Goal: Task Accomplishment & Management: Complete application form

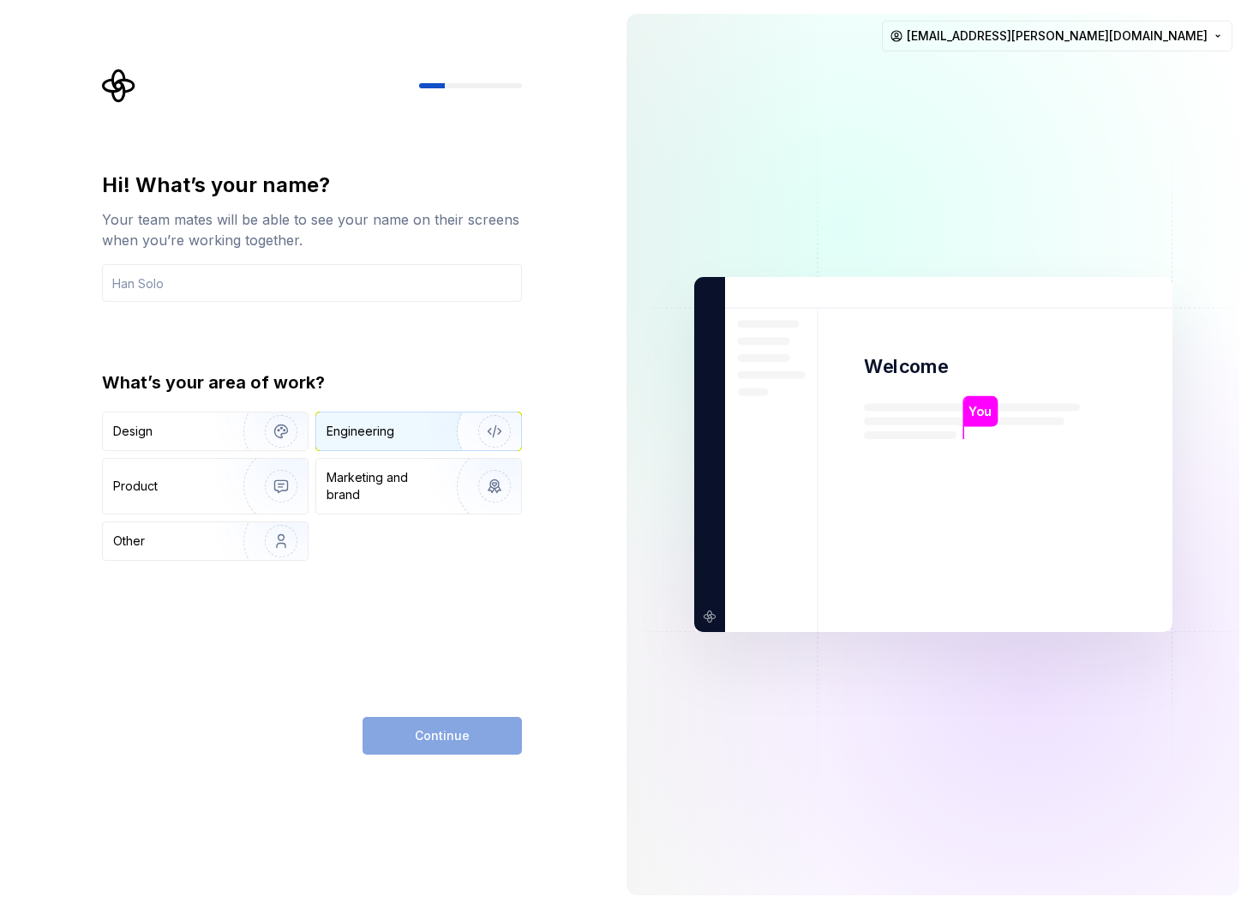
click at [387, 435] on div "Engineering" at bounding box center [361, 431] width 68 height 17
click at [258, 442] on img "button" at bounding box center [270, 431] width 110 height 115
click at [406, 428] on div "Engineering" at bounding box center [395, 431] width 136 height 17
click at [238, 431] on img "button" at bounding box center [270, 431] width 110 height 115
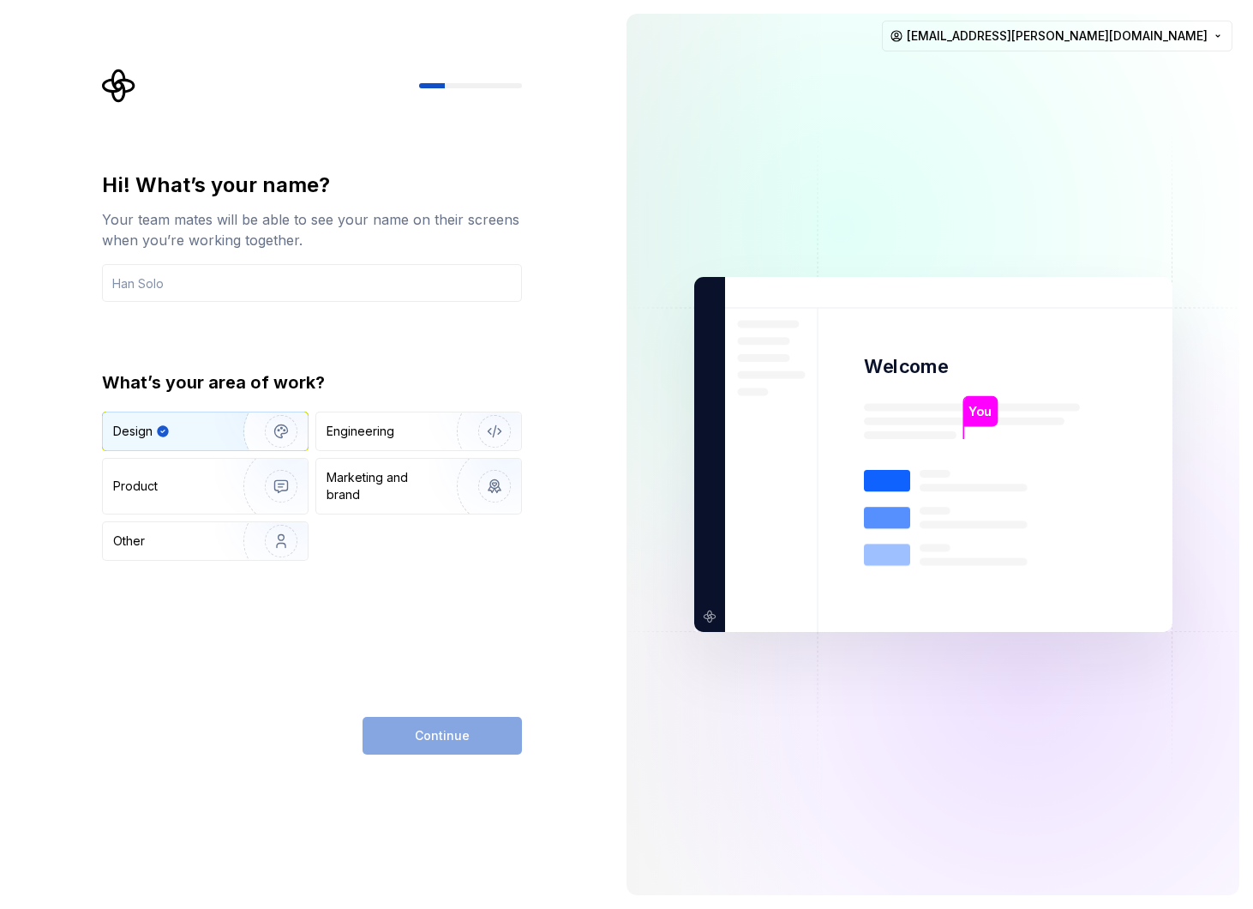
click at [359, 262] on div "Hi! What’s your name? Your team mates will be able to see your name on their sc…" at bounding box center [312, 236] width 420 height 130
click at [352, 281] on input "text" at bounding box center [312, 283] width 420 height 38
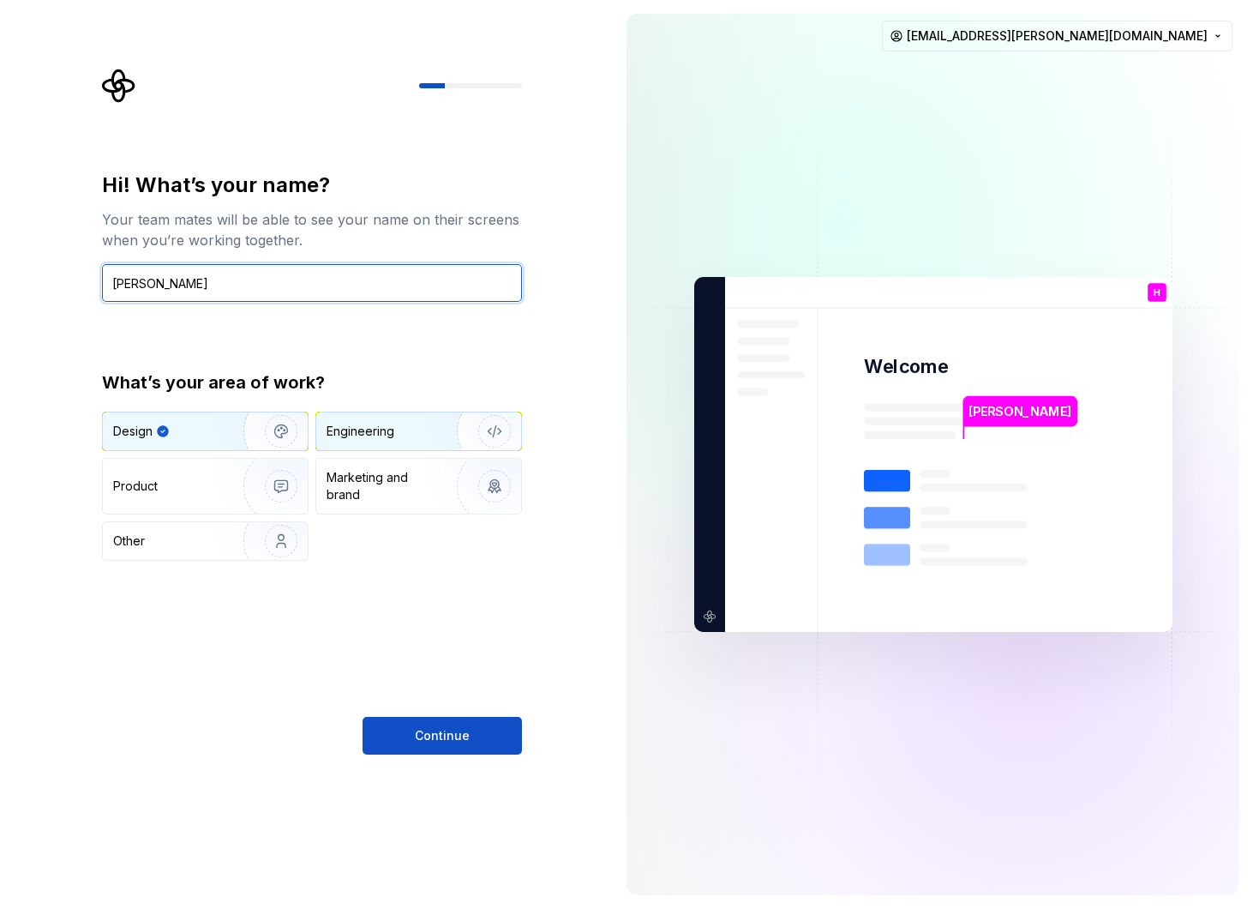
type input "[PERSON_NAME]"
click at [485, 429] on img "button" at bounding box center [484, 431] width 110 height 115
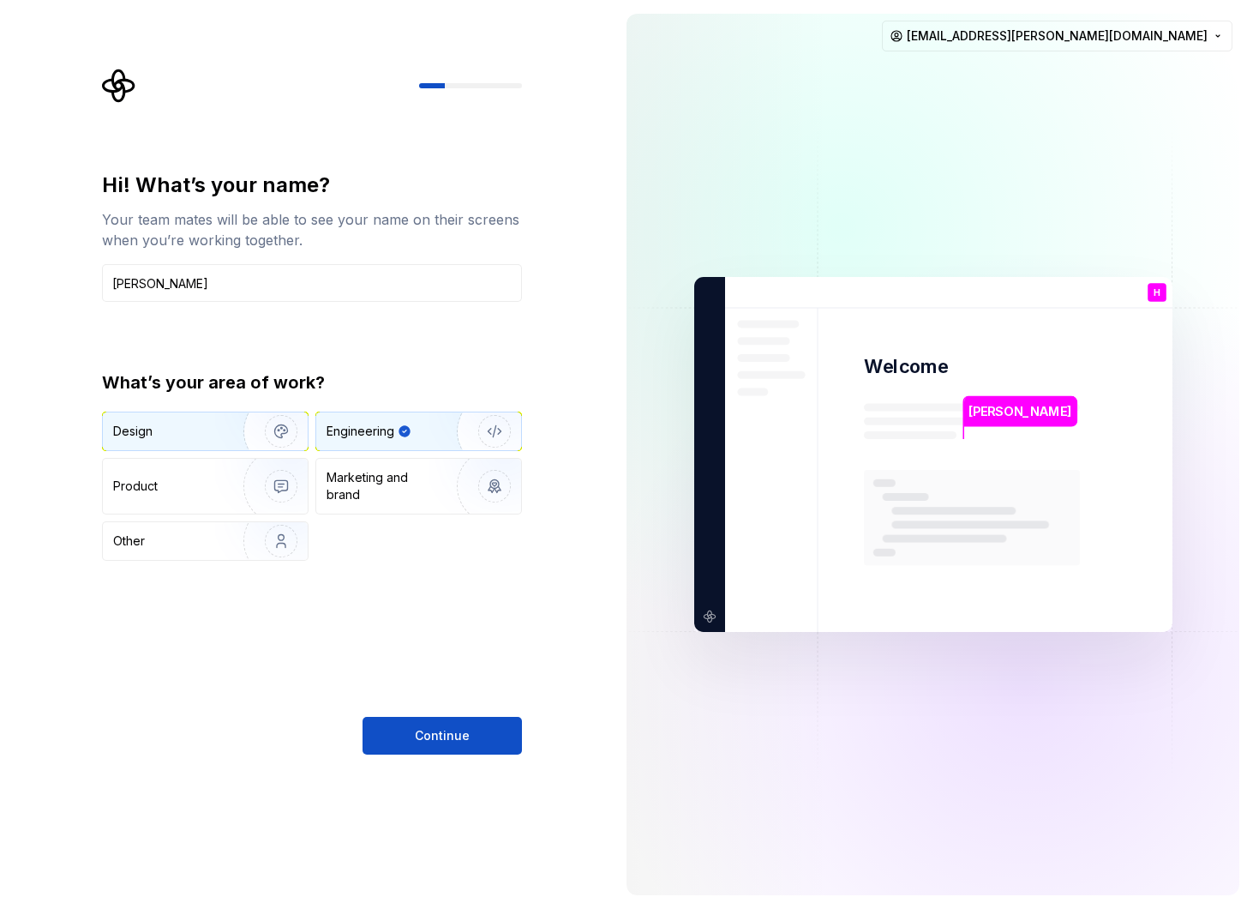
click at [229, 427] on img "button" at bounding box center [270, 431] width 110 height 115
click at [433, 441] on img "button" at bounding box center [484, 431] width 110 height 115
click at [425, 736] on span "Continue" at bounding box center [442, 735] width 55 height 17
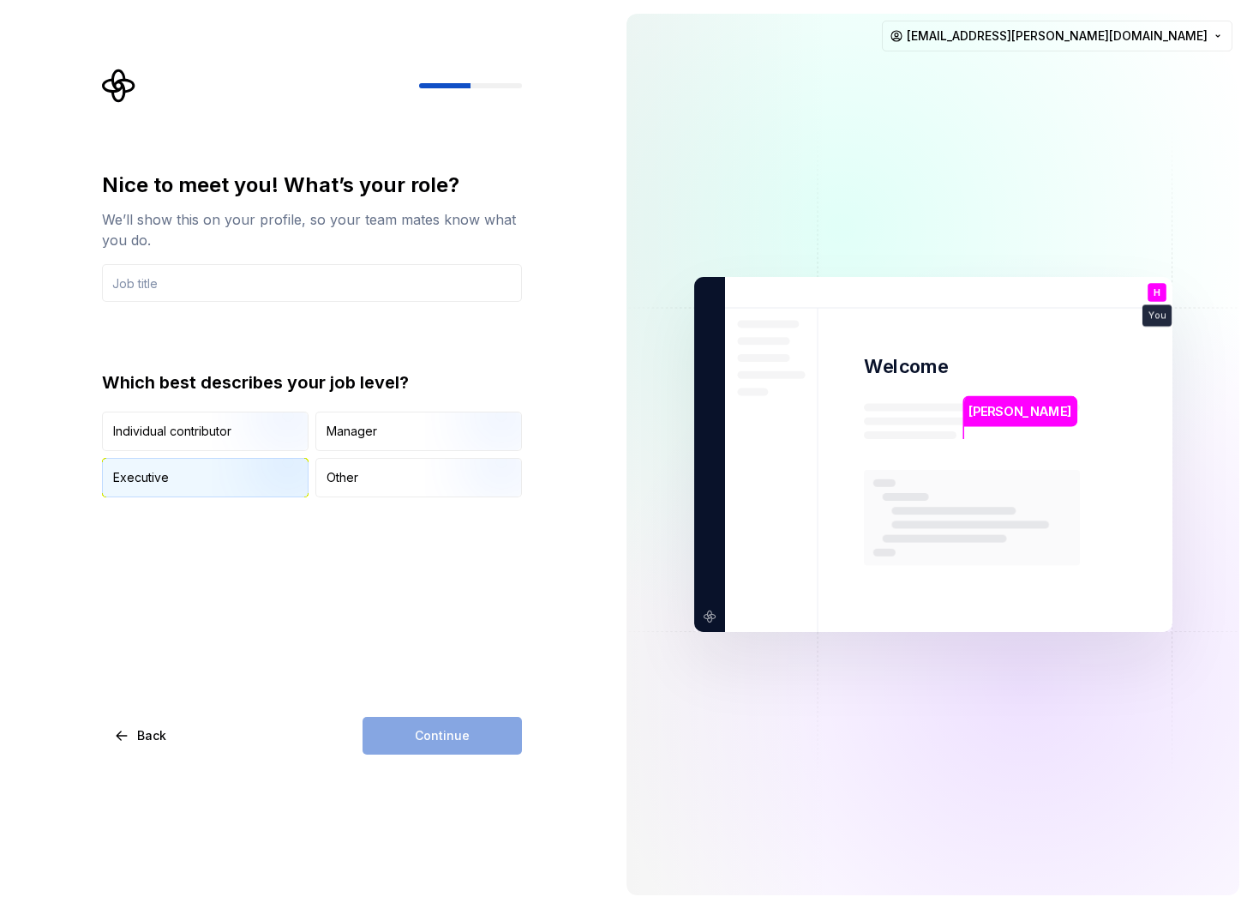
click at [302, 465] on img "button" at bounding box center [267, 498] width 110 height 115
click at [443, 717] on div "Continue" at bounding box center [442, 736] width 159 height 38
click at [443, 736] on div "Continue" at bounding box center [442, 736] width 159 height 38
click at [351, 280] on input "text" at bounding box center [312, 283] width 420 height 38
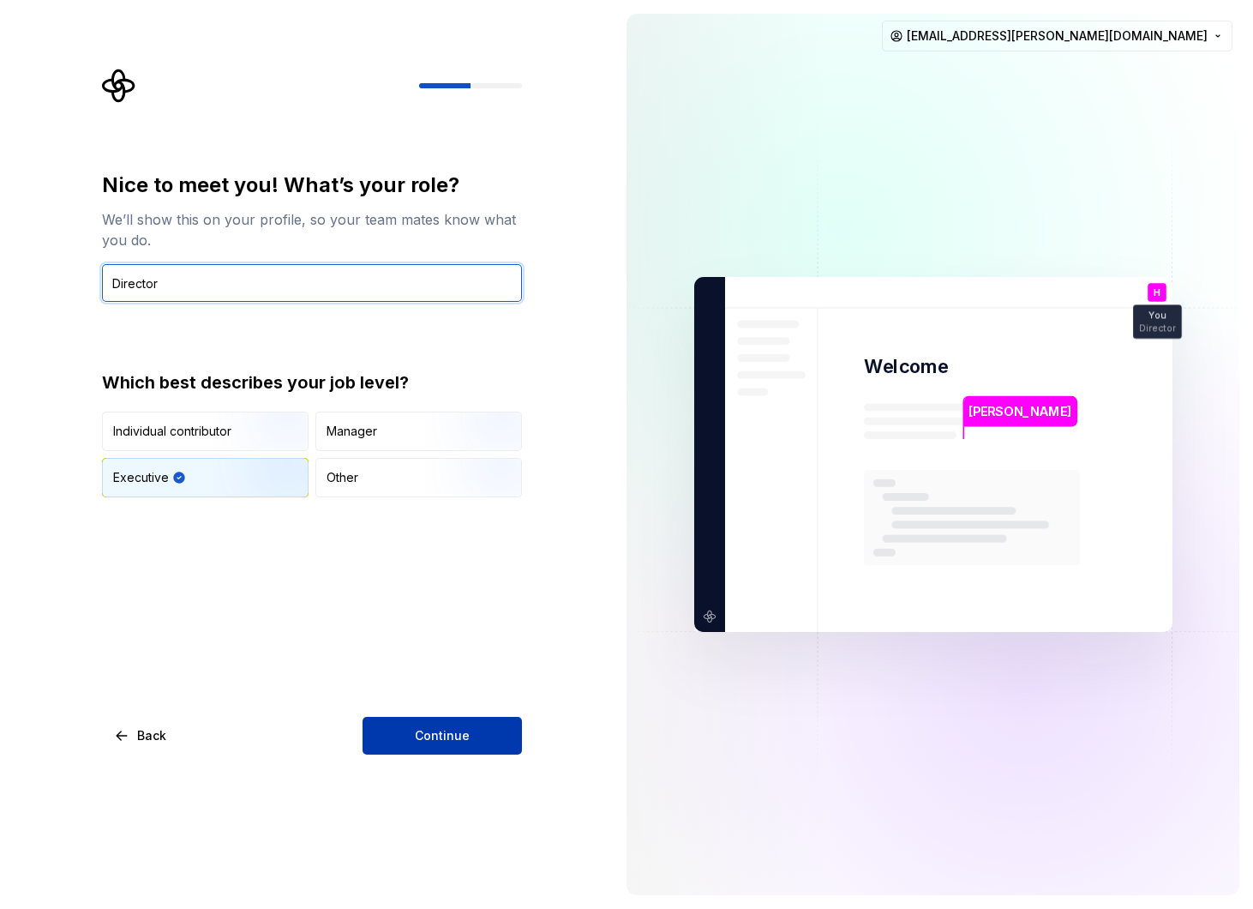
type input "Director"
click at [465, 735] on span "Continue" at bounding box center [442, 735] width 55 height 17
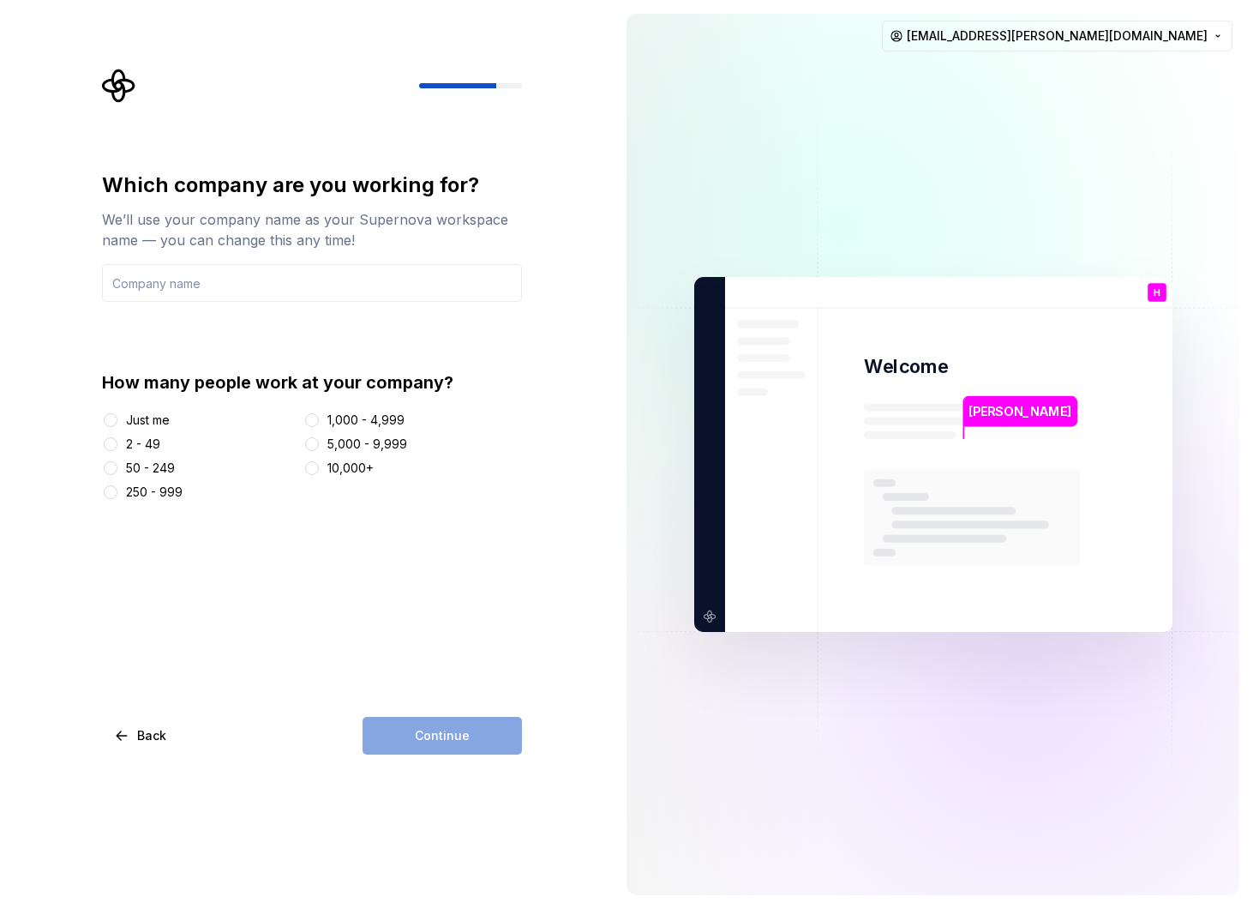
click at [147, 446] on div "2 - 49" at bounding box center [143, 443] width 34 height 17
click at [117, 446] on button "2 - 49" at bounding box center [111, 444] width 14 height 14
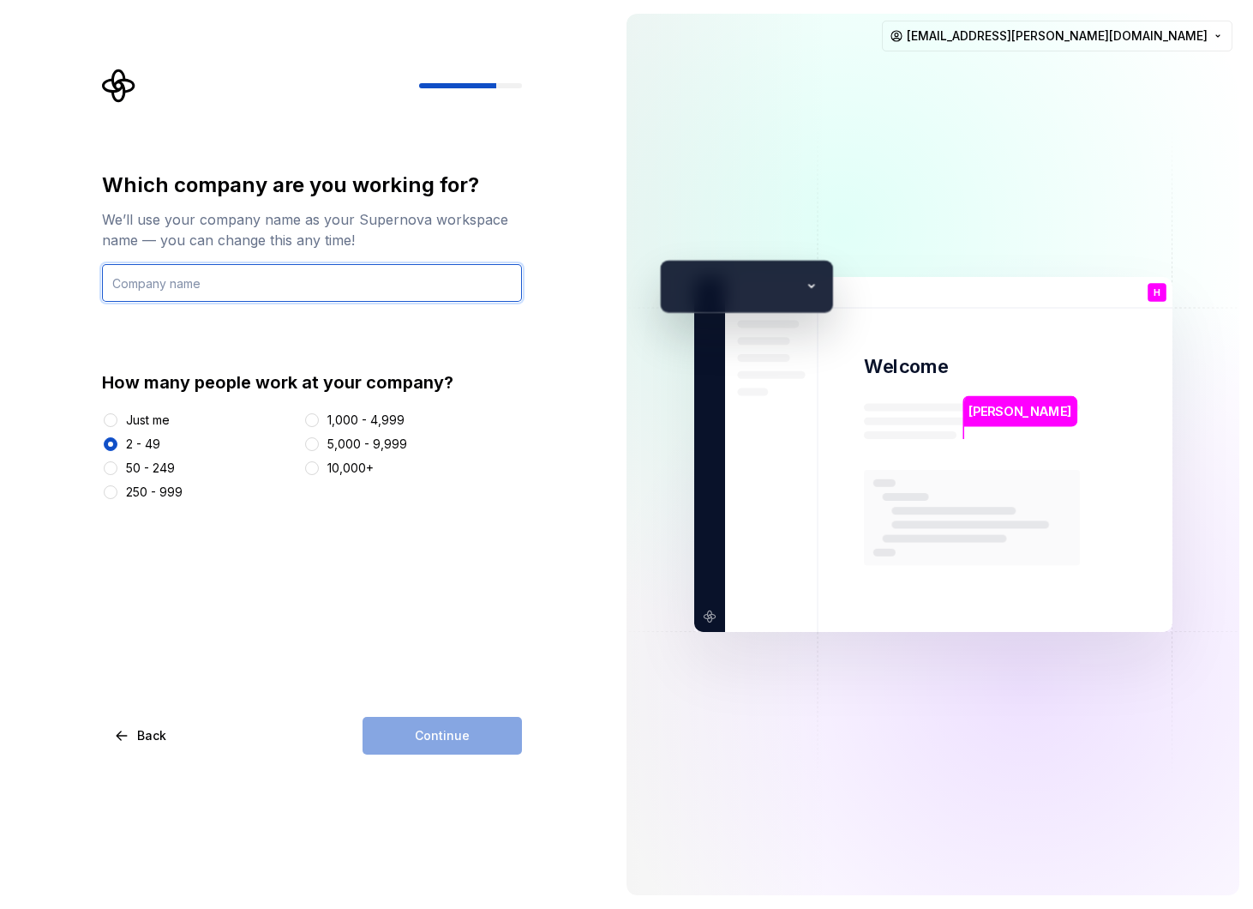
click at [304, 290] on input "text" at bounding box center [312, 283] width 420 height 38
type input "MA"
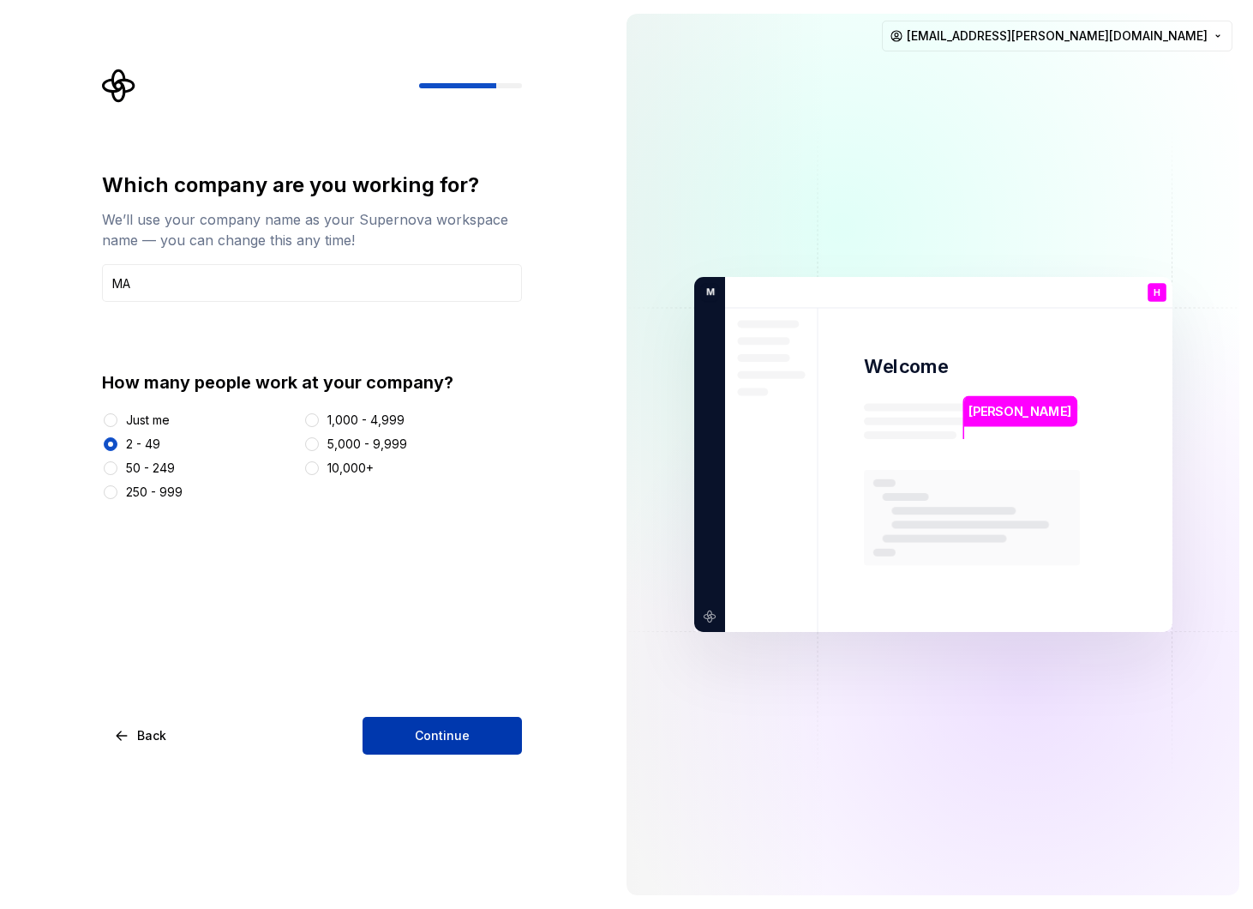
click at [470, 723] on button "Continue" at bounding box center [442, 736] width 159 height 38
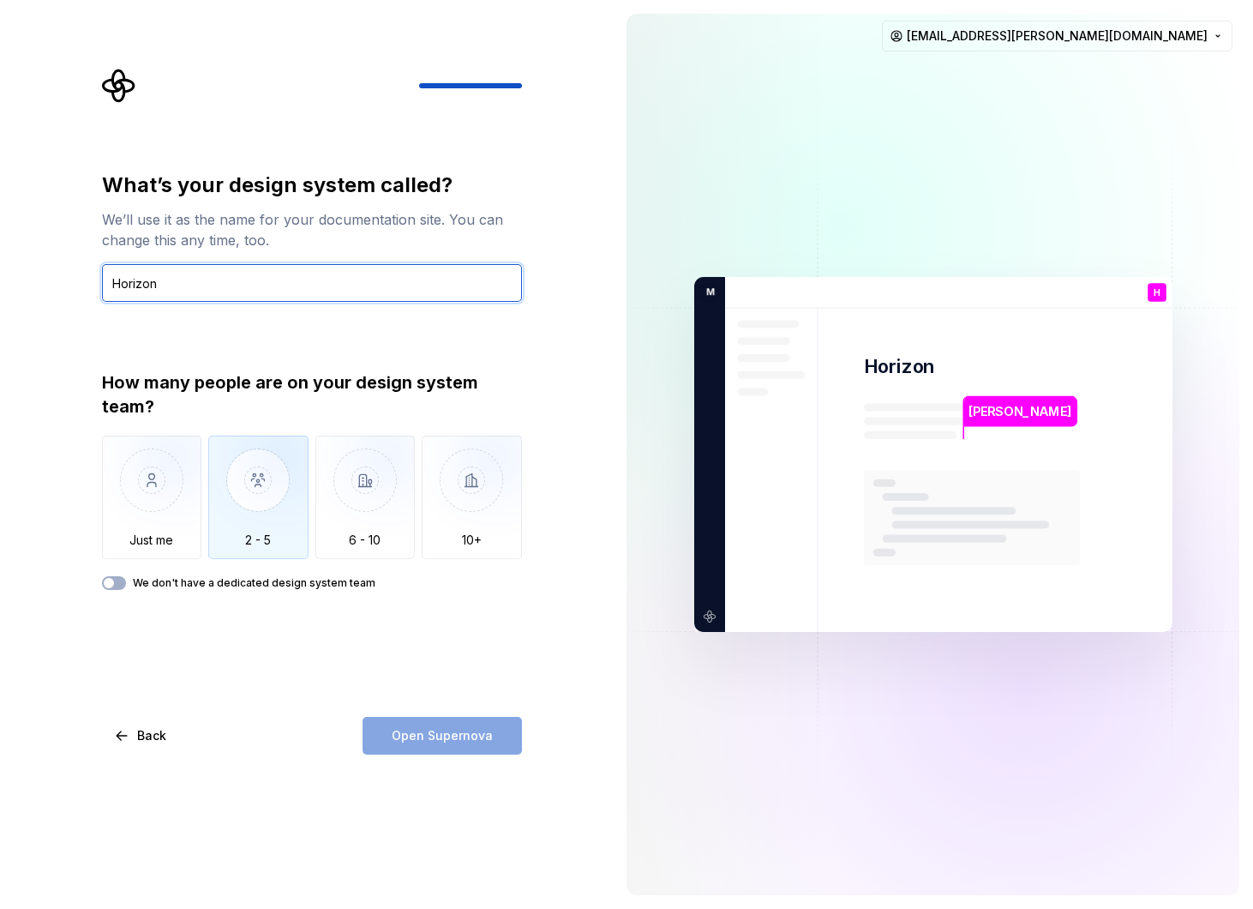
type input "Horizon"
click at [282, 474] on img "button" at bounding box center [258, 492] width 100 height 115
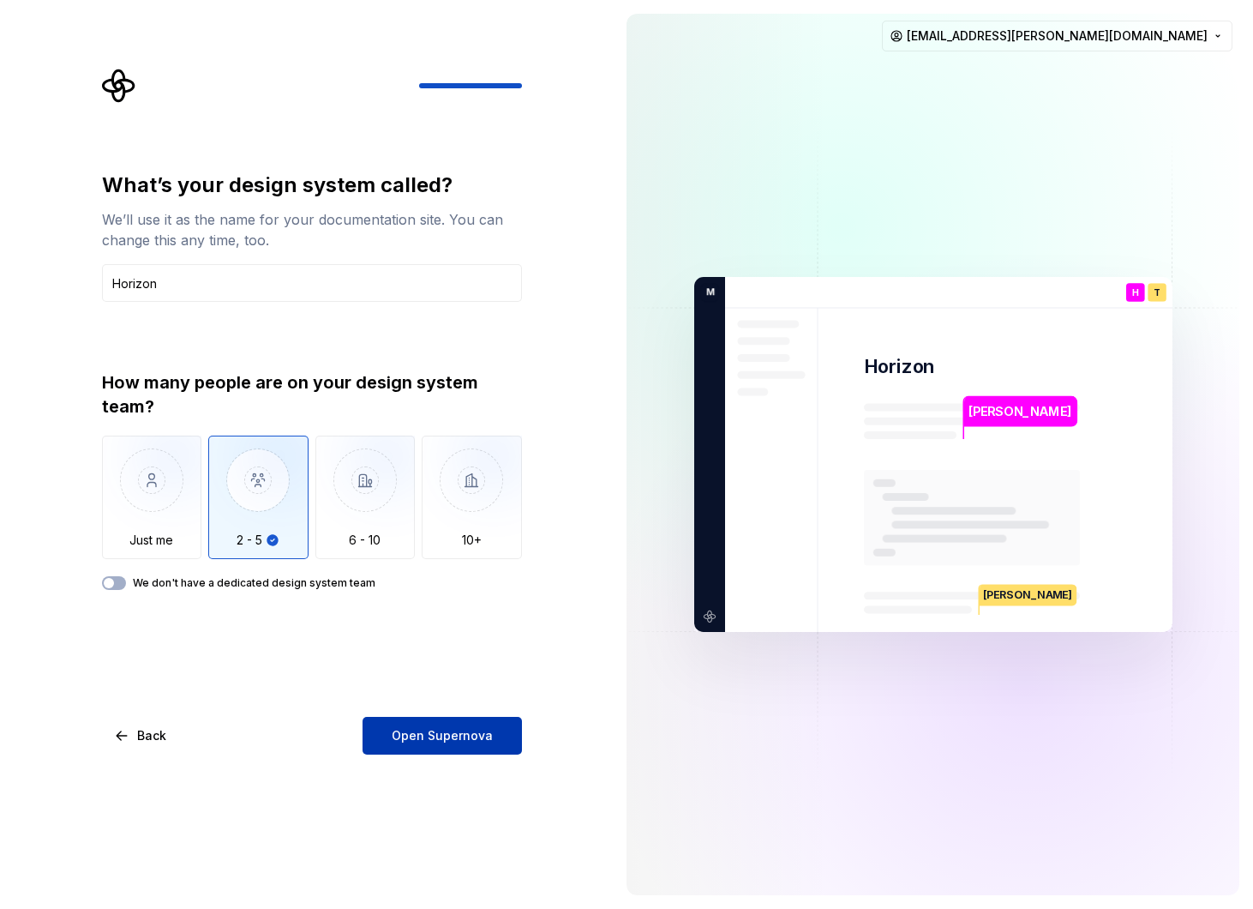
click at [432, 730] on span "Open Supernova" at bounding box center [442, 735] width 101 height 17
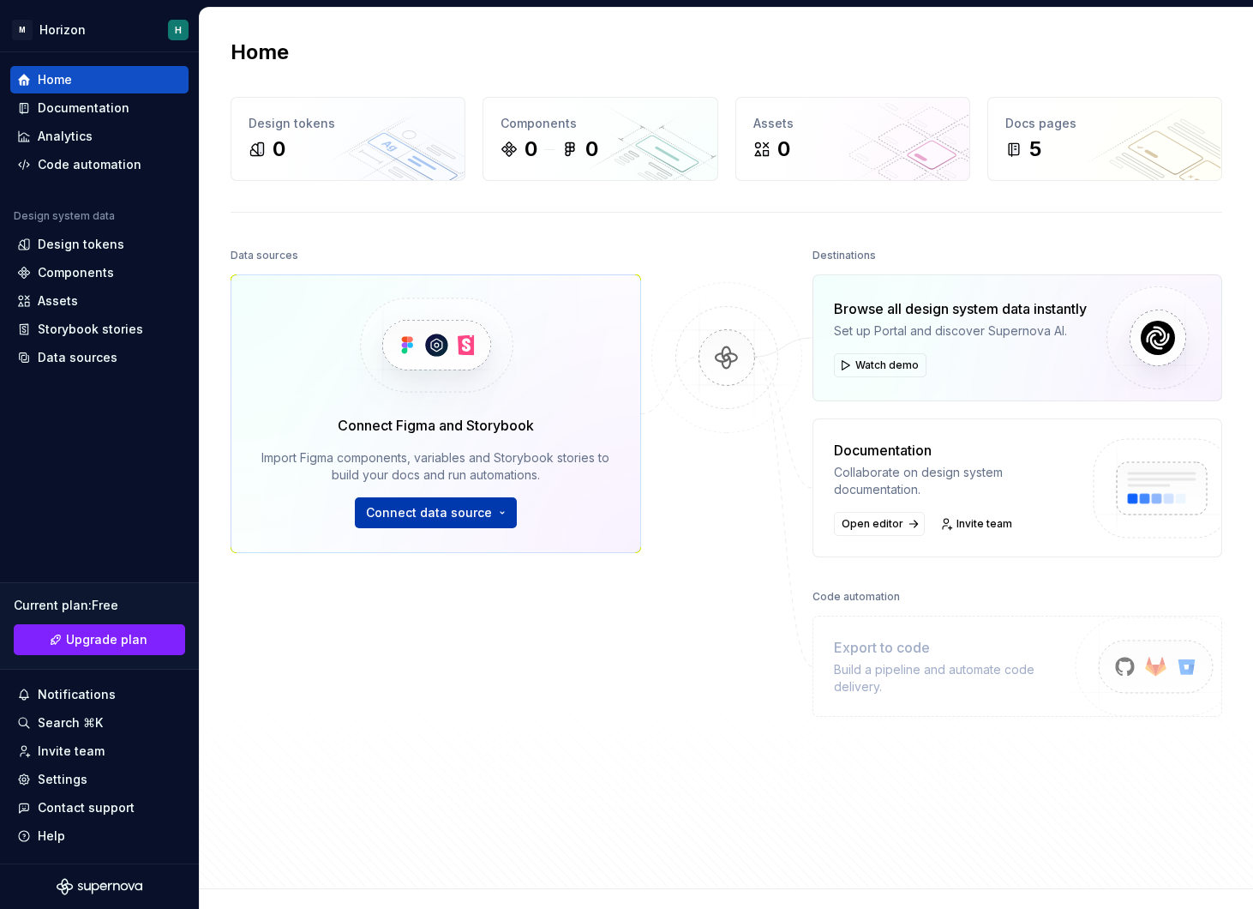
click at [478, 515] on span "Connect data source" at bounding box center [429, 512] width 126 height 17
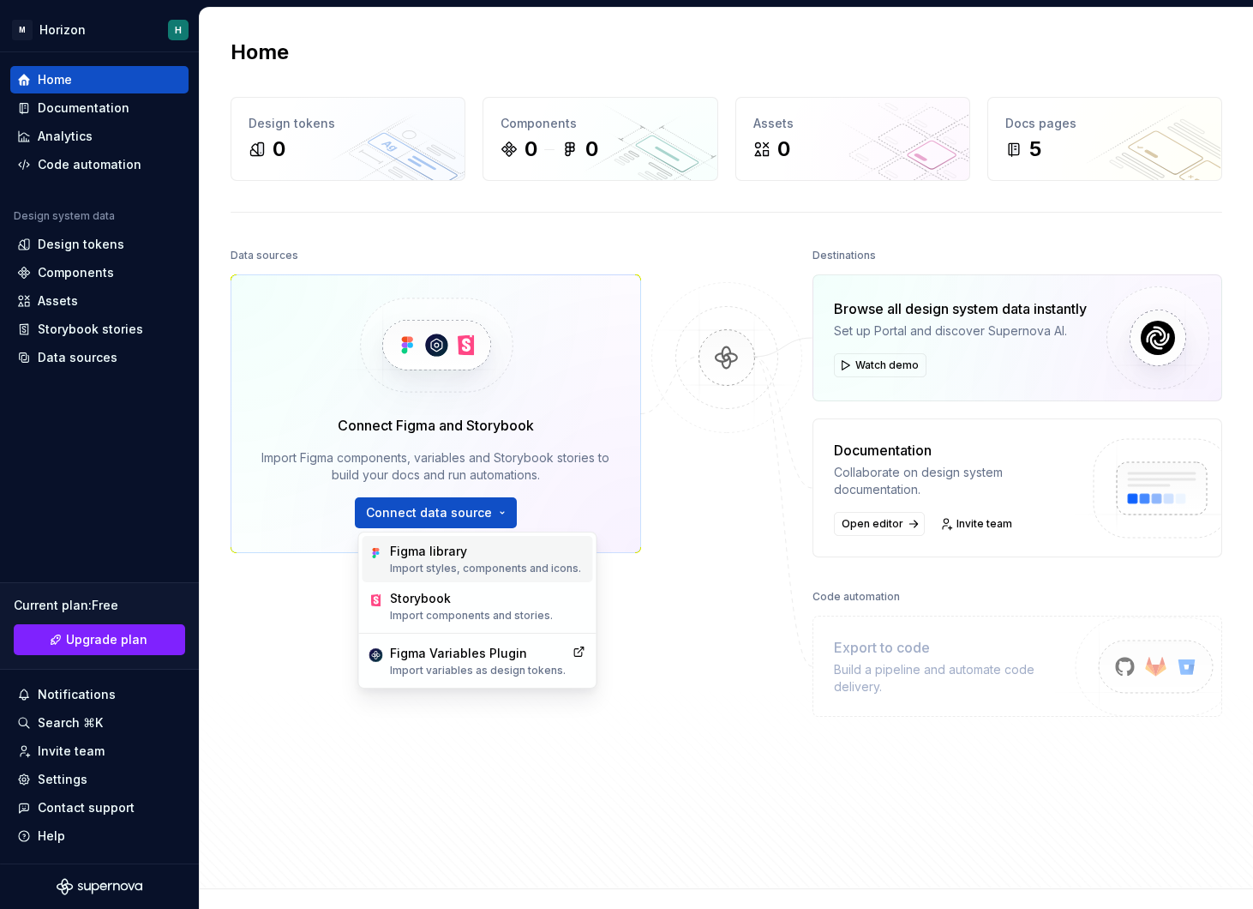
click at [510, 562] on p "Import styles, components and icons." at bounding box center [485, 569] width 191 height 14
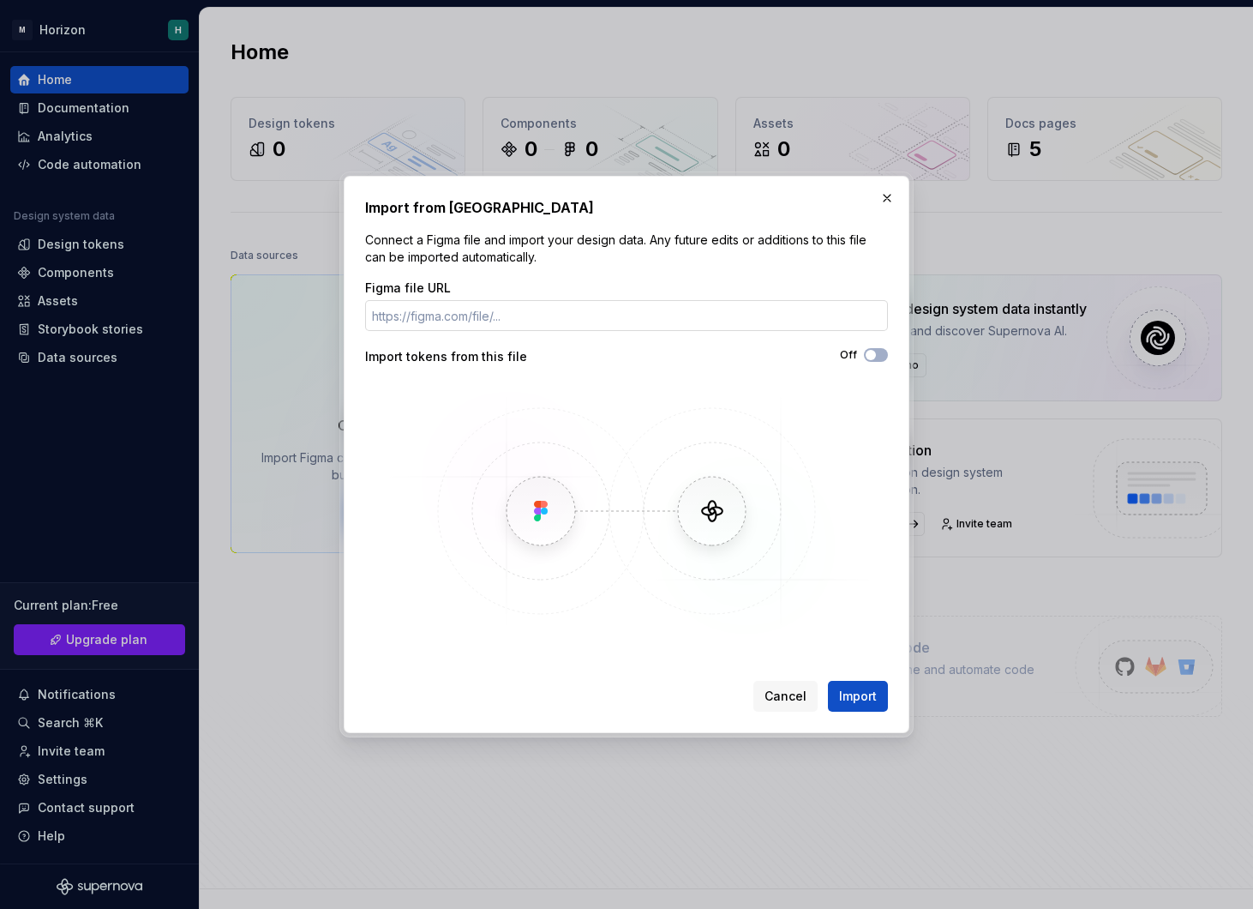
click at [530, 321] on input "Figma file URL" at bounding box center [626, 315] width 523 height 31
click at [504, 333] on div "Figma file URL Import tokens from this file Off" at bounding box center [626, 459] width 523 height 360
click at [543, 321] on input "Figma file URL" at bounding box center [626, 315] width 523 height 31
paste input "https://www.figma.com/design/aoqAXZzEpAWqI2x440htmJ/IRIS-Components?node-id=144…"
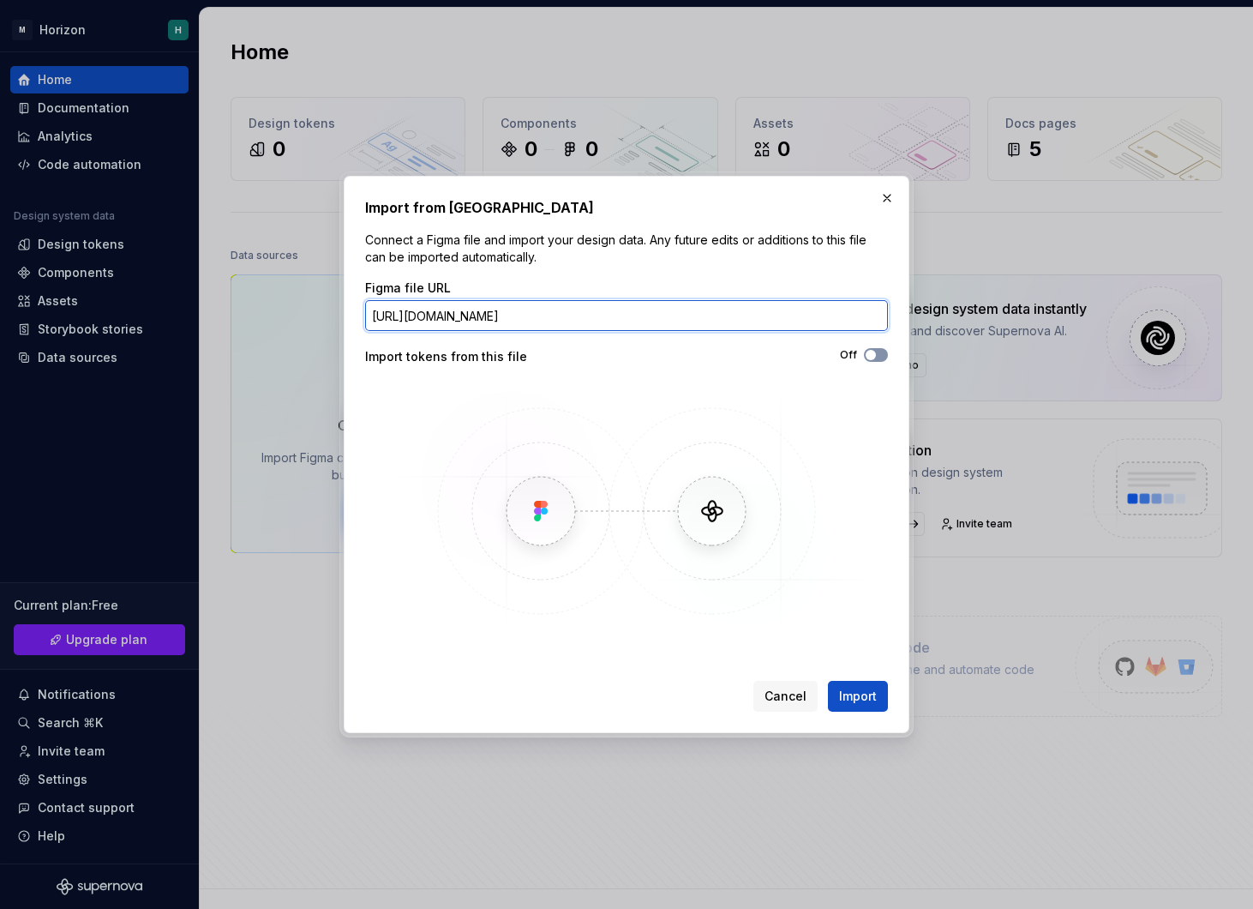
type input "https://www.figma.com/design/aoqAXZzEpAWqI2x440htmJ/IRIS-Components?node-id=144…"
click at [872, 357] on span "button" at bounding box center [871, 355] width 10 height 10
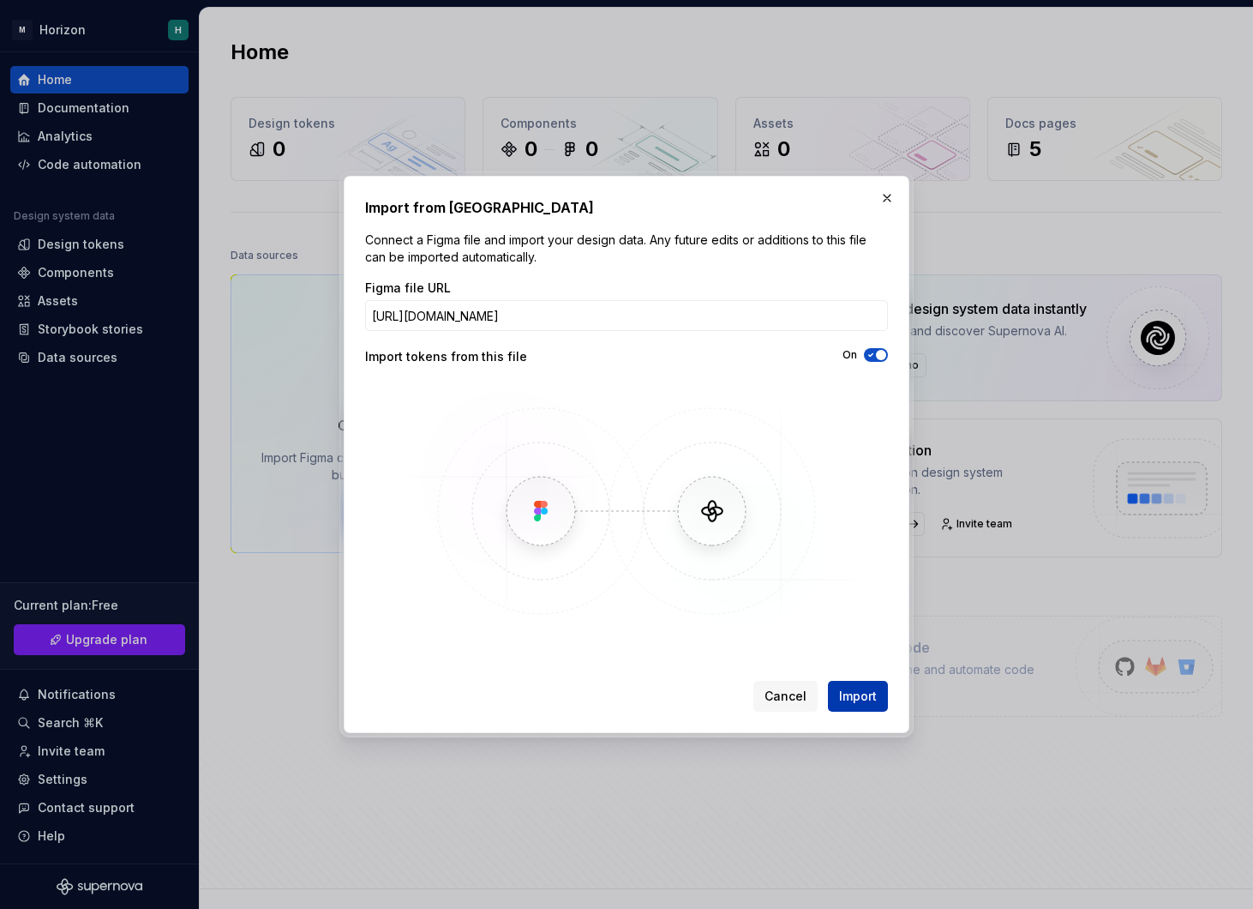
click at [846, 694] on span "Import" at bounding box center [858, 696] width 38 height 17
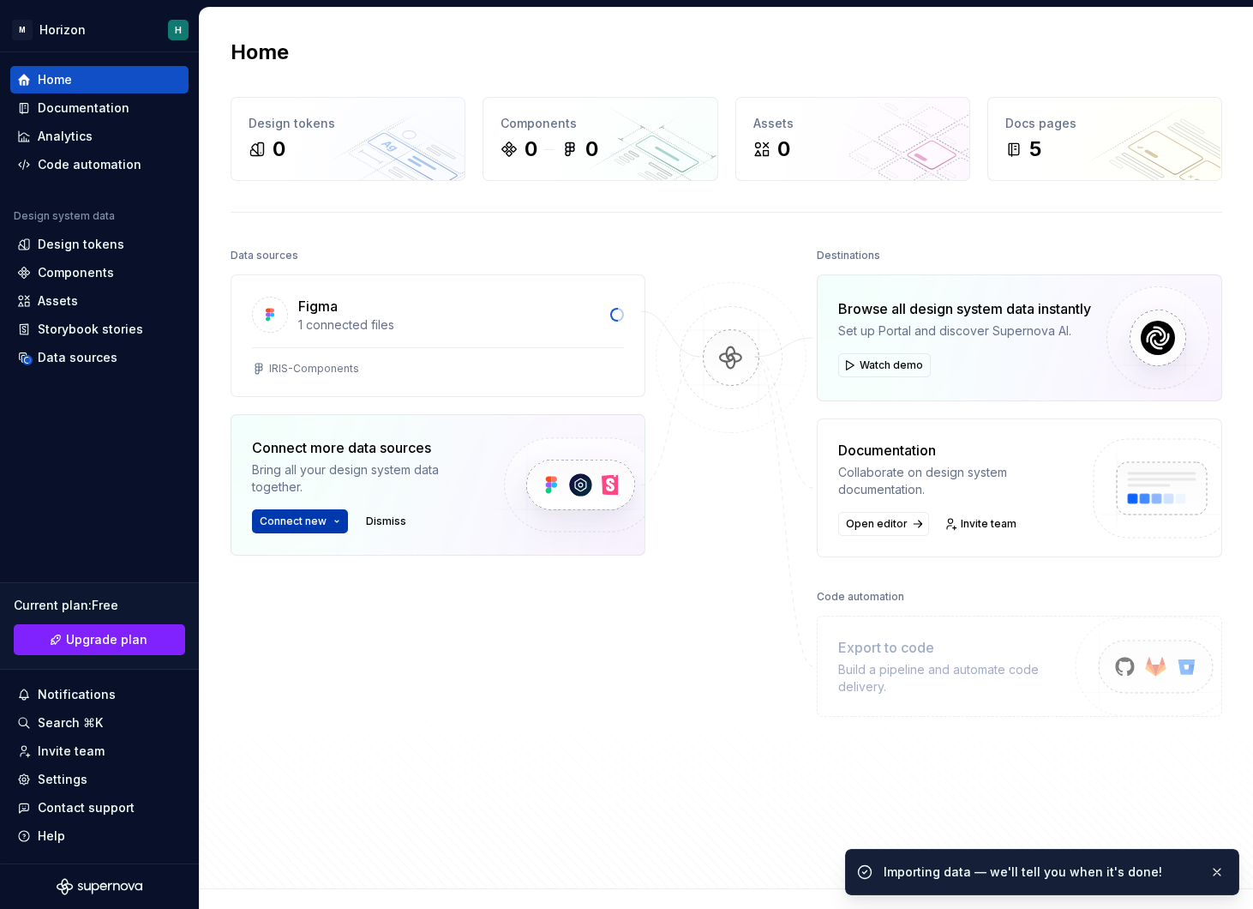
click at [326, 520] on button "Connect new" at bounding box center [300, 521] width 96 height 24
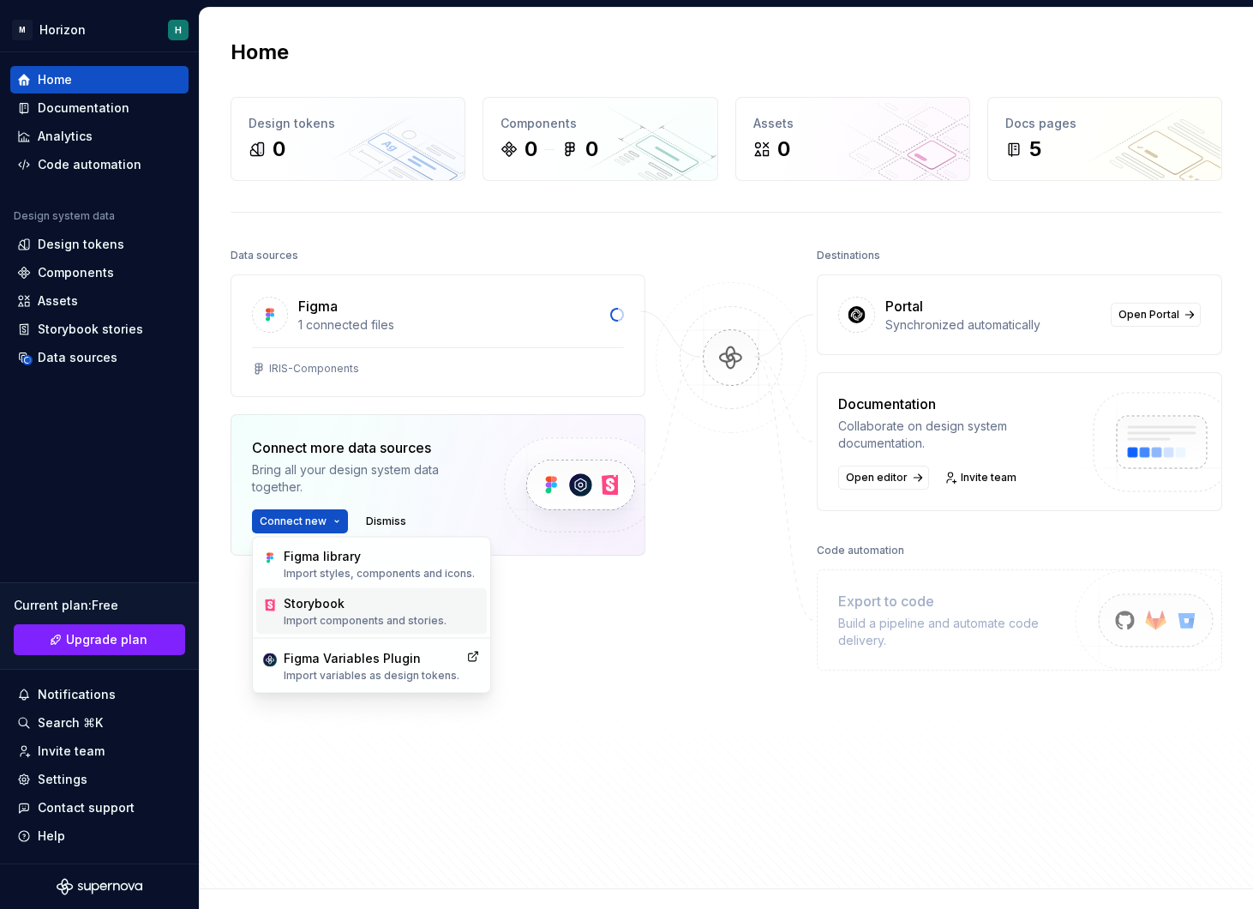
click at [411, 625] on p "Import components and stories." at bounding box center [365, 621] width 163 height 14
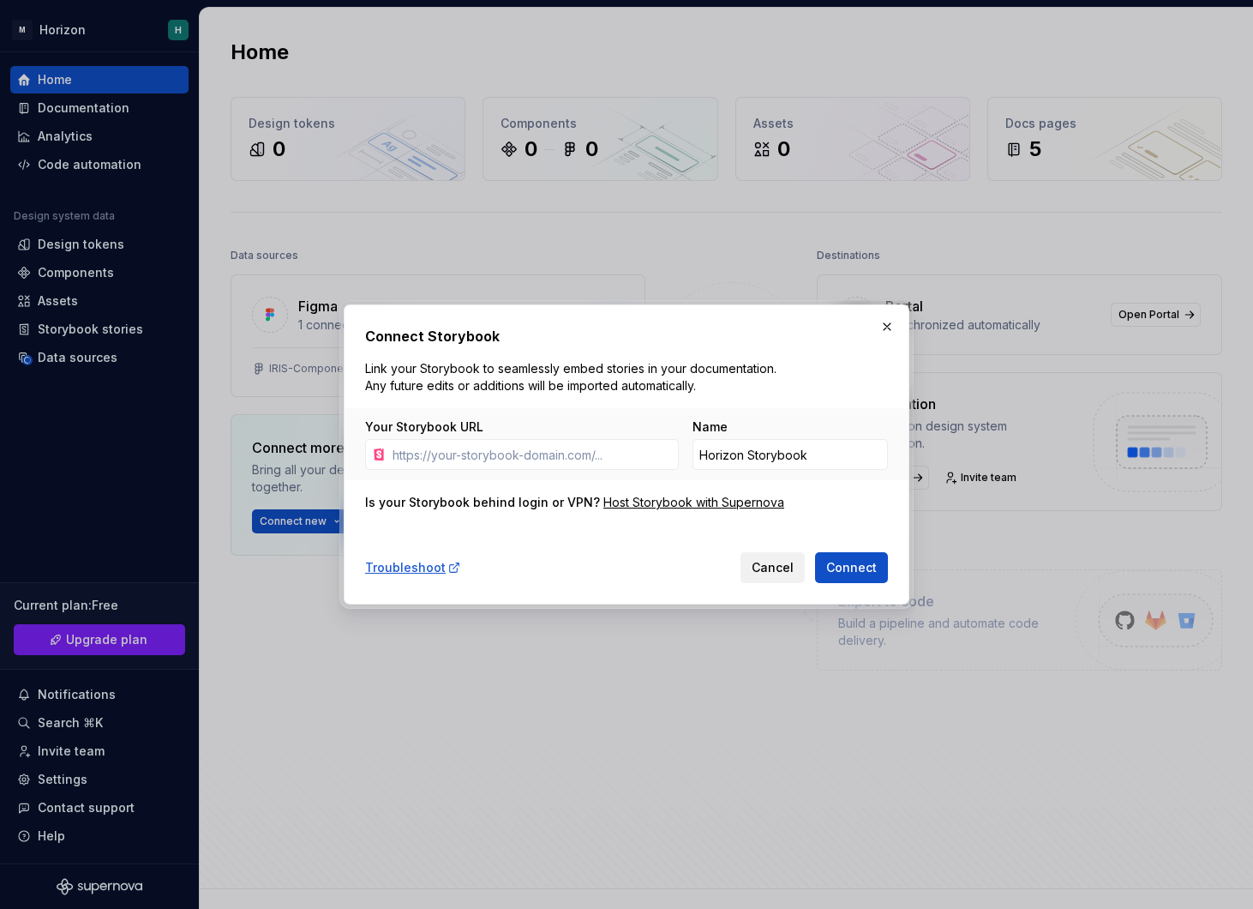
click at [774, 571] on span "Cancel" at bounding box center [773, 567] width 42 height 17
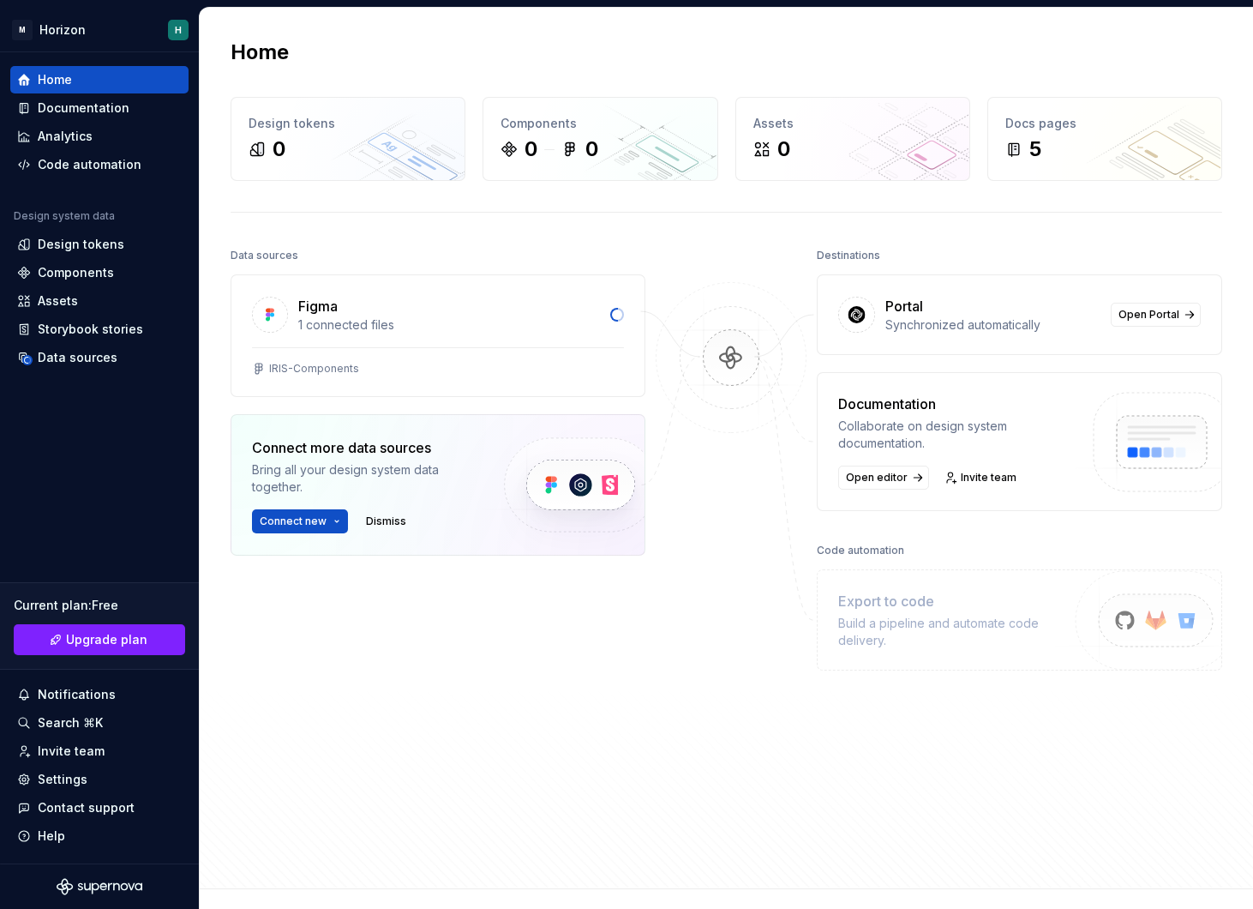
drag, startPoint x: 384, startPoint y: 520, endPoint x: 441, endPoint y: 454, distance: 86.3
click at [441, 454] on div "Connect more data sources Bring all your design system data together. Connect n…" at bounding box center [363, 485] width 223 height 96
click at [106, 247] on div "Design tokens" at bounding box center [81, 244] width 87 height 17
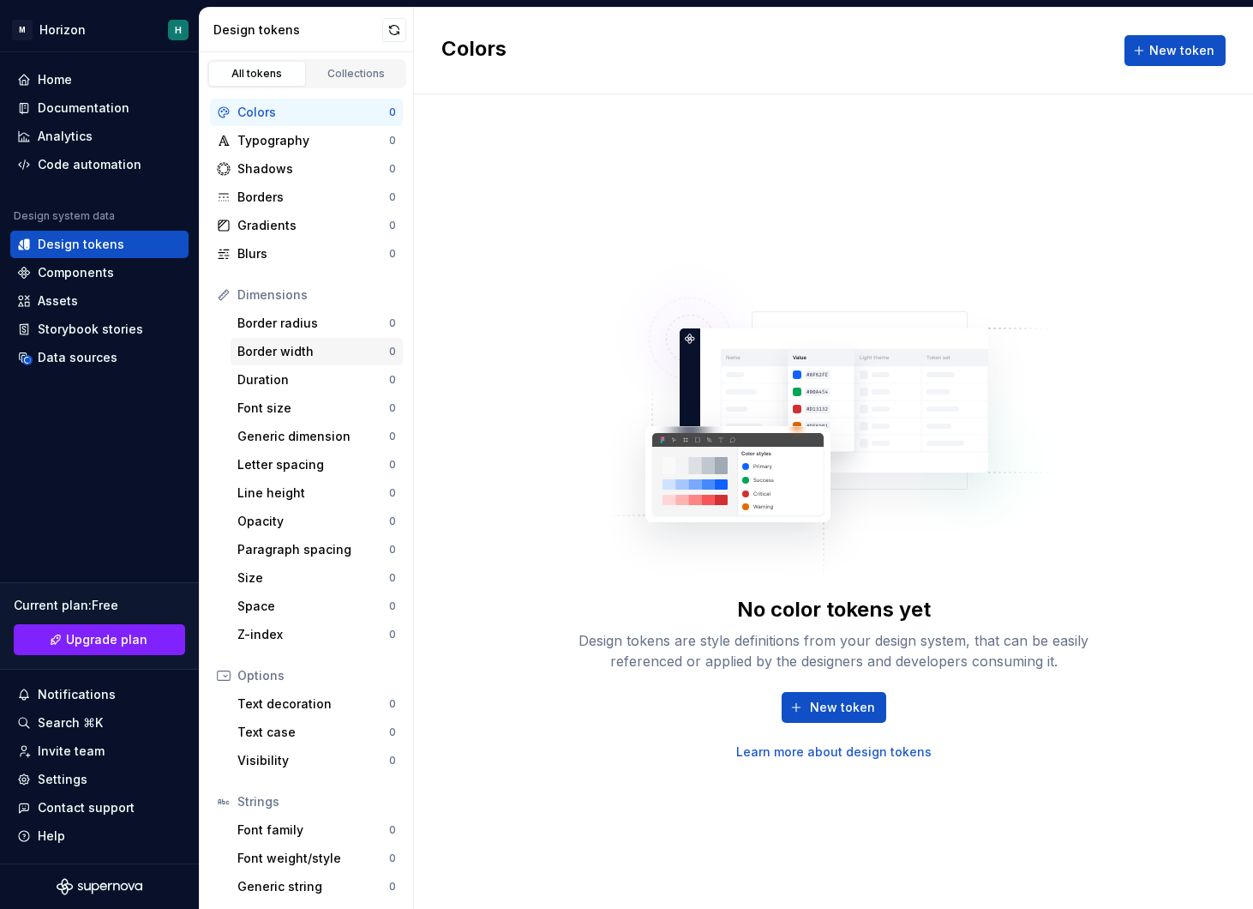
click at [269, 345] on div "Border width" at bounding box center [313, 351] width 152 height 17
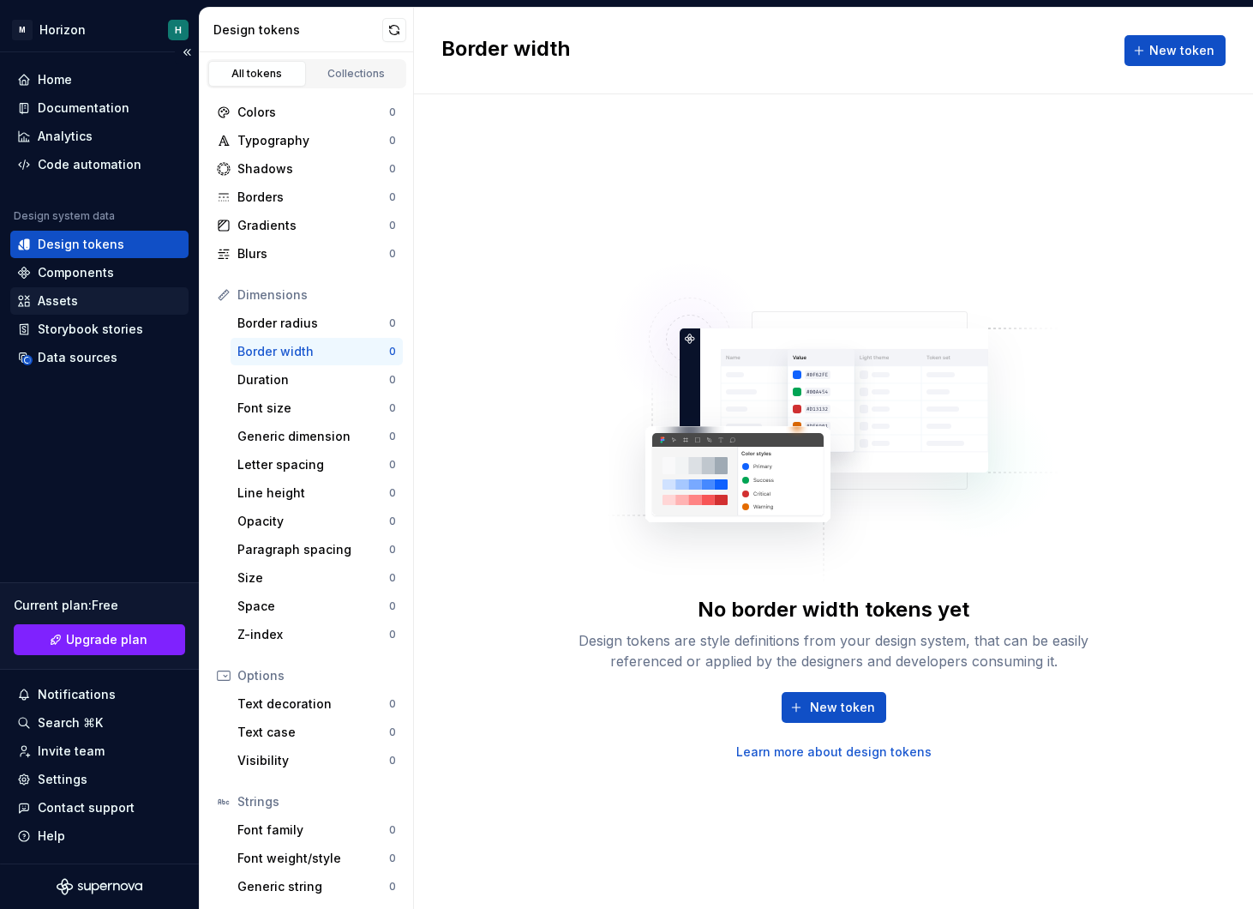
click at [122, 288] on div "Assets" at bounding box center [99, 300] width 178 height 27
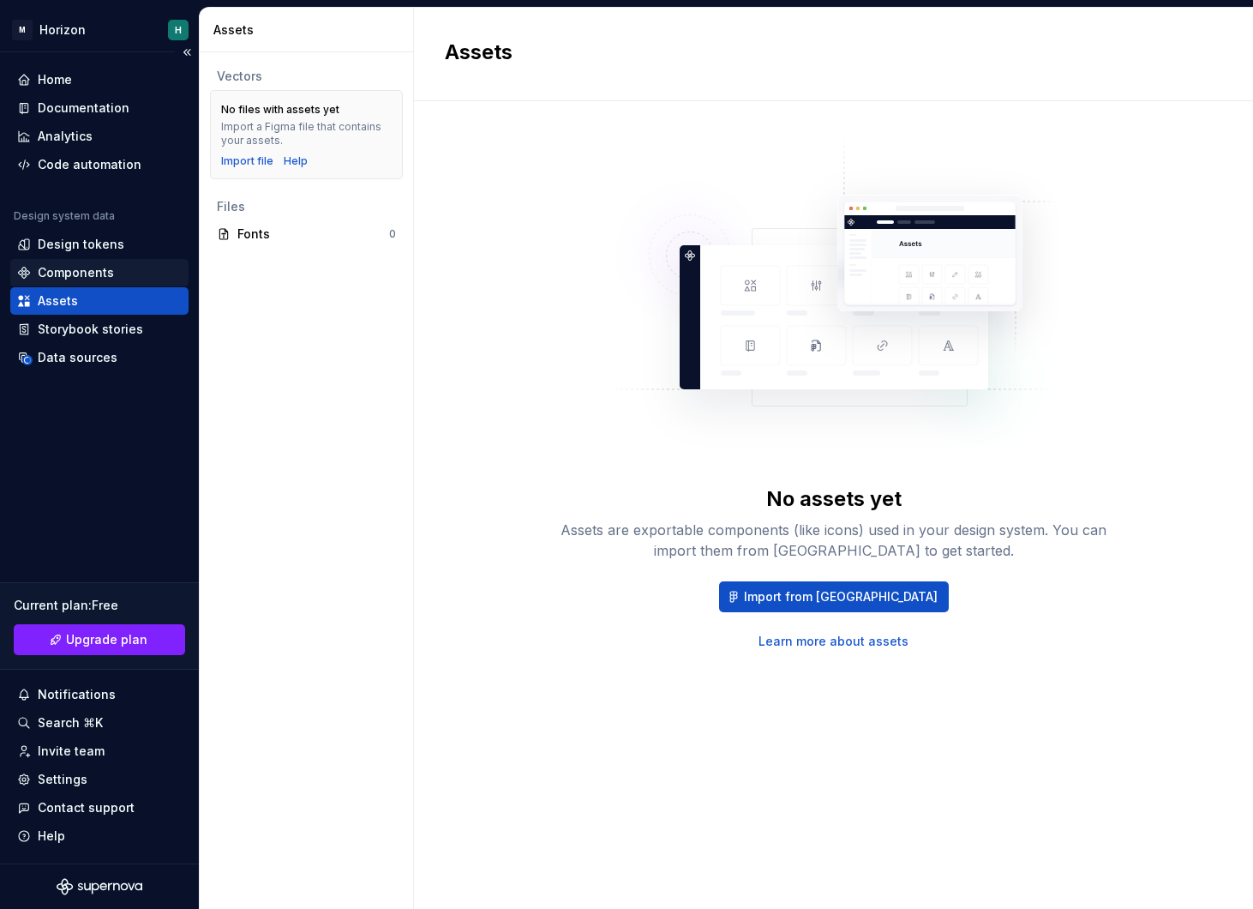
click at [121, 267] on div "Components" at bounding box center [99, 272] width 165 height 17
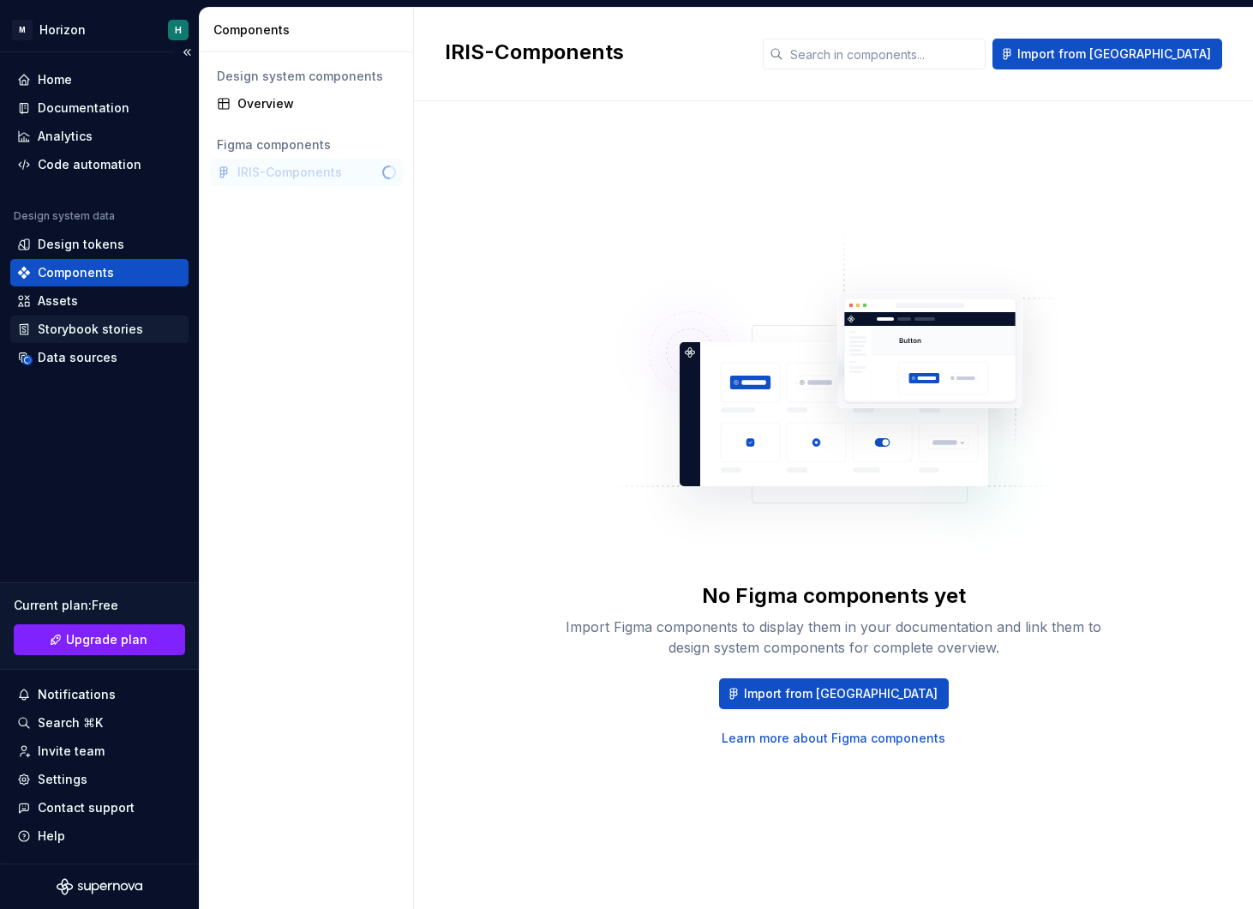
click at [117, 327] on div "Storybook stories" at bounding box center [90, 329] width 105 height 17
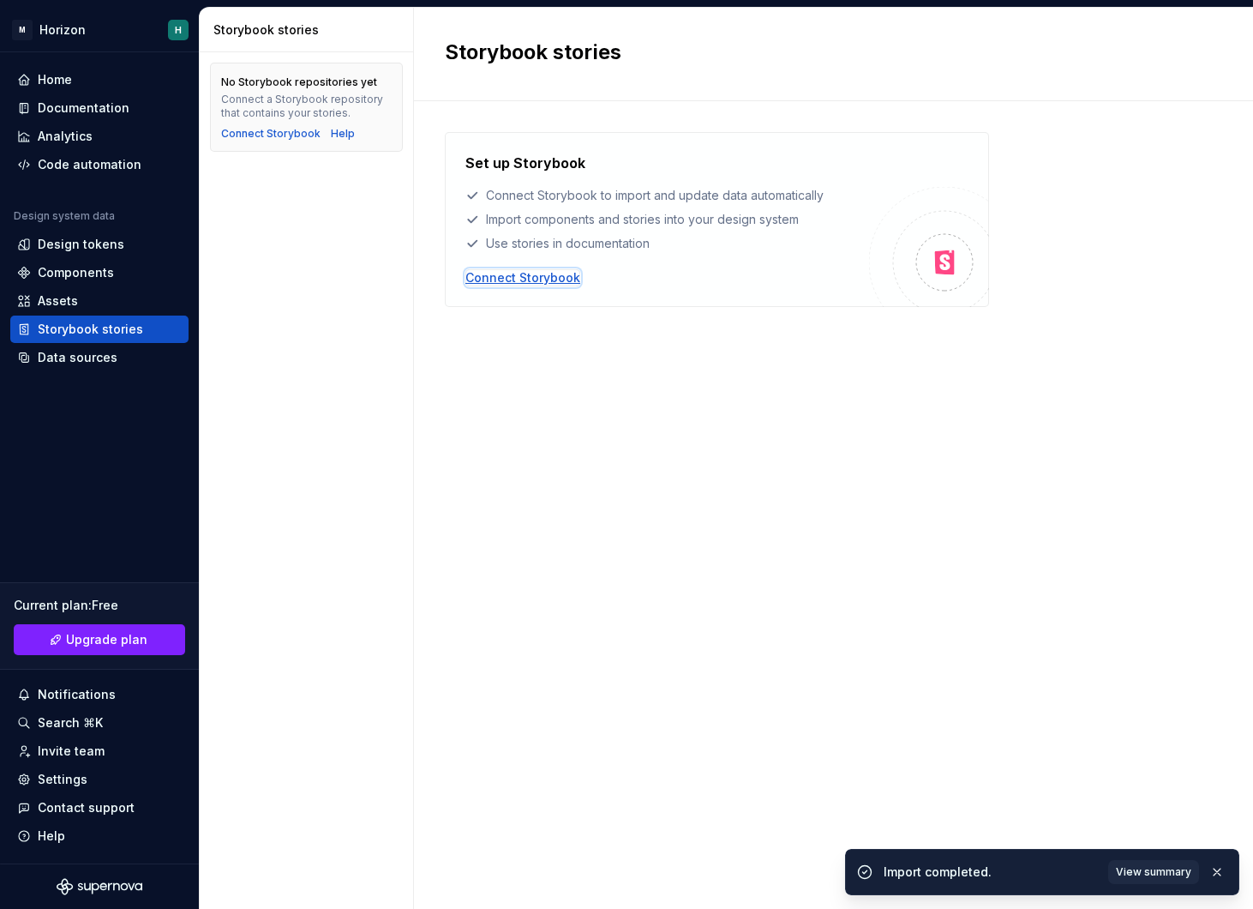
click at [504, 281] on div "Connect Storybook" at bounding box center [522, 277] width 115 height 17
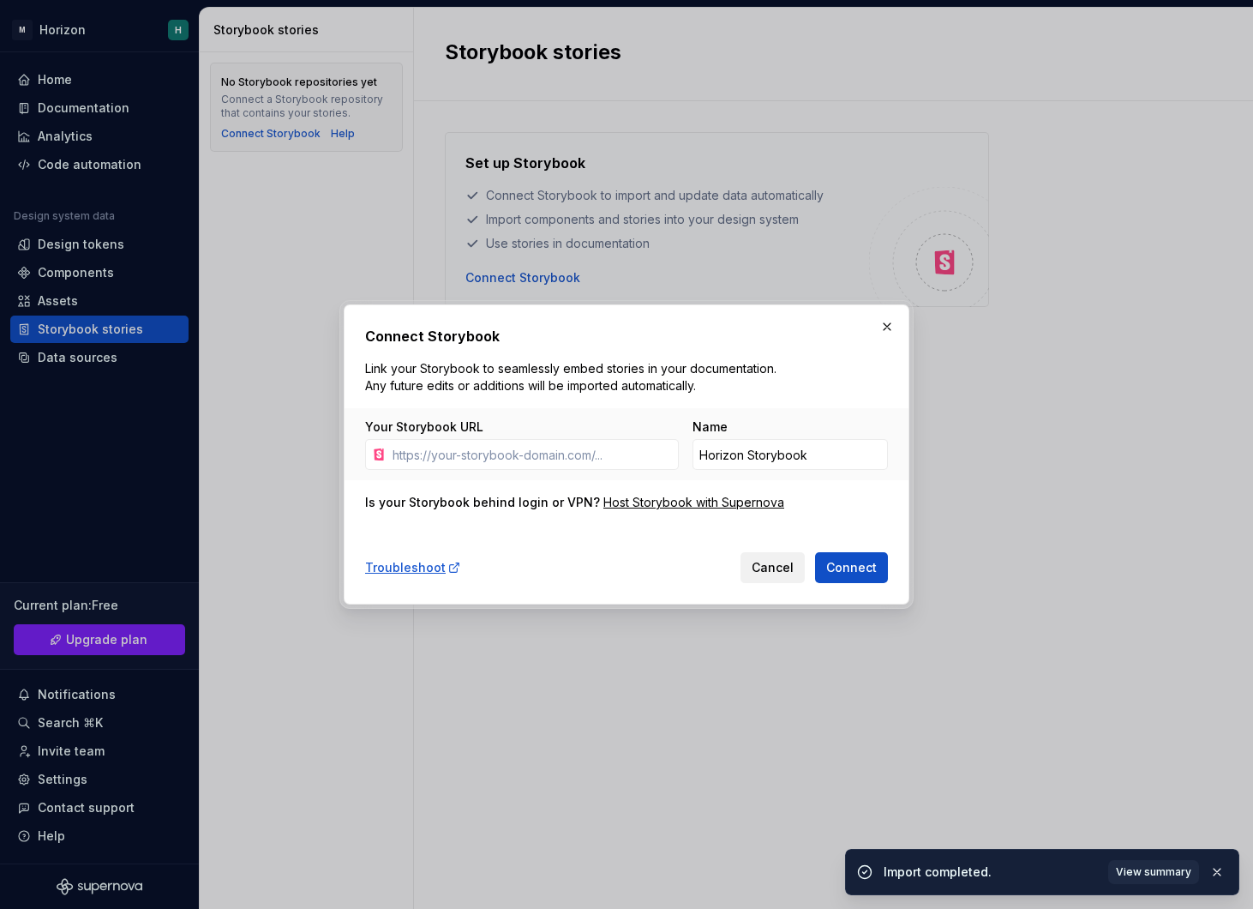
click at [790, 579] on button "Cancel" at bounding box center [773, 567] width 64 height 31
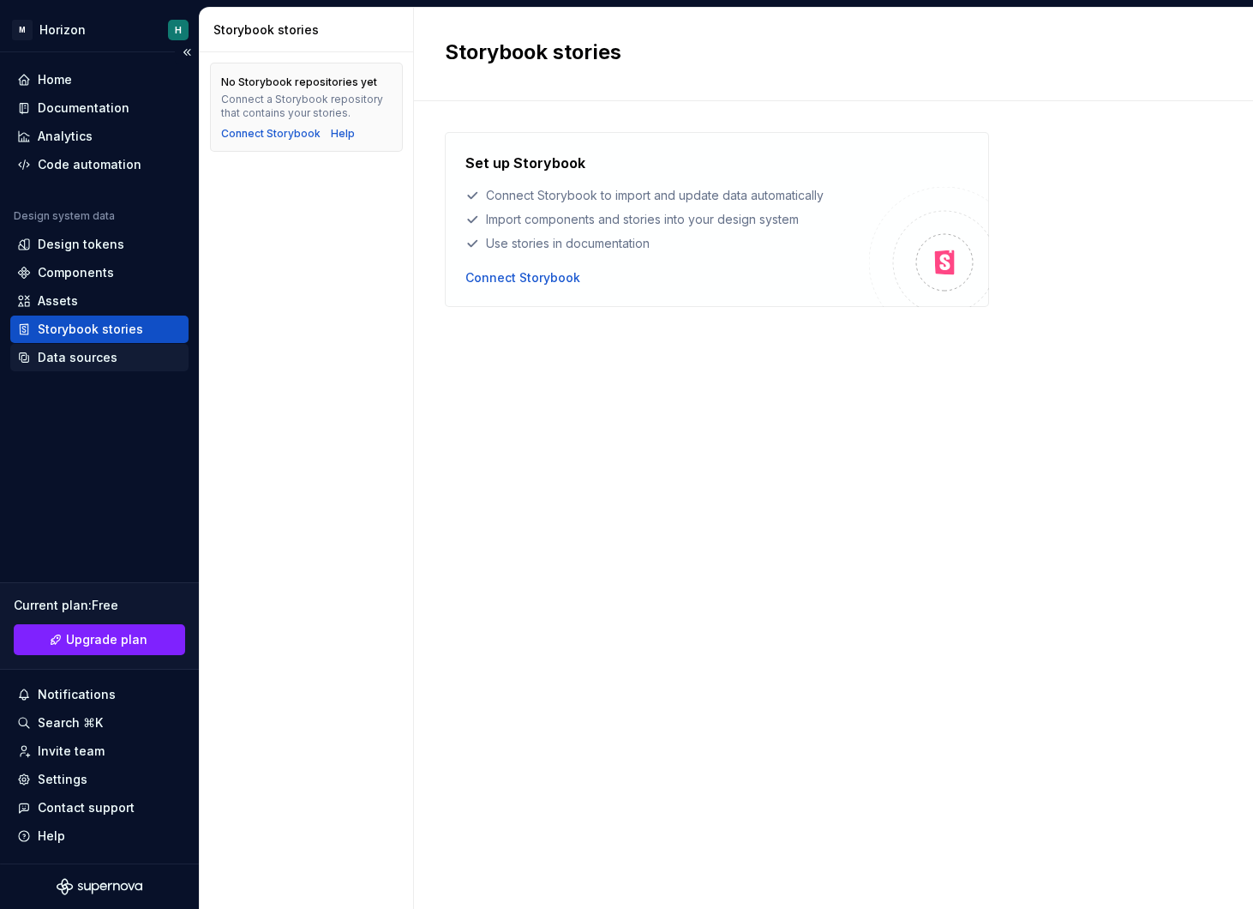
click at [105, 358] on div "Data sources" at bounding box center [78, 357] width 80 height 17
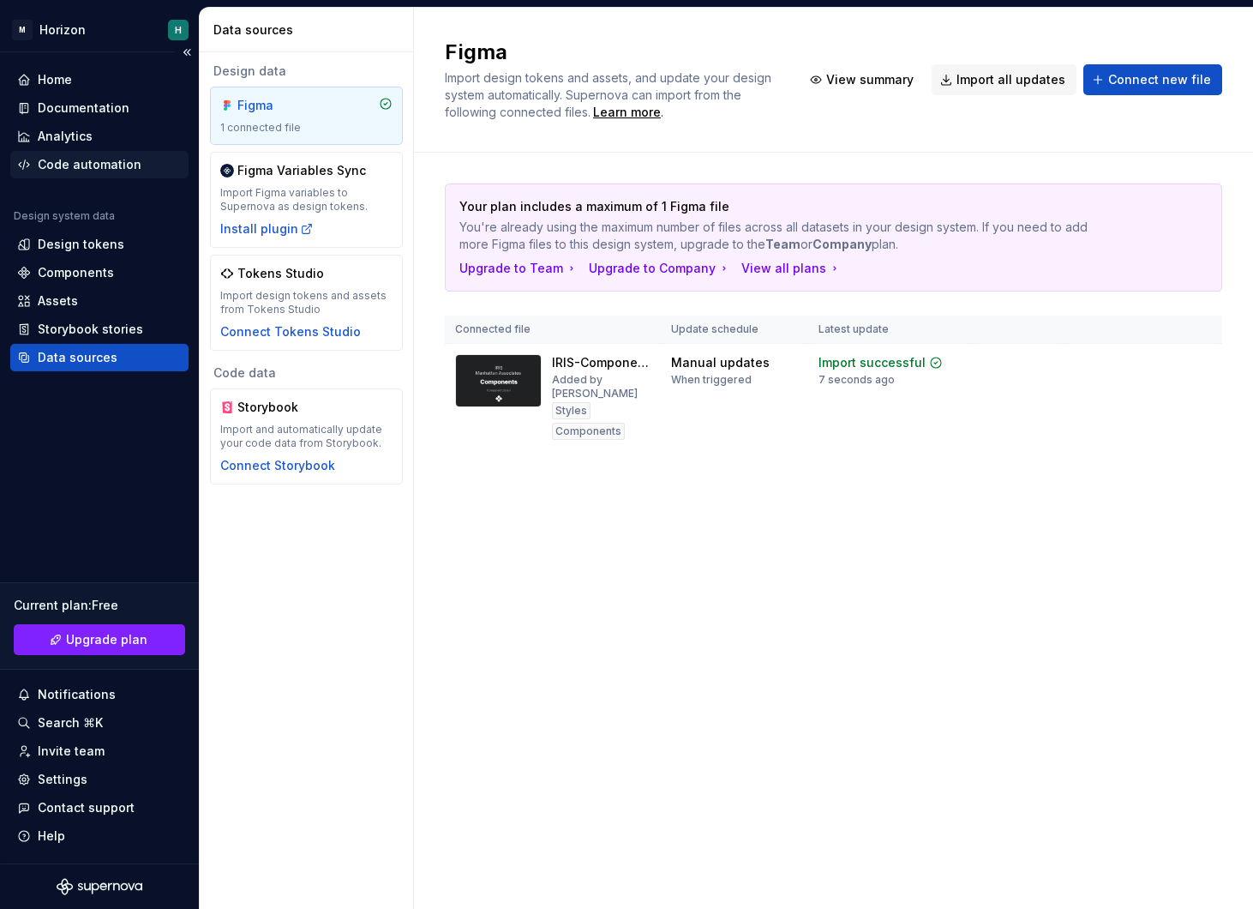
click at [103, 153] on div "Code automation" at bounding box center [99, 164] width 178 height 27
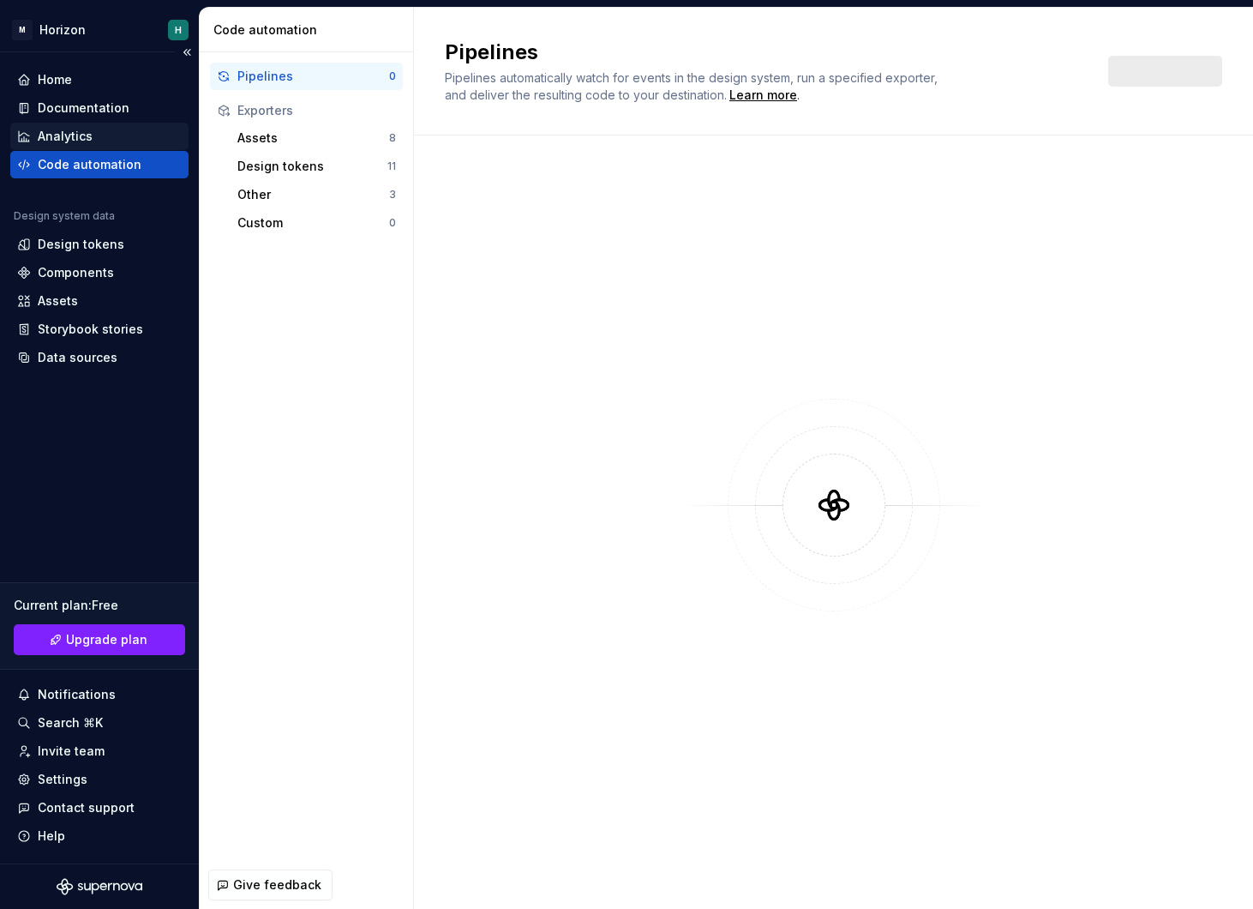
click at [123, 139] on div "Analytics" at bounding box center [99, 136] width 165 height 17
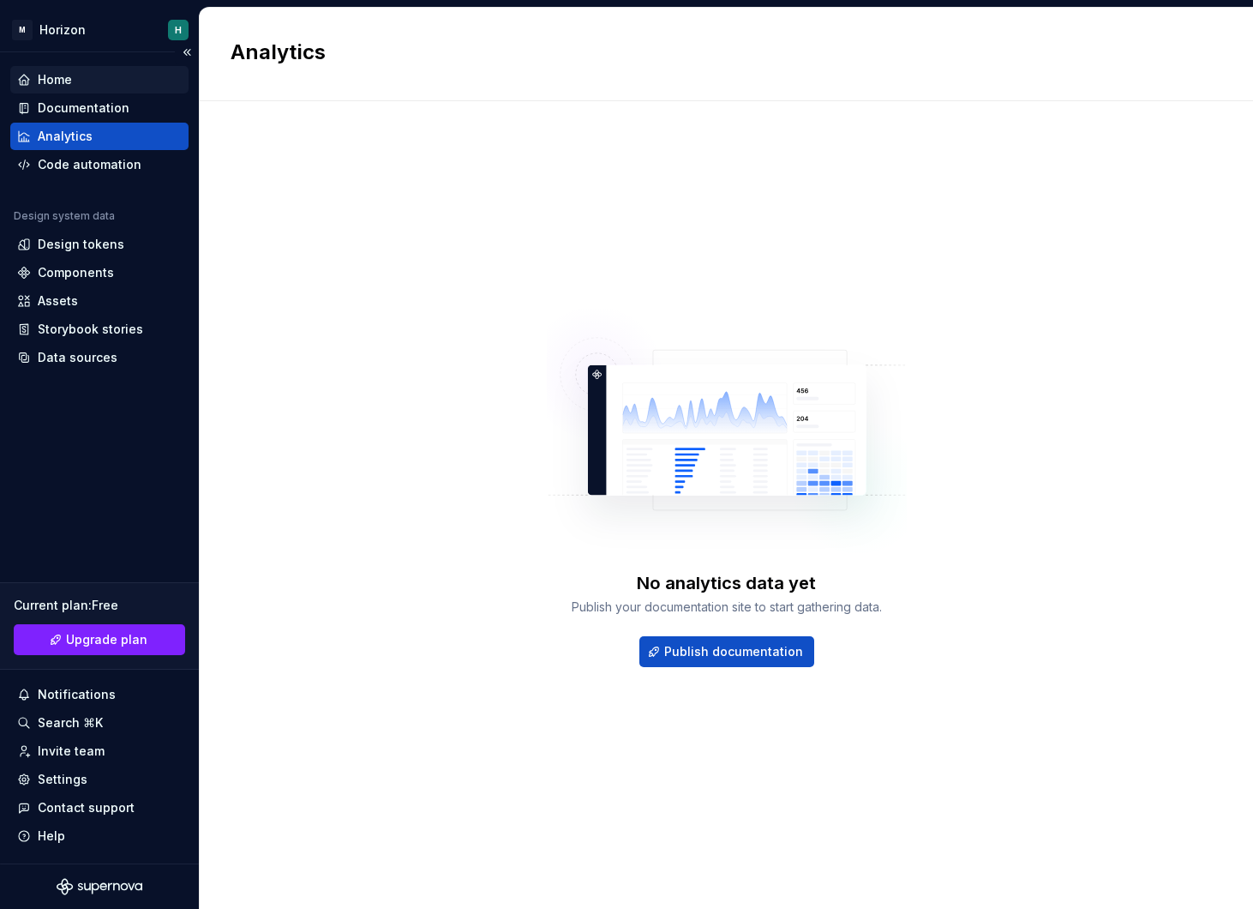
click at [113, 81] on div "Home" at bounding box center [99, 79] width 165 height 17
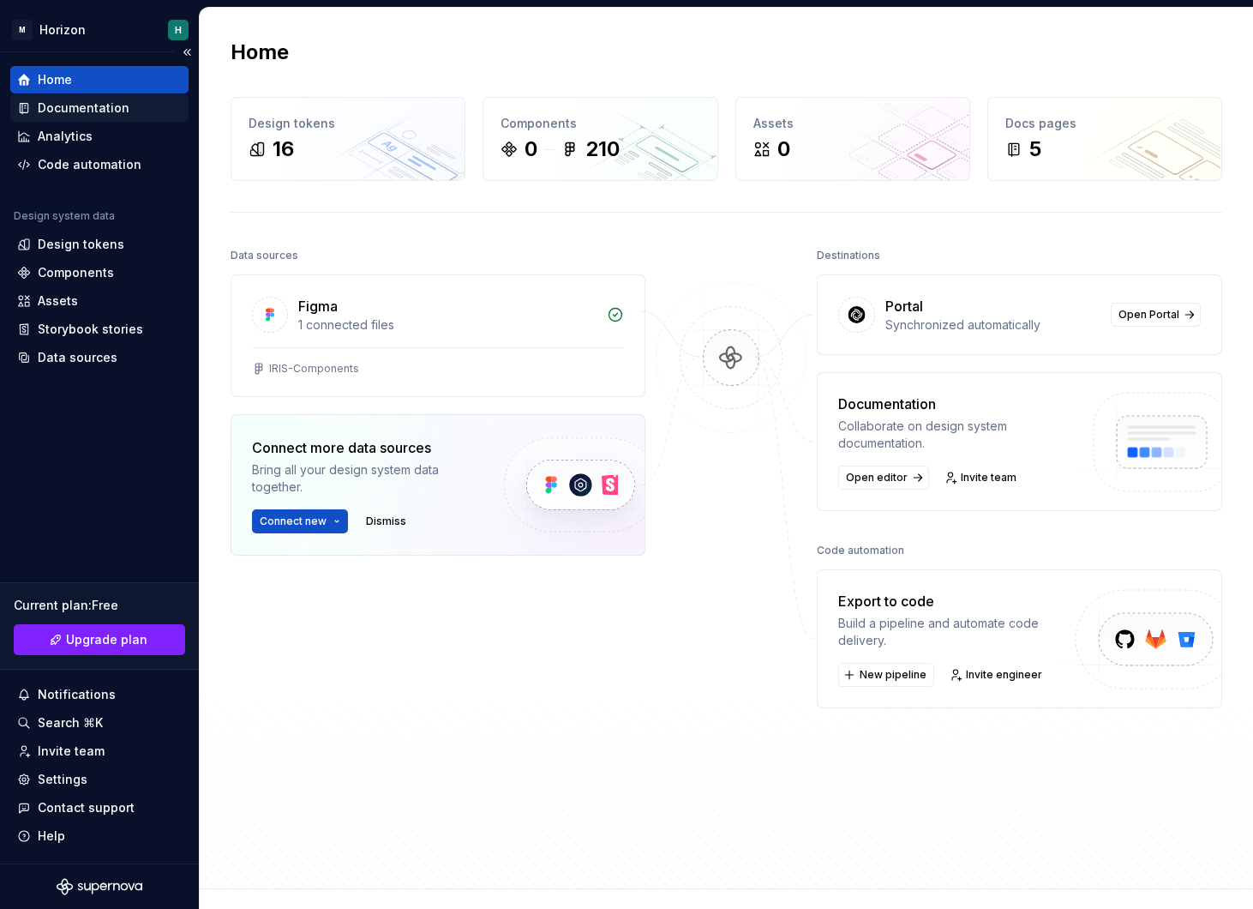
click at [115, 107] on div "Documentation" at bounding box center [84, 107] width 92 height 17
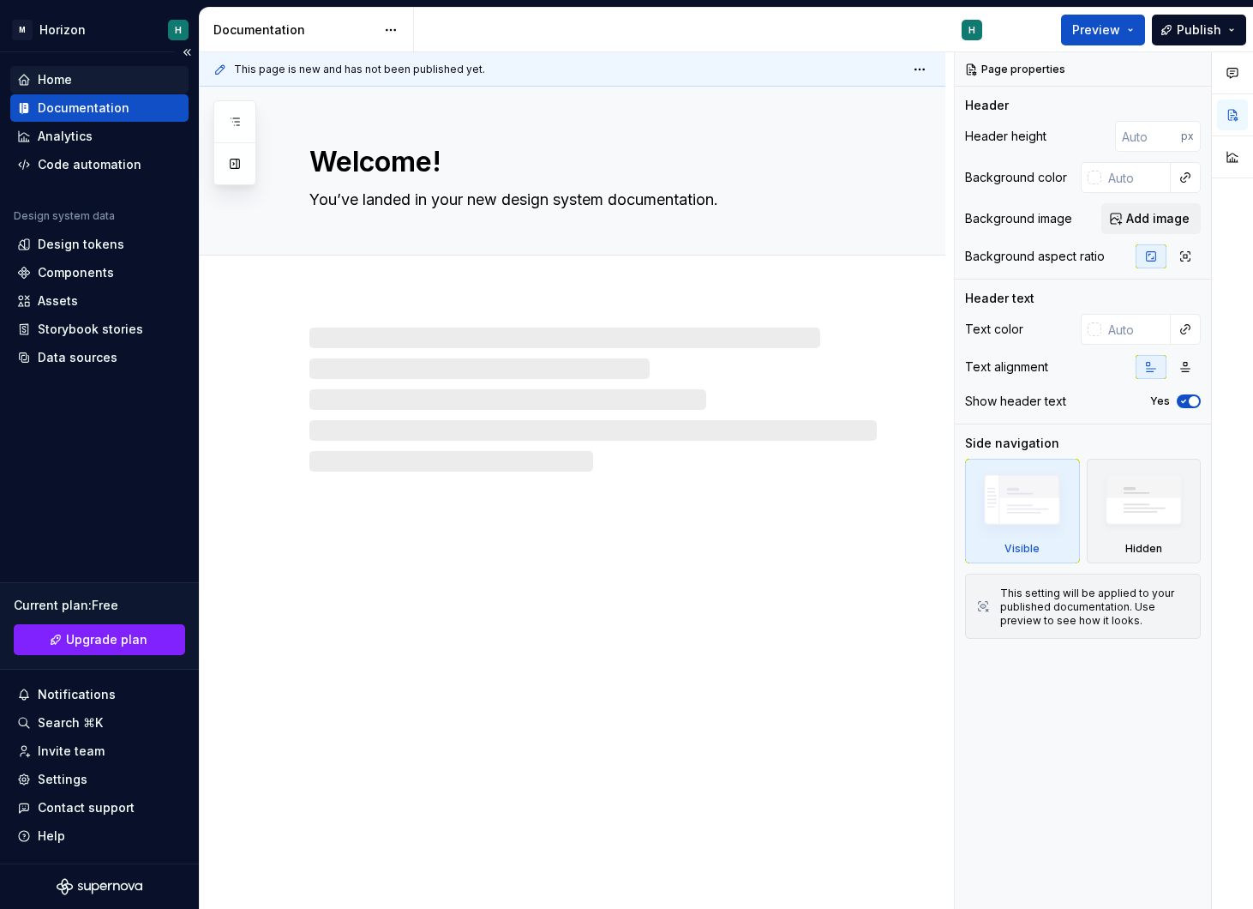
click at [82, 71] on div "Home" at bounding box center [99, 79] width 165 height 17
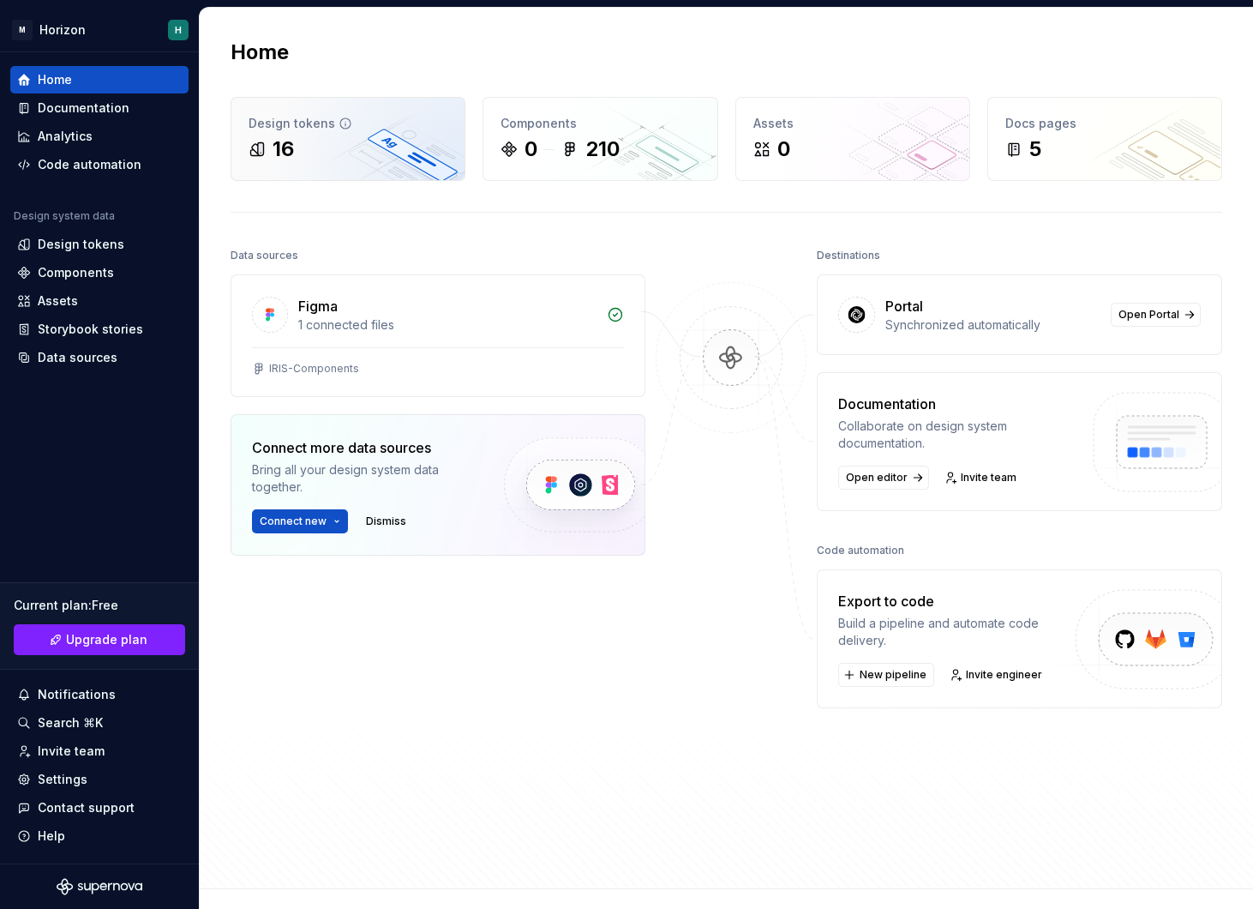
click at [342, 161] on div "16" at bounding box center [348, 148] width 199 height 27
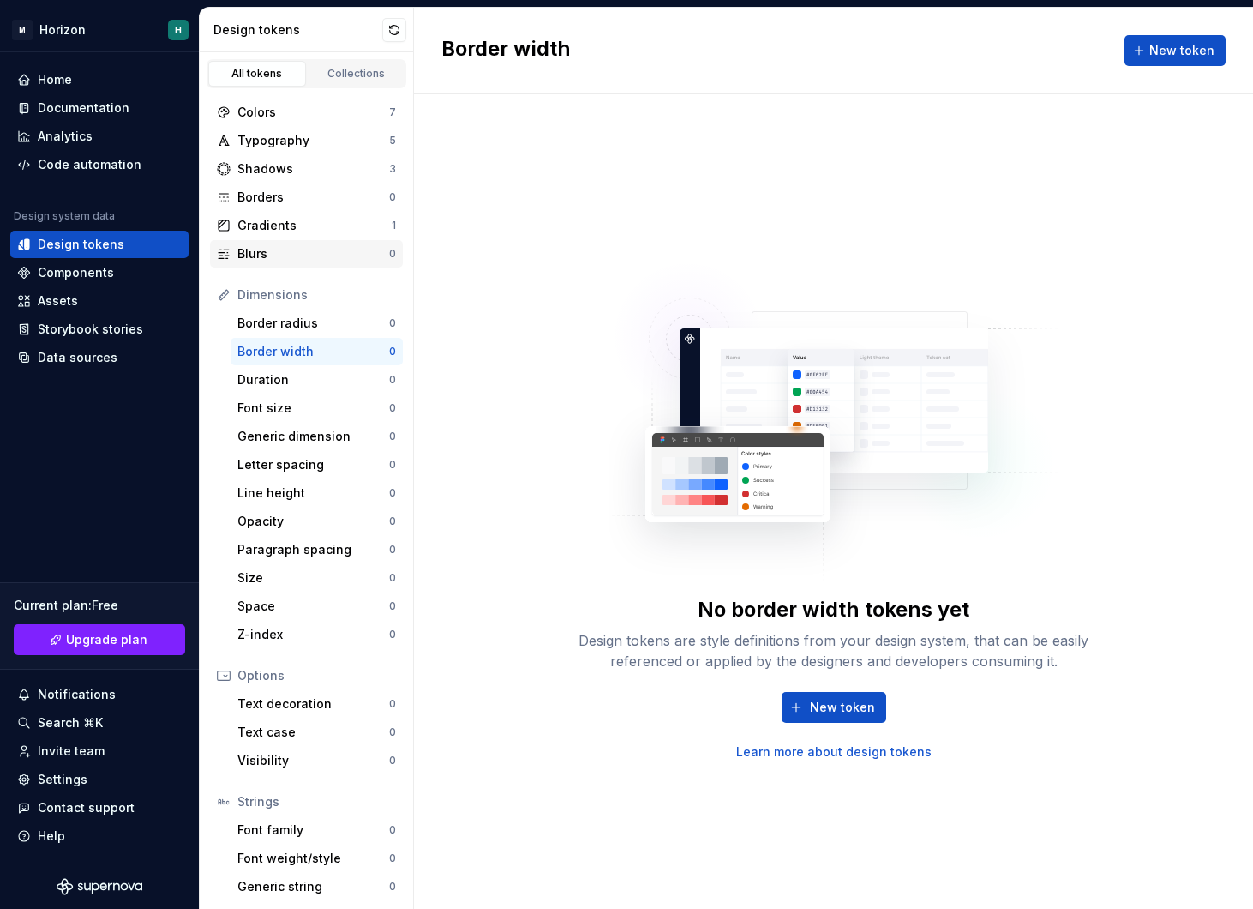
click at [315, 245] on div "Blurs" at bounding box center [313, 253] width 152 height 17
click at [316, 233] on div "Gradients" at bounding box center [314, 225] width 154 height 17
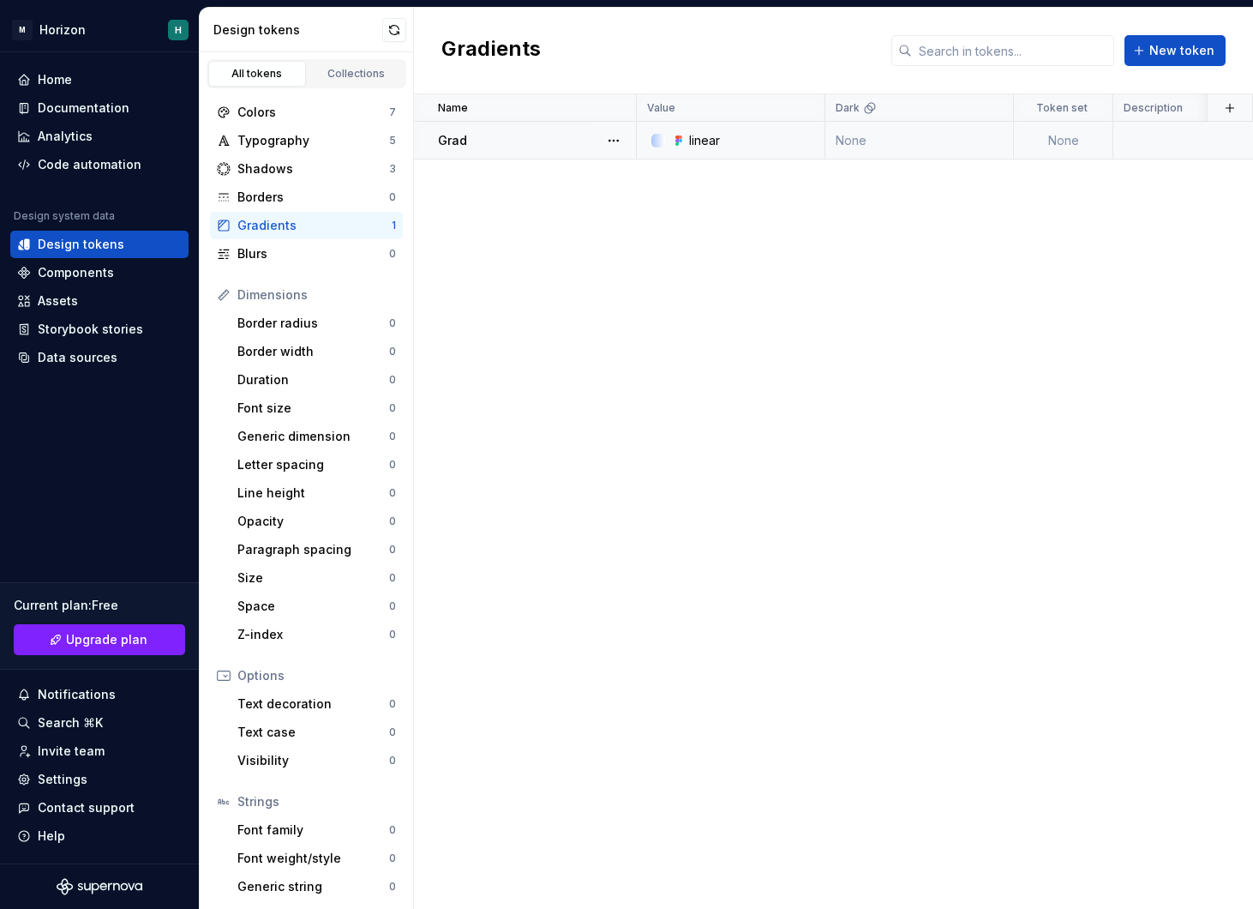
click at [559, 146] on div "Grad" at bounding box center [536, 140] width 197 height 17
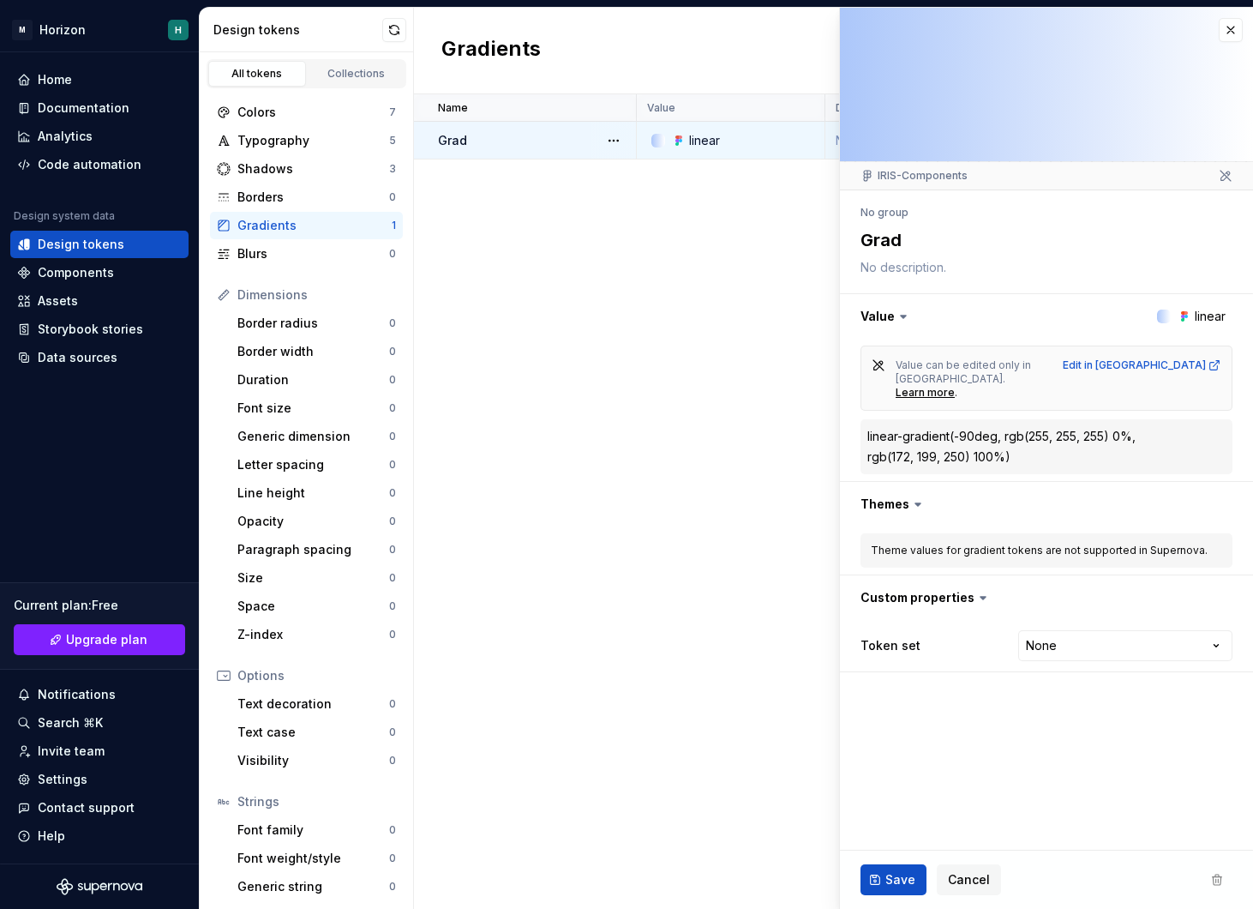
click at [721, 353] on div "Name Value Dark Token set Description Last updated Grad linear None None 1 minu…" at bounding box center [833, 501] width 839 height 814
click at [318, 159] on div "Shadows 3" at bounding box center [306, 168] width 193 height 27
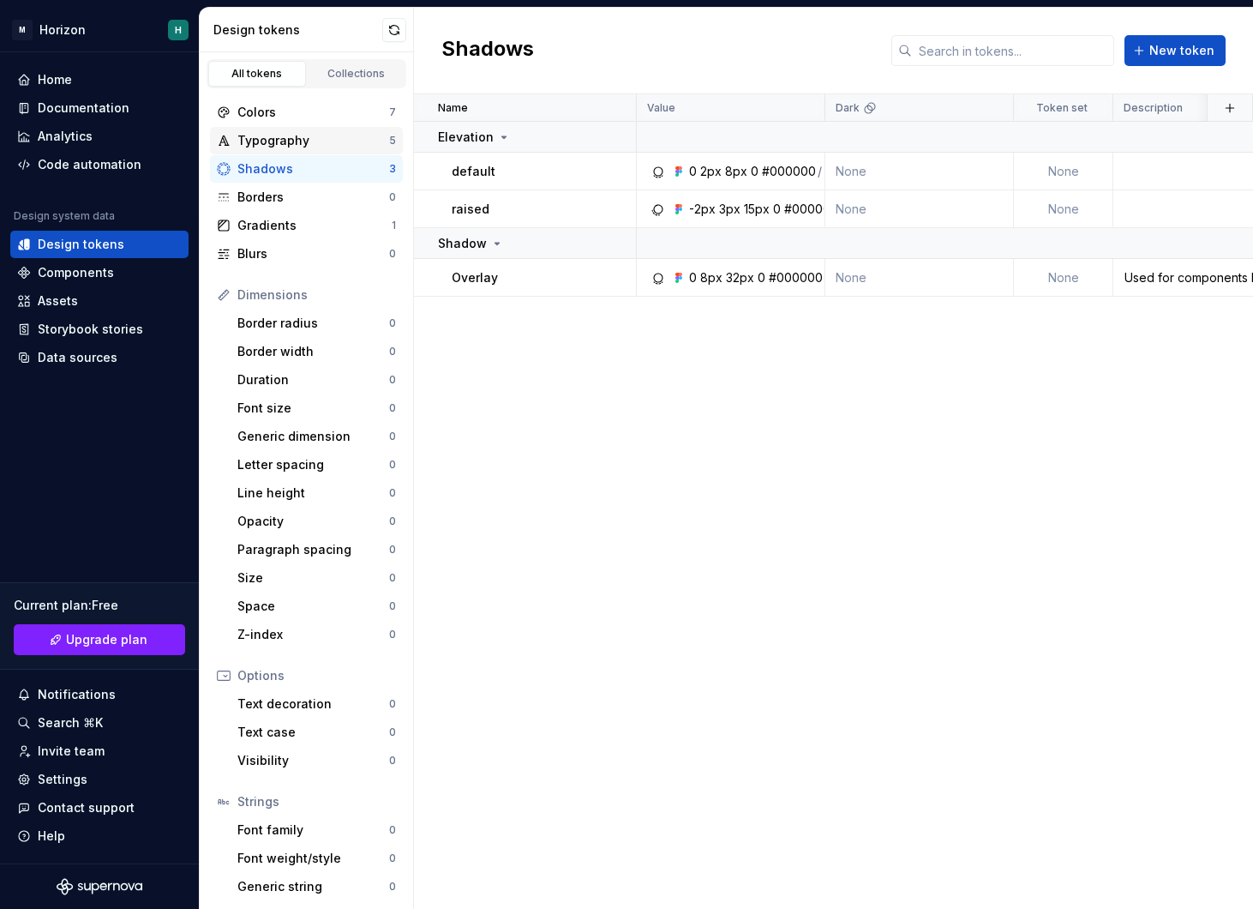
click at [333, 127] on div "Typography 5" at bounding box center [306, 140] width 193 height 27
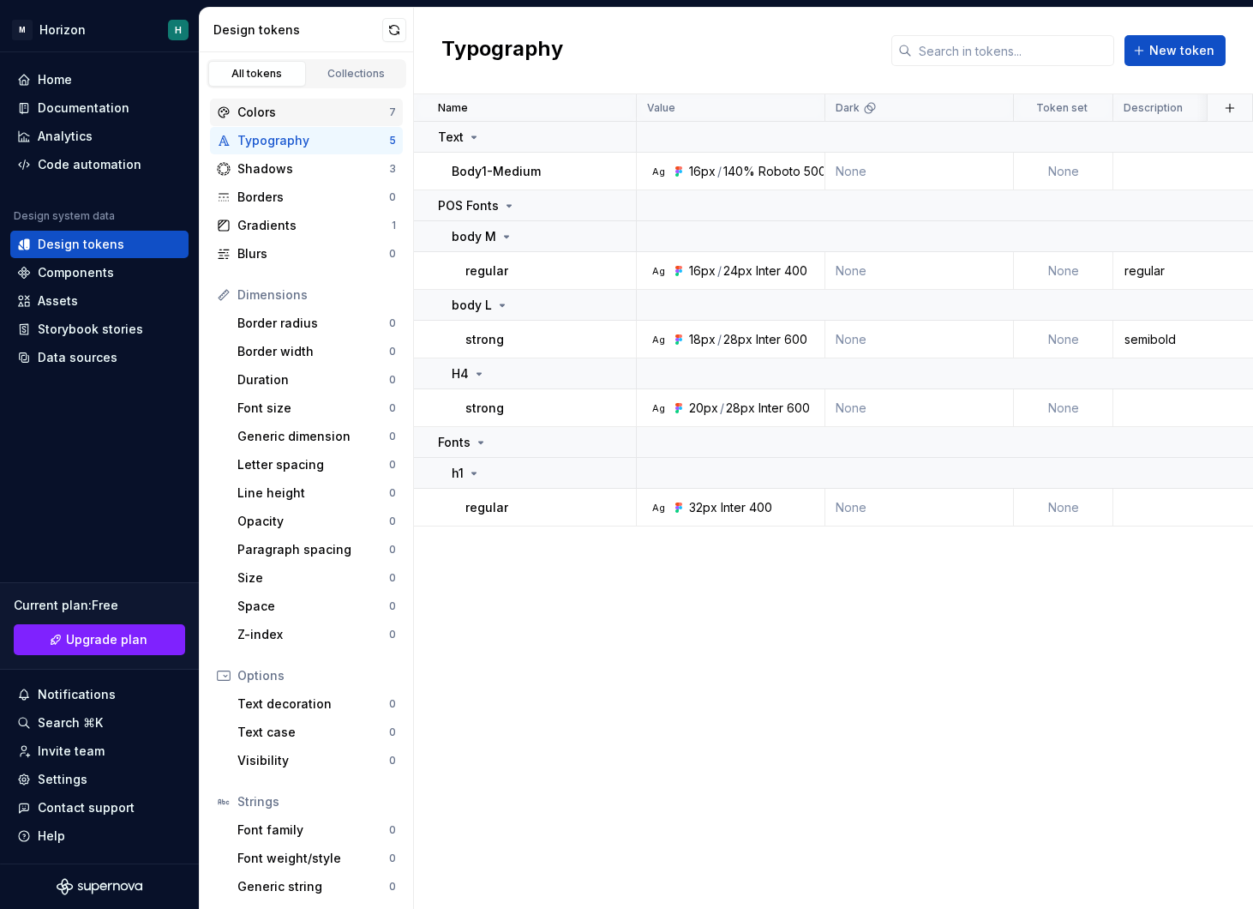
click at [333, 106] on div "Colors" at bounding box center [313, 112] width 152 height 17
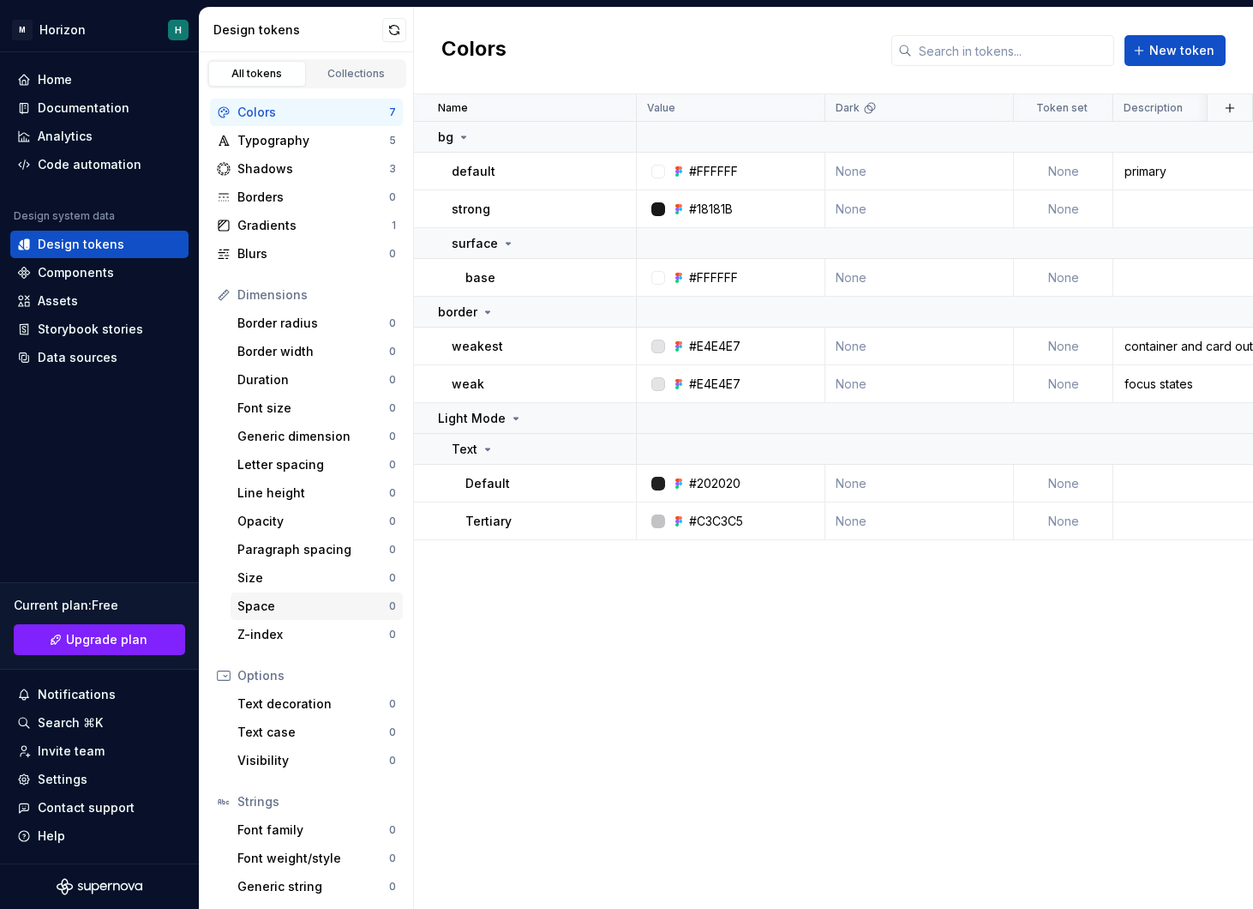
click at [312, 601] on div "Space" at bounding box center [313, 606] width 152 height 17
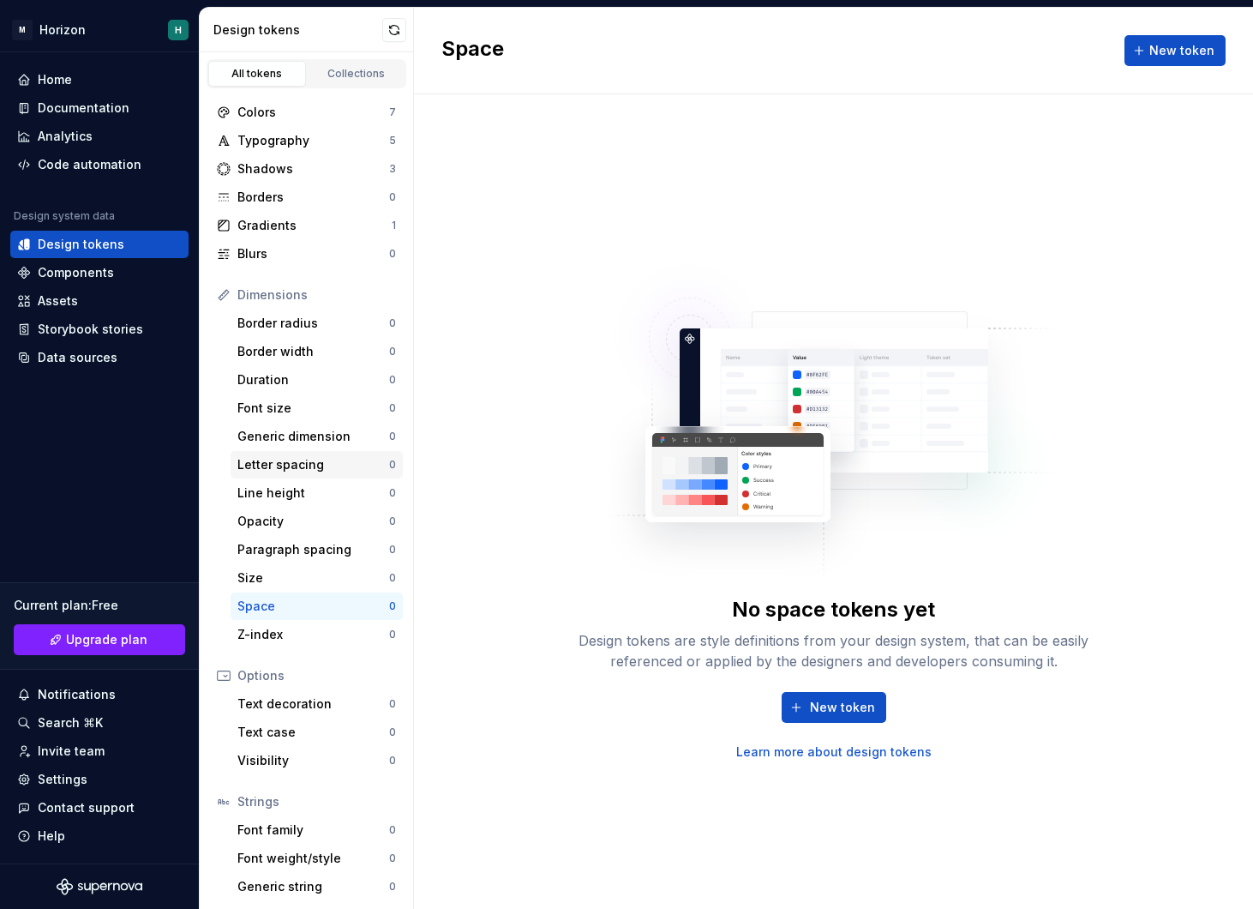
click at [309, 471] on div "Letter spacing" at bounding box center [313, 464] width 152 height 17
click at [362, 74] on div "Collections" at bounding box center [357, 74] width 86 height 14
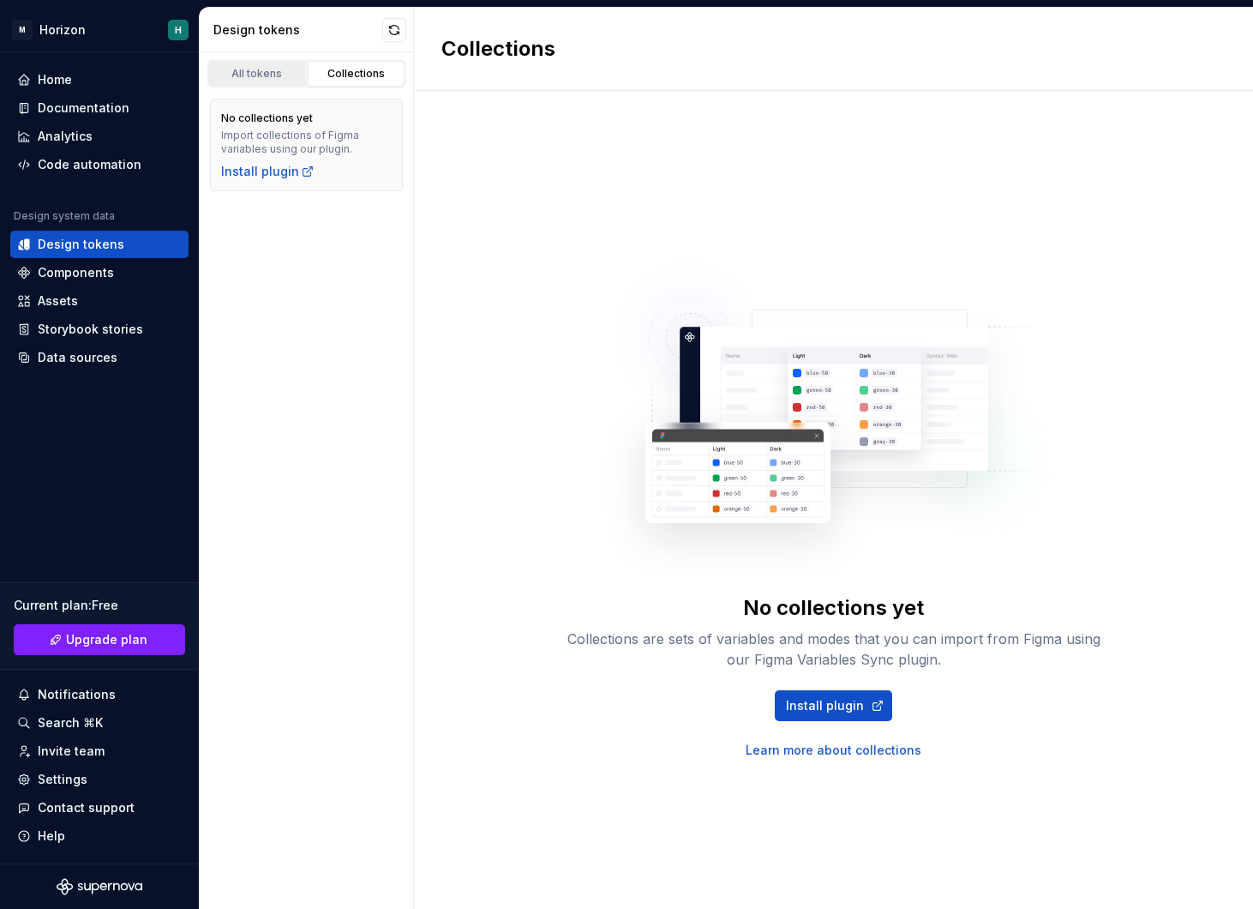
click at [260, 81] on link "All tokens" at bounding box center [257, 74] width 98 height 26
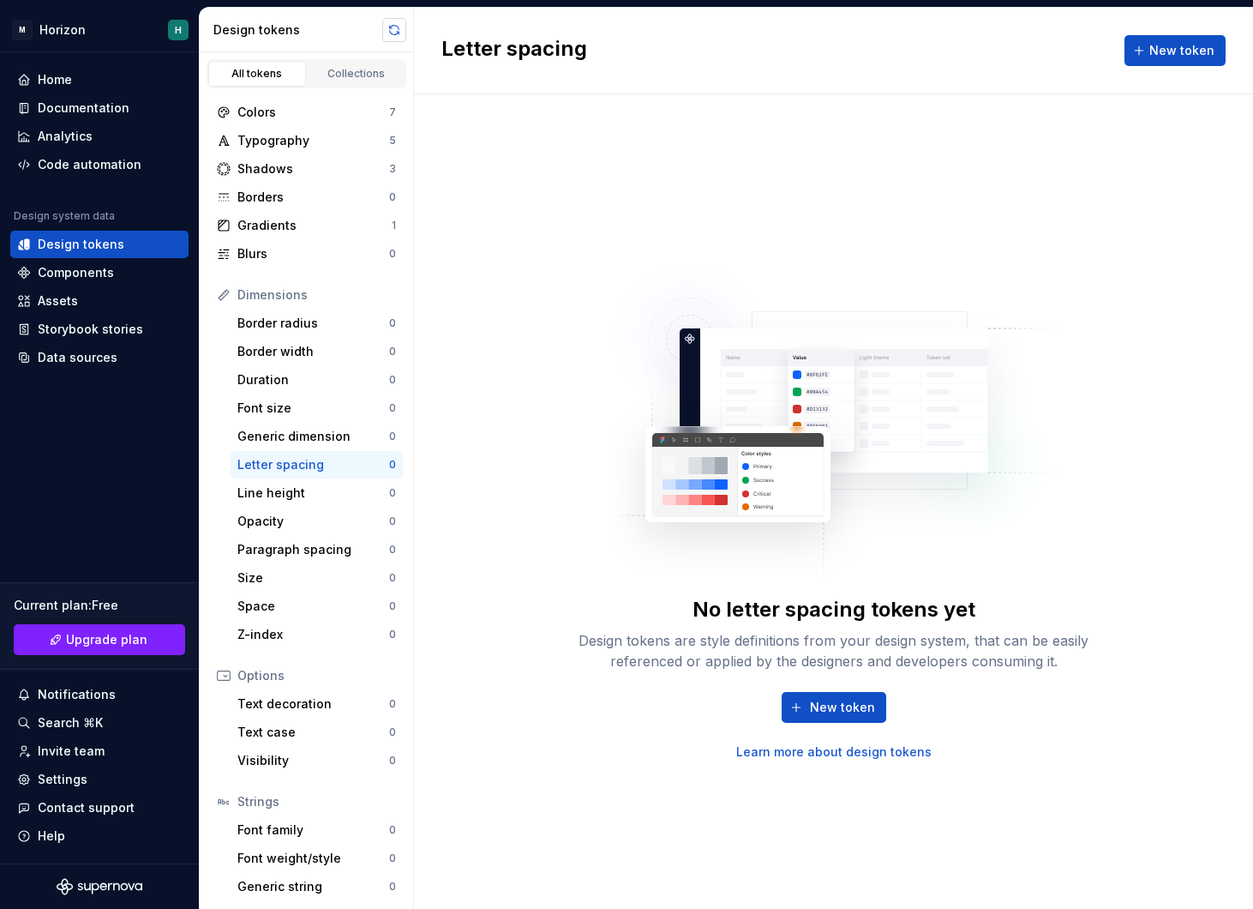
click at [397, 35] on button "button" at bounding box center [394, 30] width 24 height 24
click at [141, 284] on div "Components" at bounding box center [99, 272] width 178 height 27
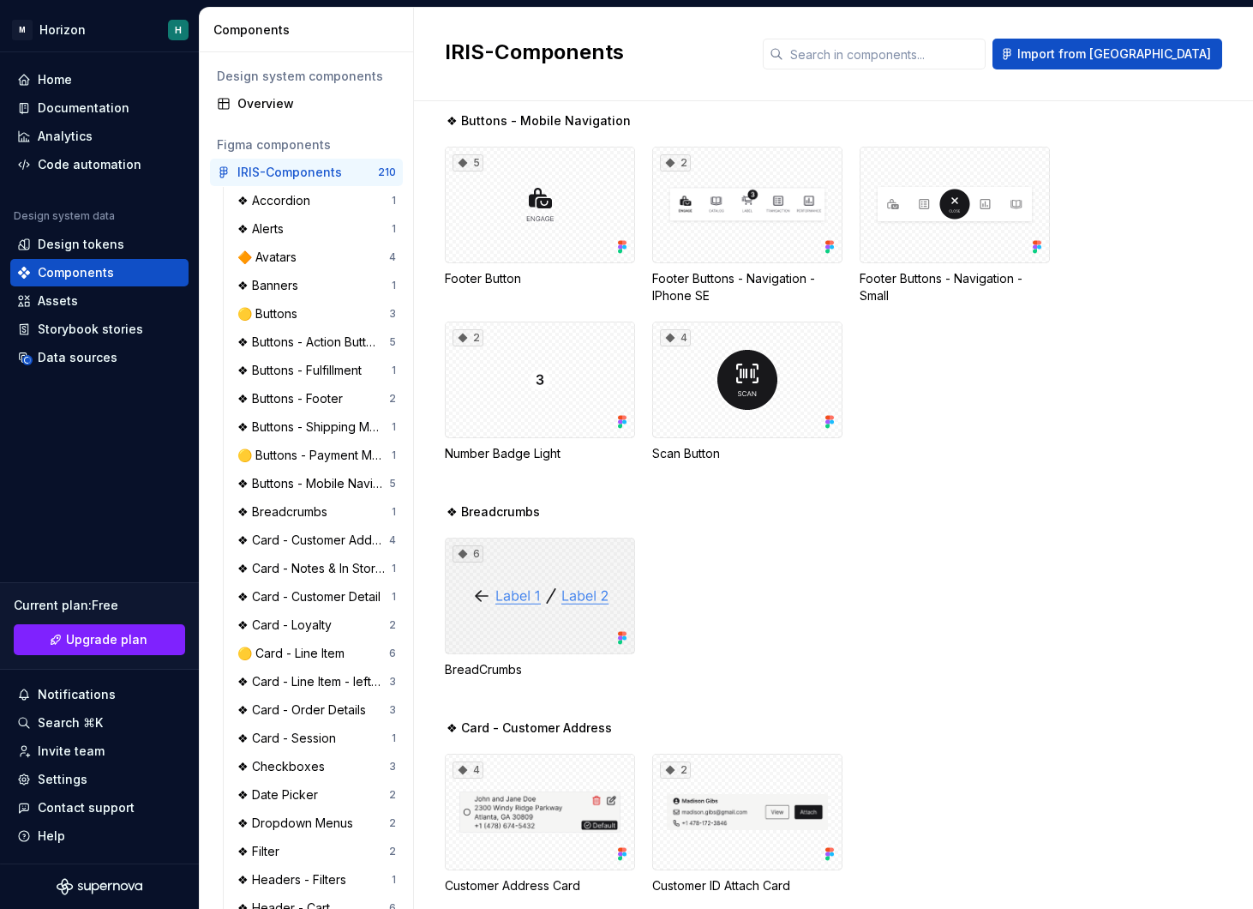
scroll to position [2490, 0]
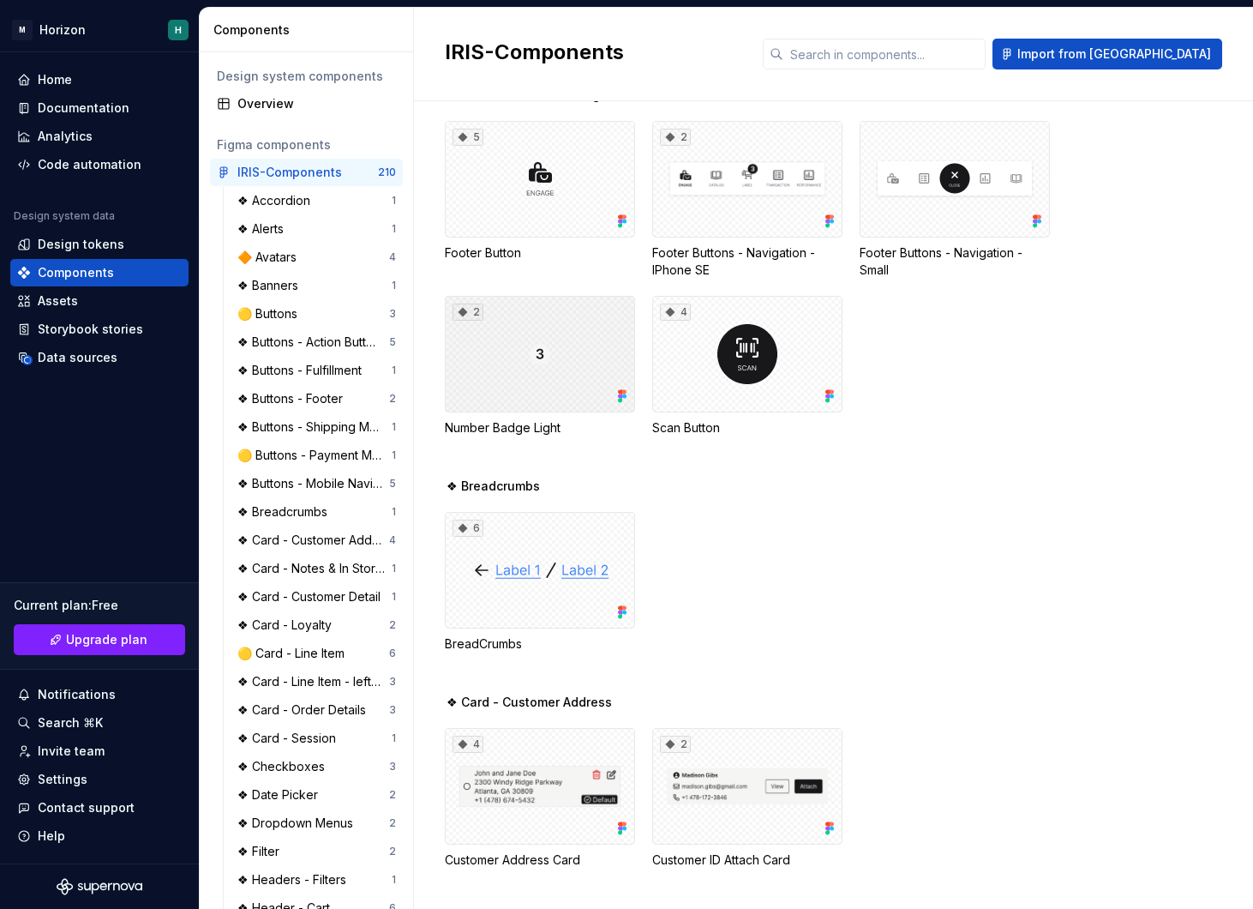
click at [562, 360] on div "2" at bounding box center [540, 354] width 190 height 117
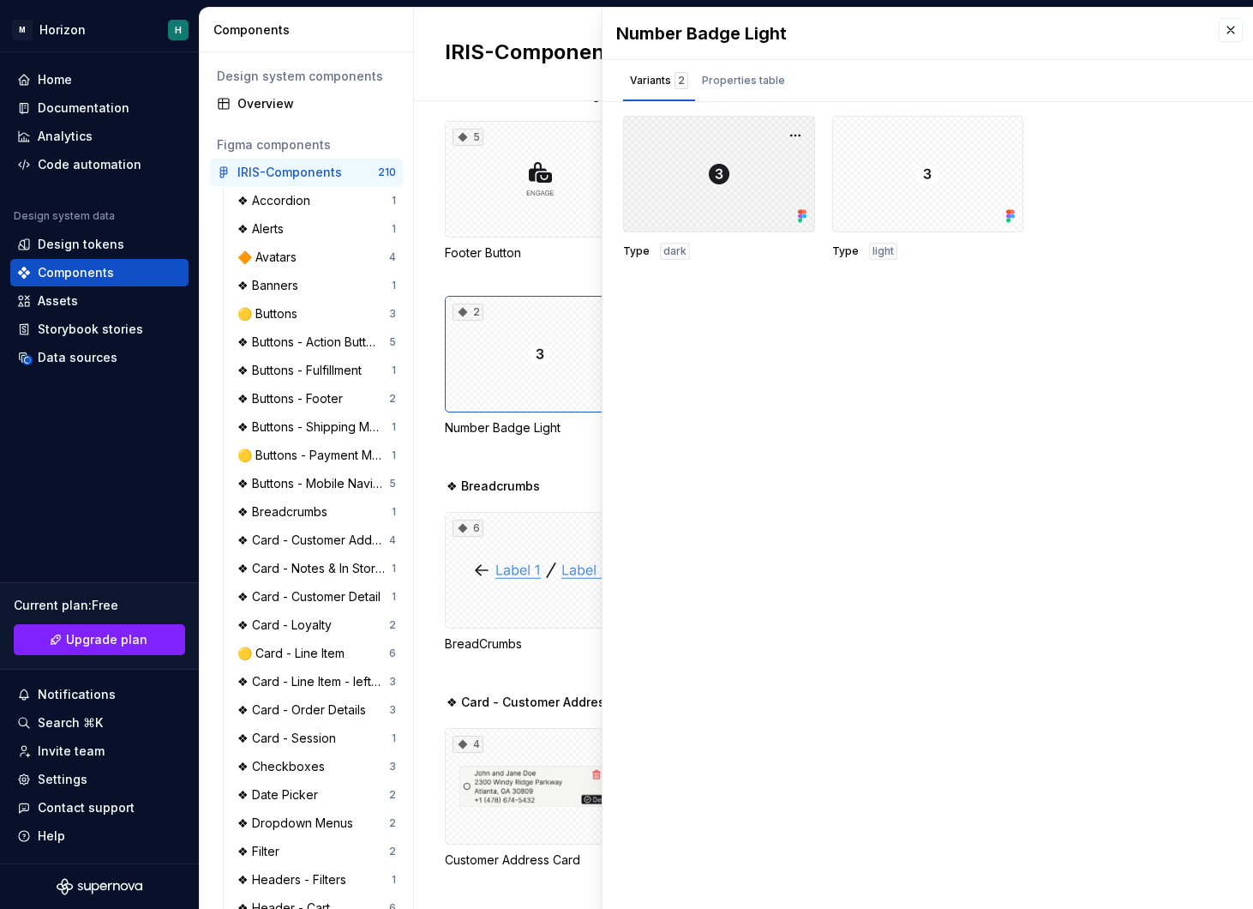
click at [717, 185] on div at bounding box center [719, 174] width 192 height 117
click at [905, 179] on div at bounding box center [928, 174] width 192 height 117
click at [749, 95] on div "Properties table" at bounding box center [743, 84] width 97 height 34
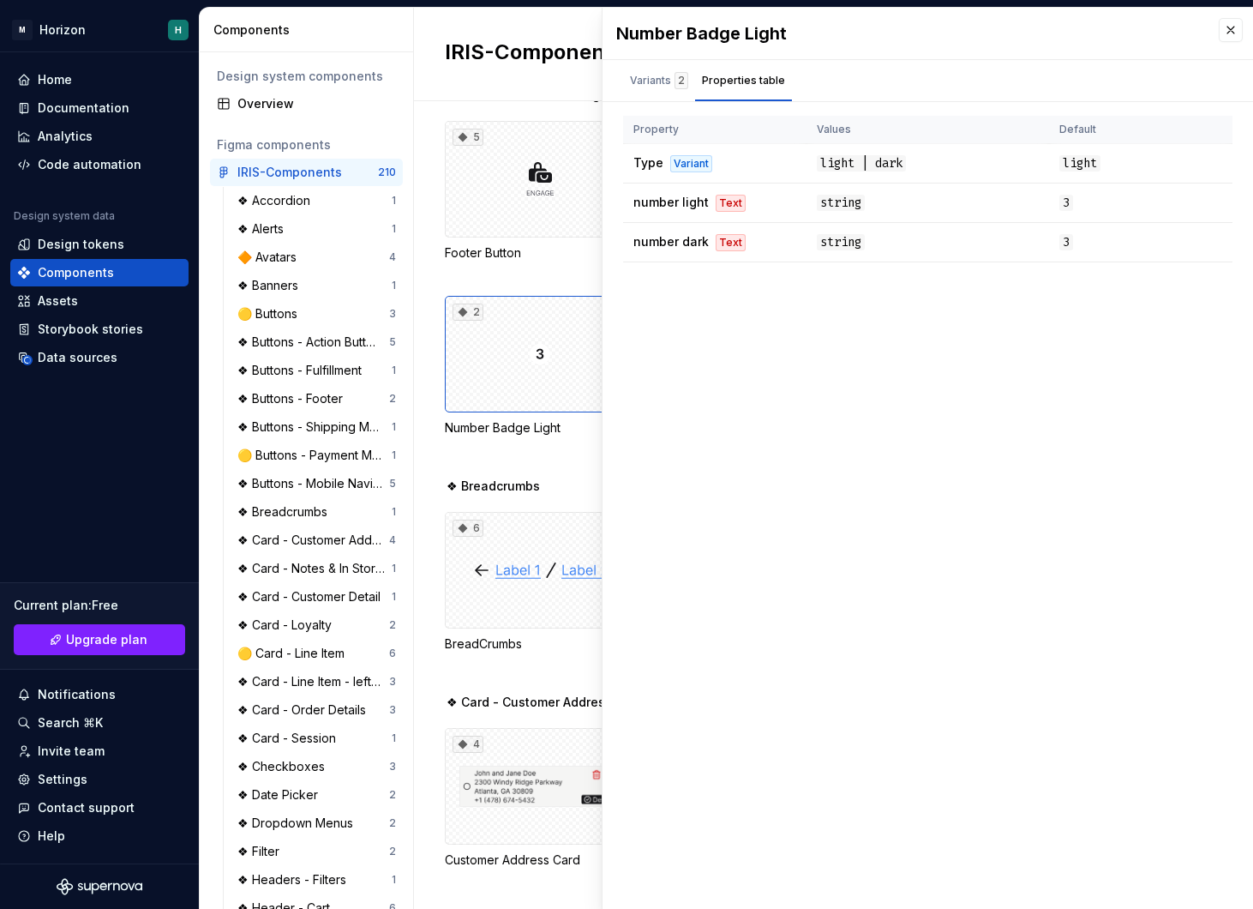
click at [548, 263] on div "5 Footer Button" at bounding box center [540, 200] width 190 height 158
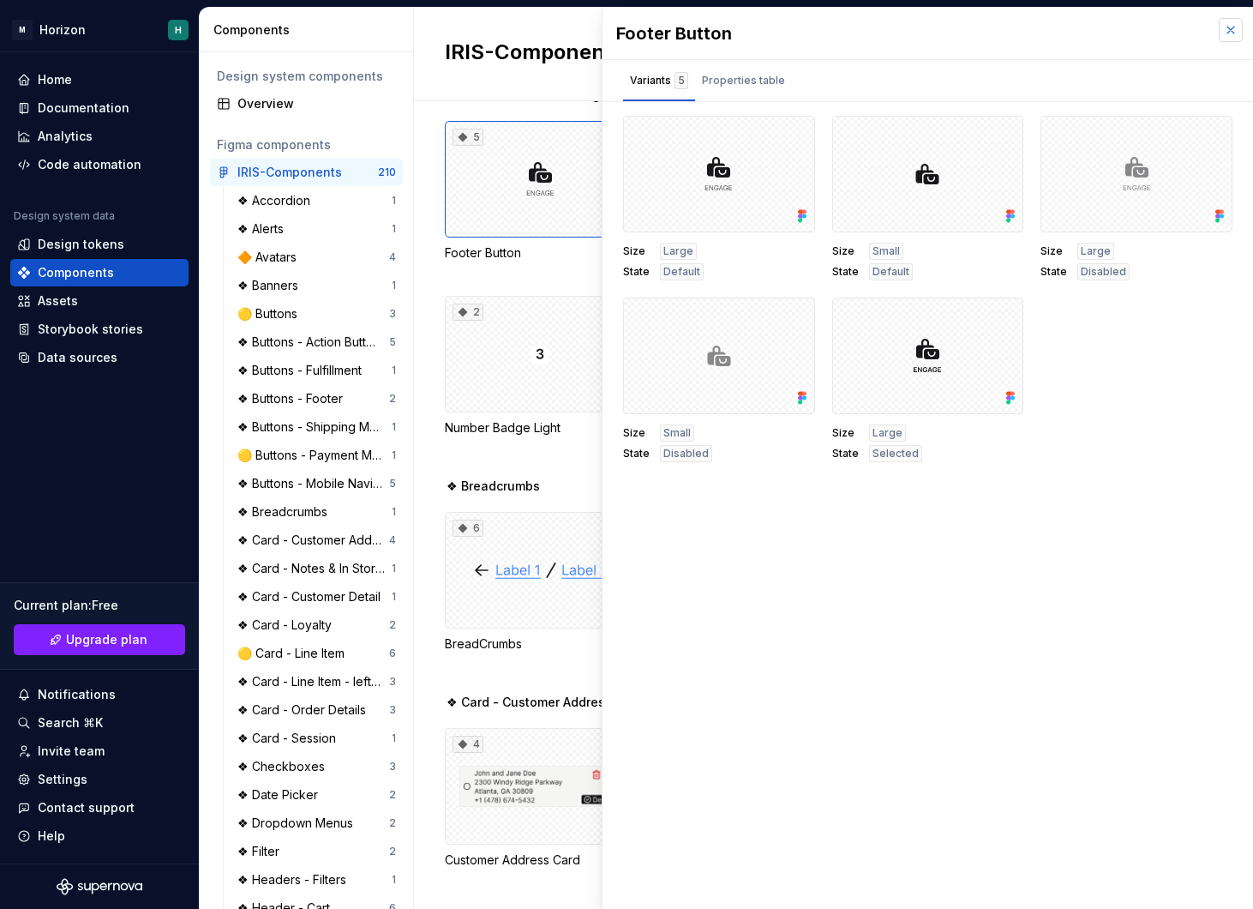
click at [1234, 34] on button "button" at bounding box center [1231, 30] width 24 height 24
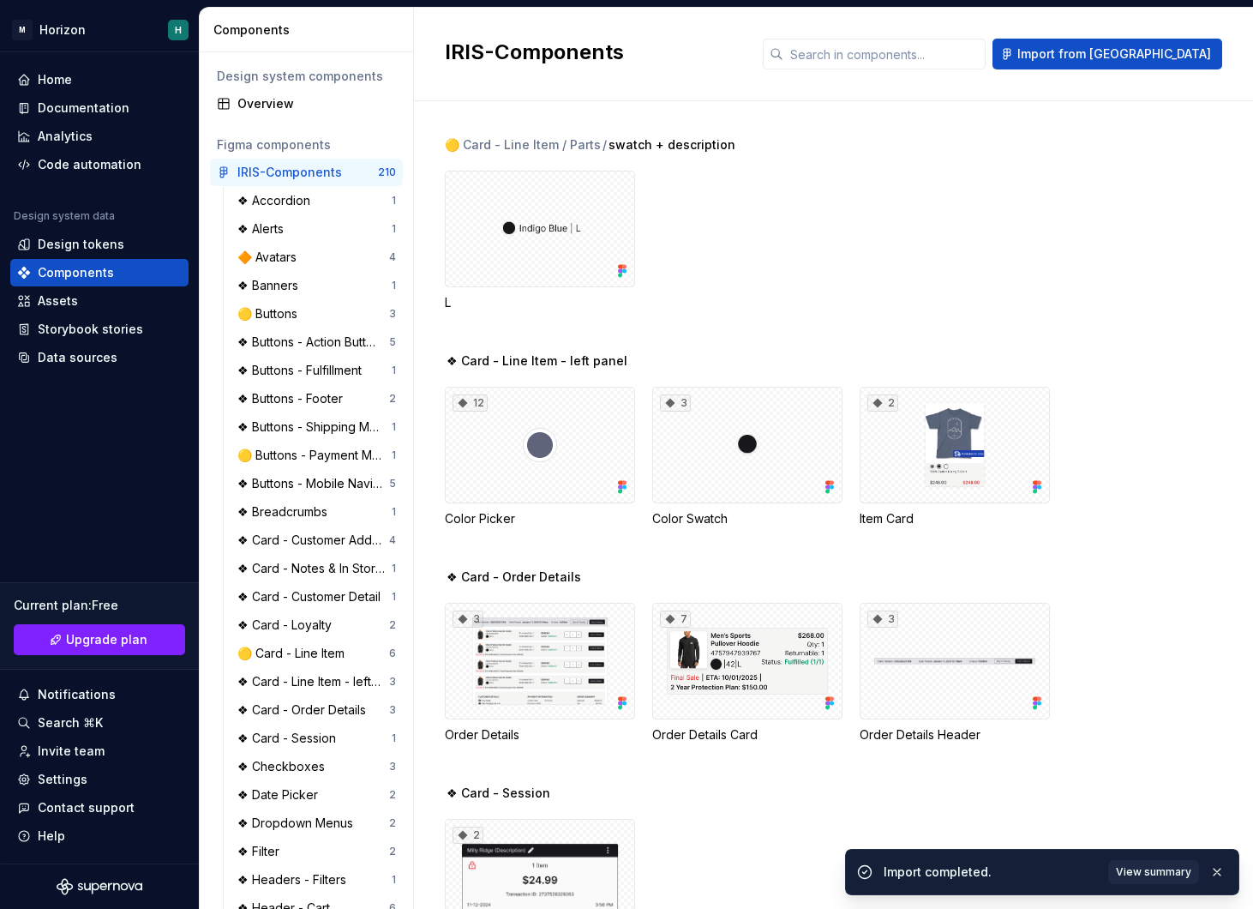
scroll to position [4812, 0]
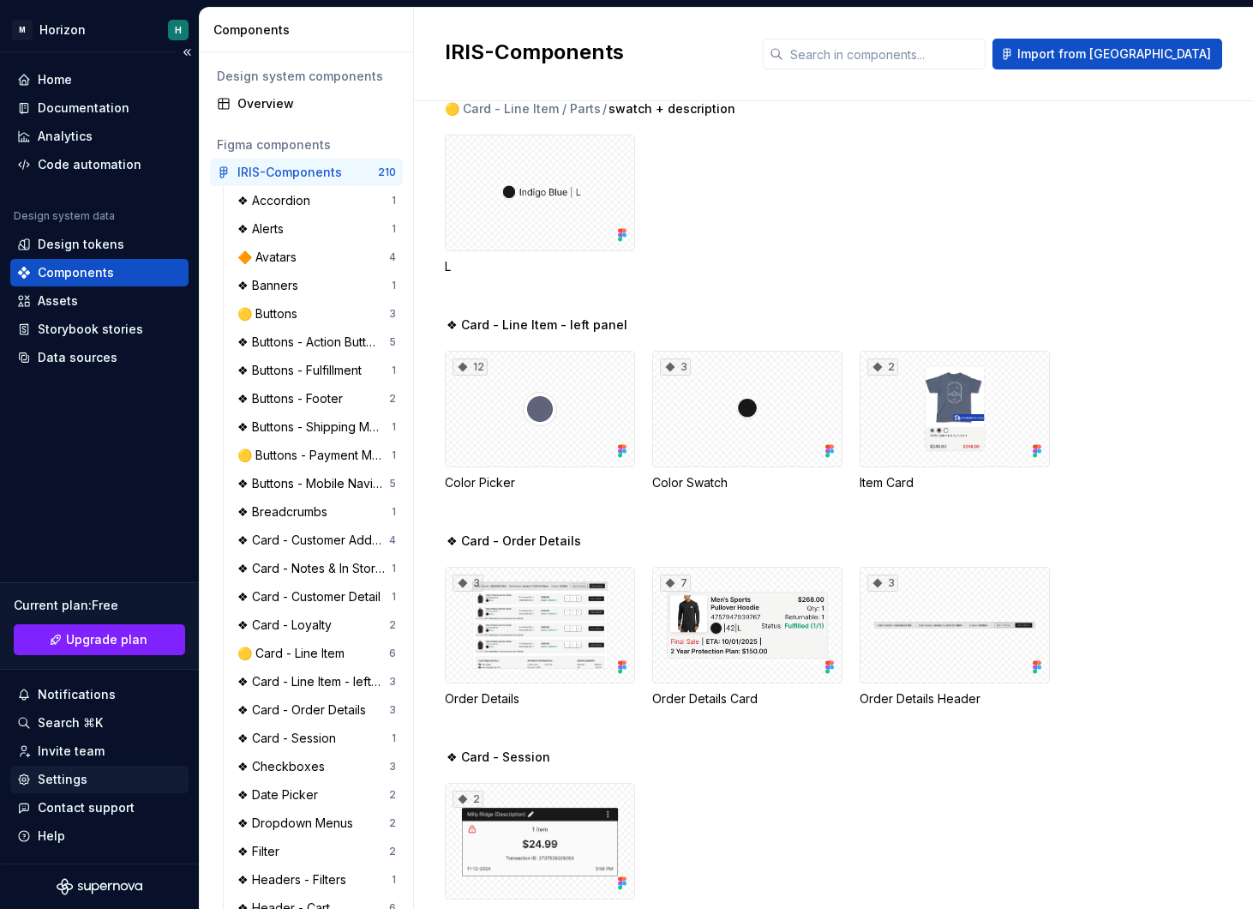
click at [111, 783] on div "Settings" at bounding box center [99, 779] width 165 height 17
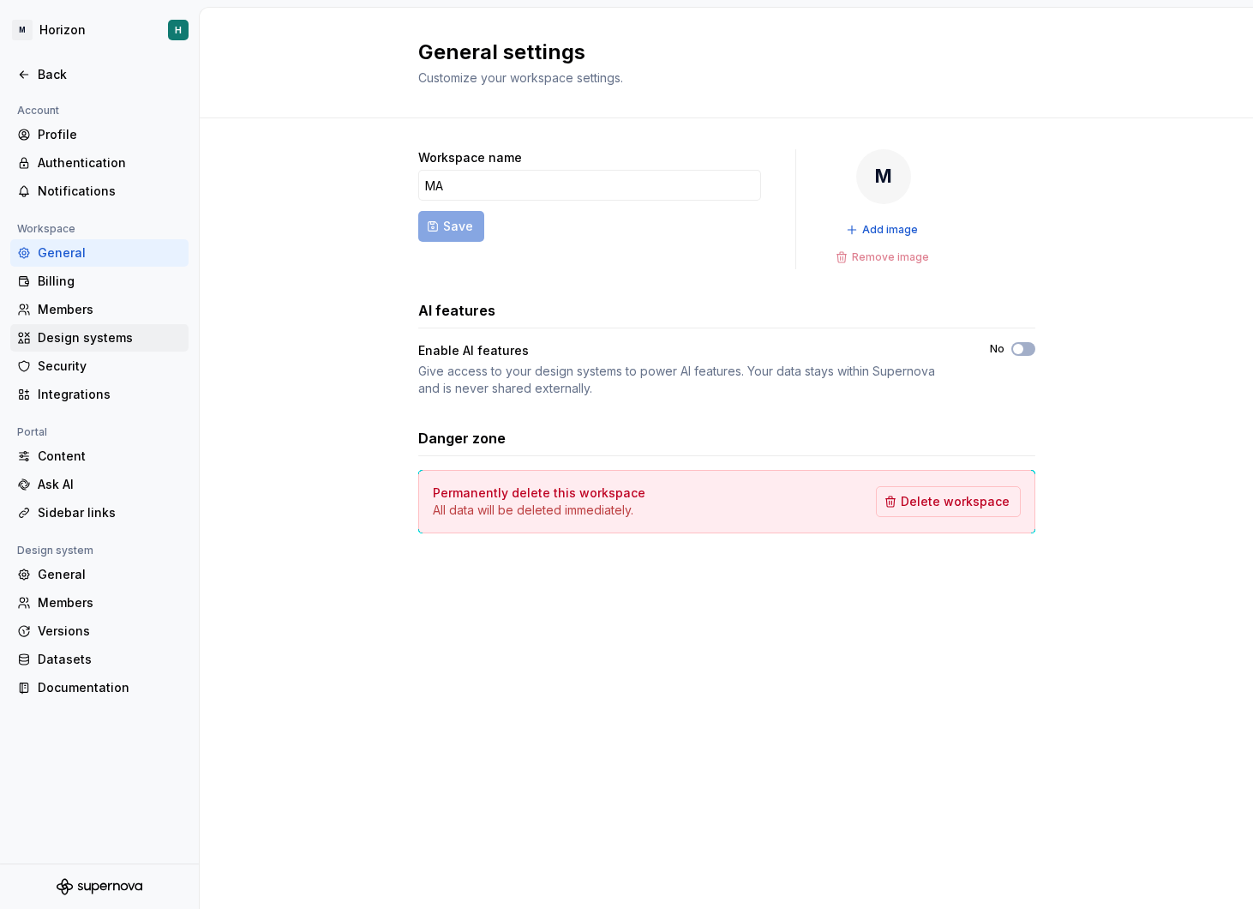
click at [117, 343] on div "Design systems" at bounding box center [110, 337] width 144 height 17
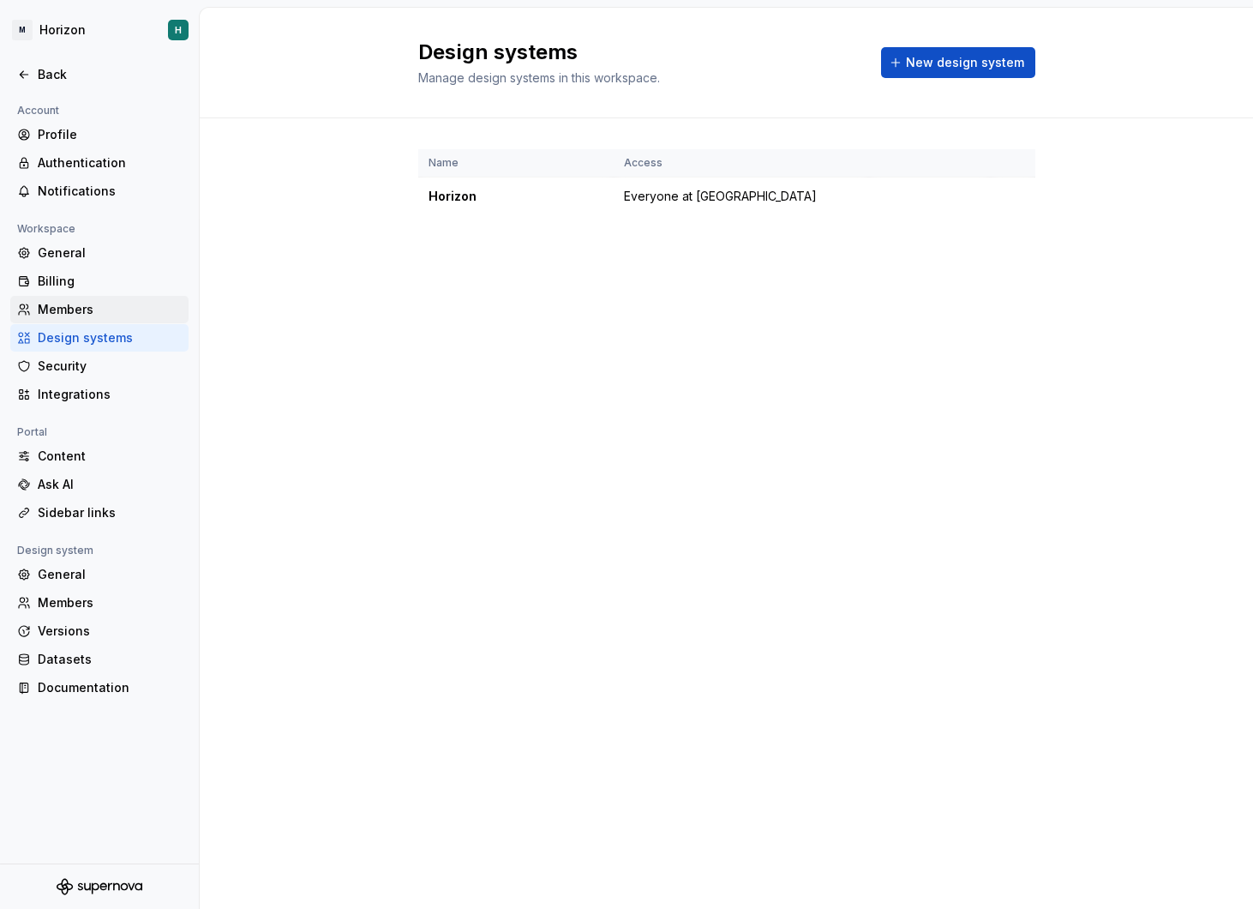
click at [105, 309] on div "Members" at bounding box center [110, 309] width 144 height 17
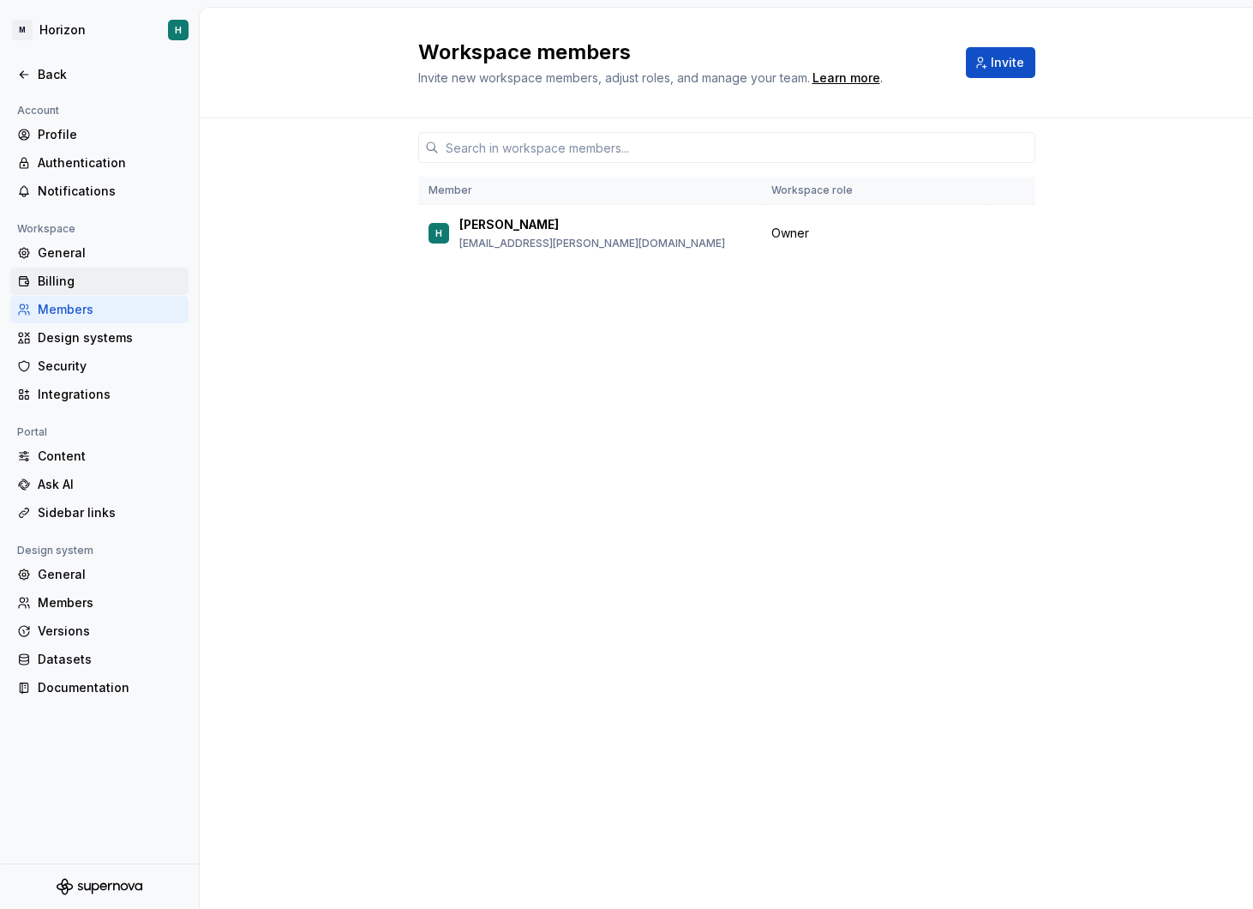
click at [106, 281] on div "Billing" at bounding box center [110, 281] width 144 height 17
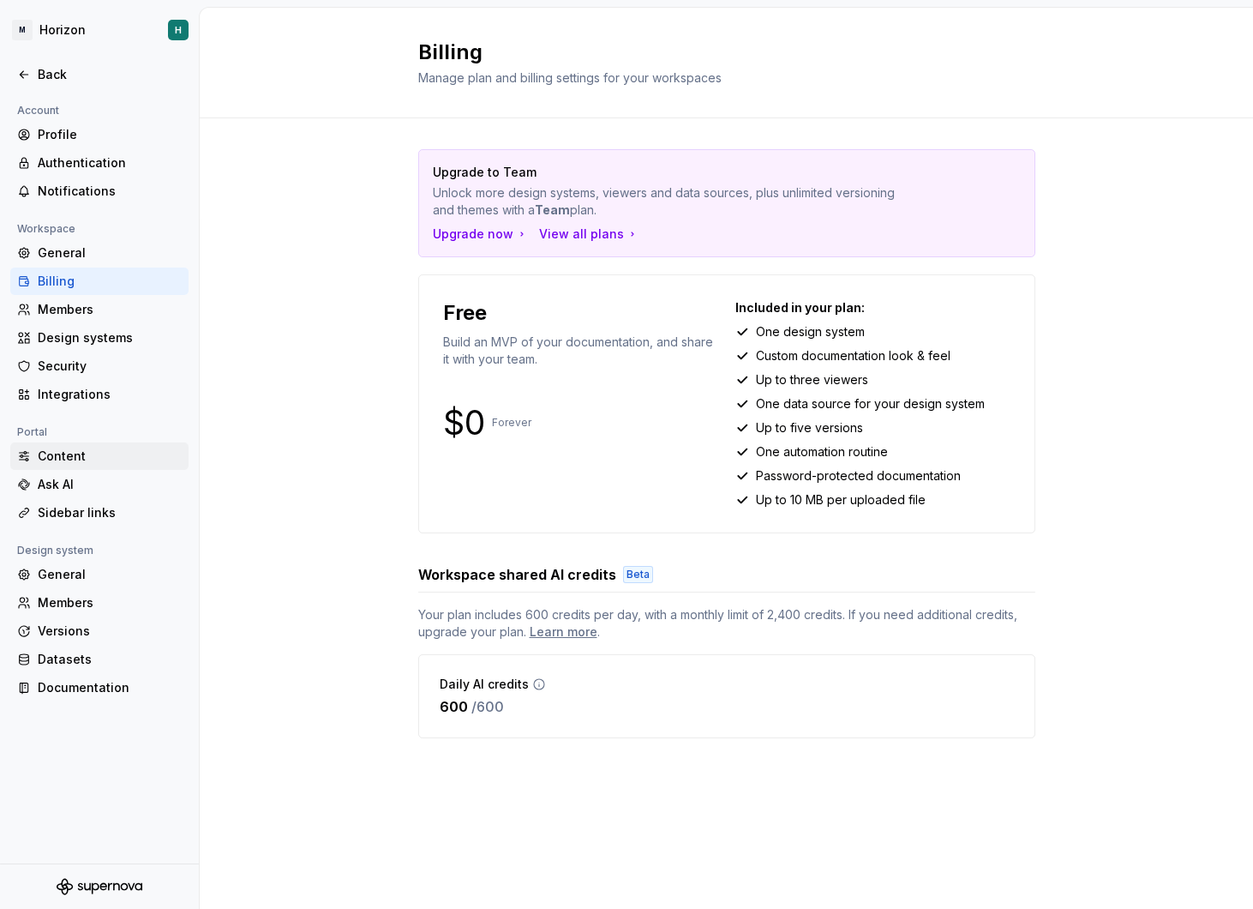
click at [119, 463] on div "Content" at bounding box center [110, 455] width 144 height 17
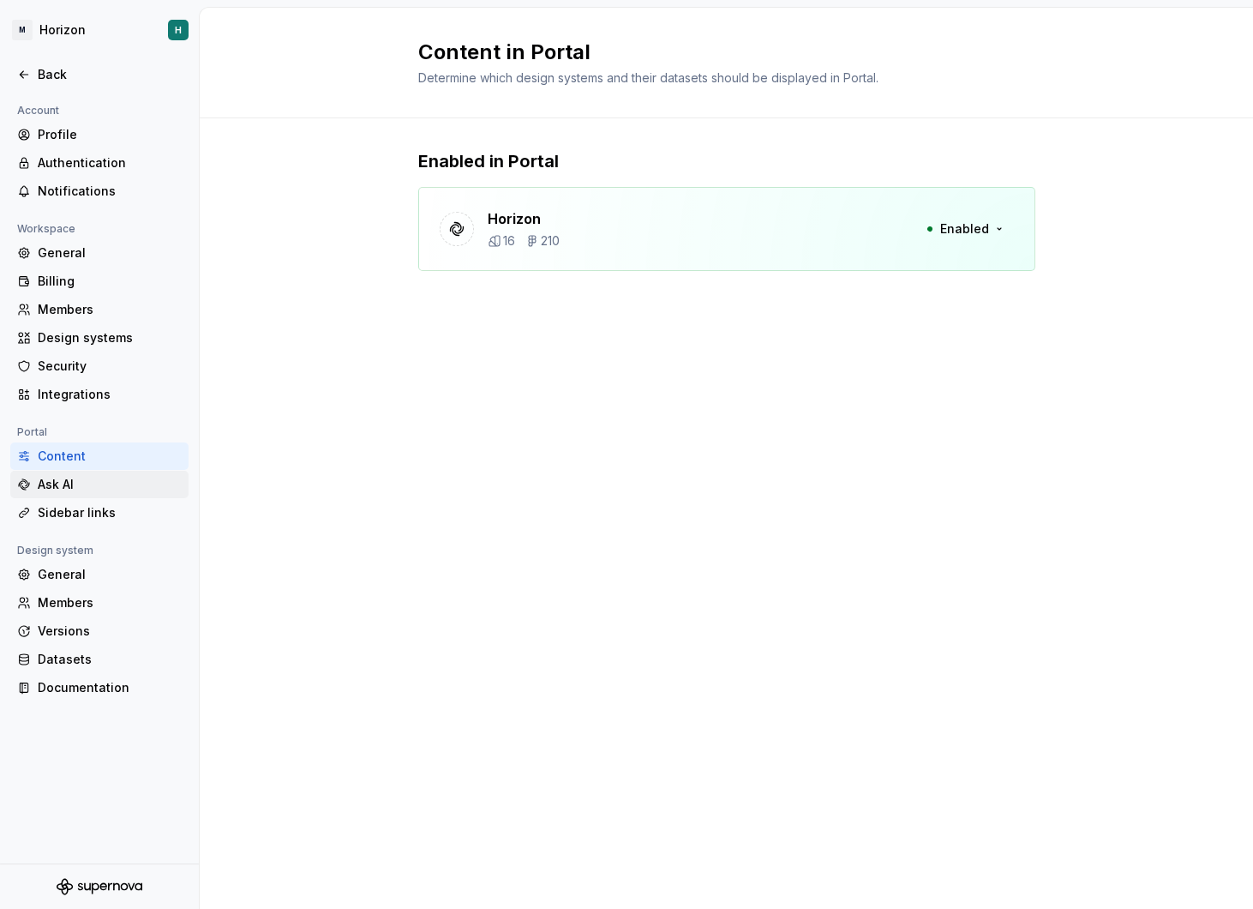
click at [119, 477] on div "Ask AI" at bounding box center [110, 484] width 144 height 17
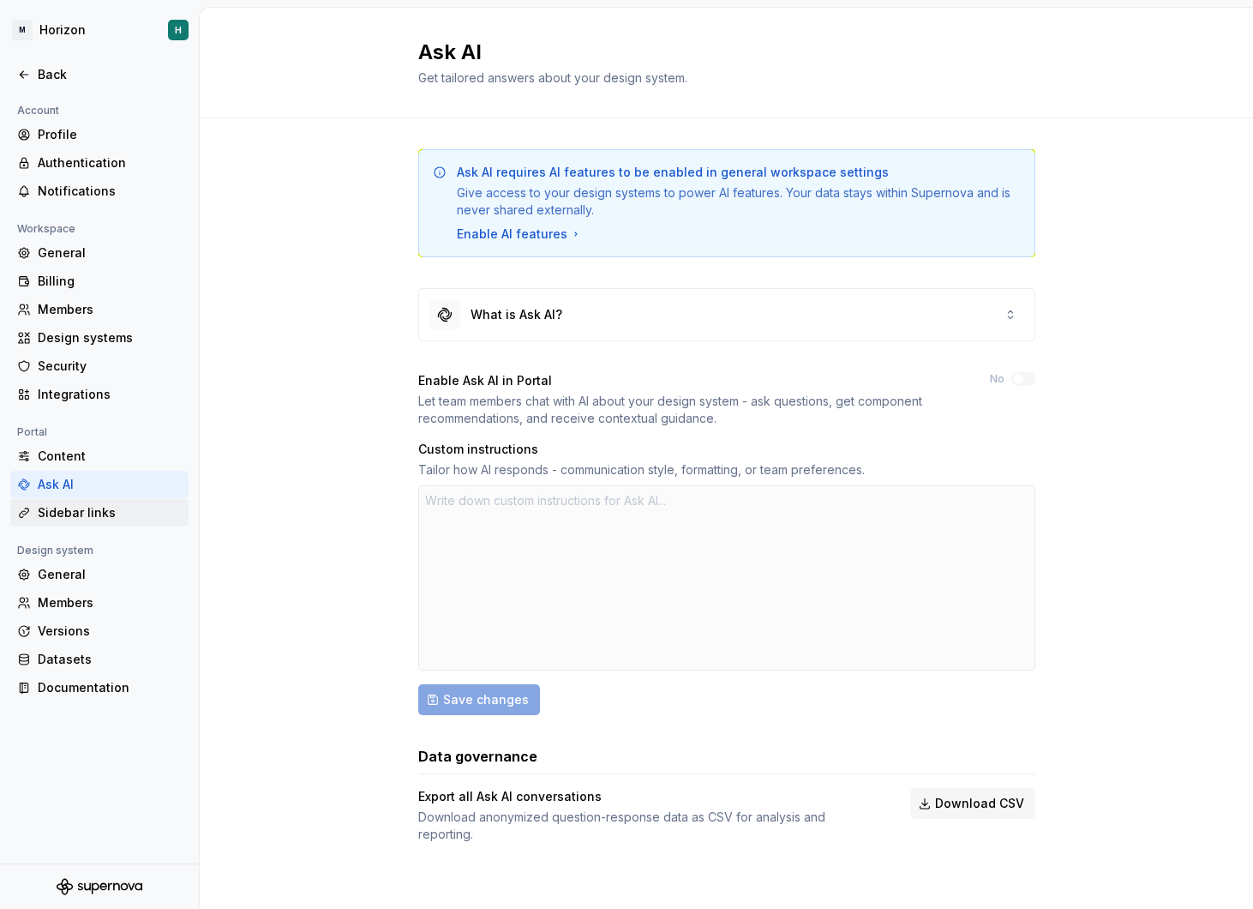
click at [119, 508] on div "Sidebar links" at bounding box center [110, 512] width 144 height 17
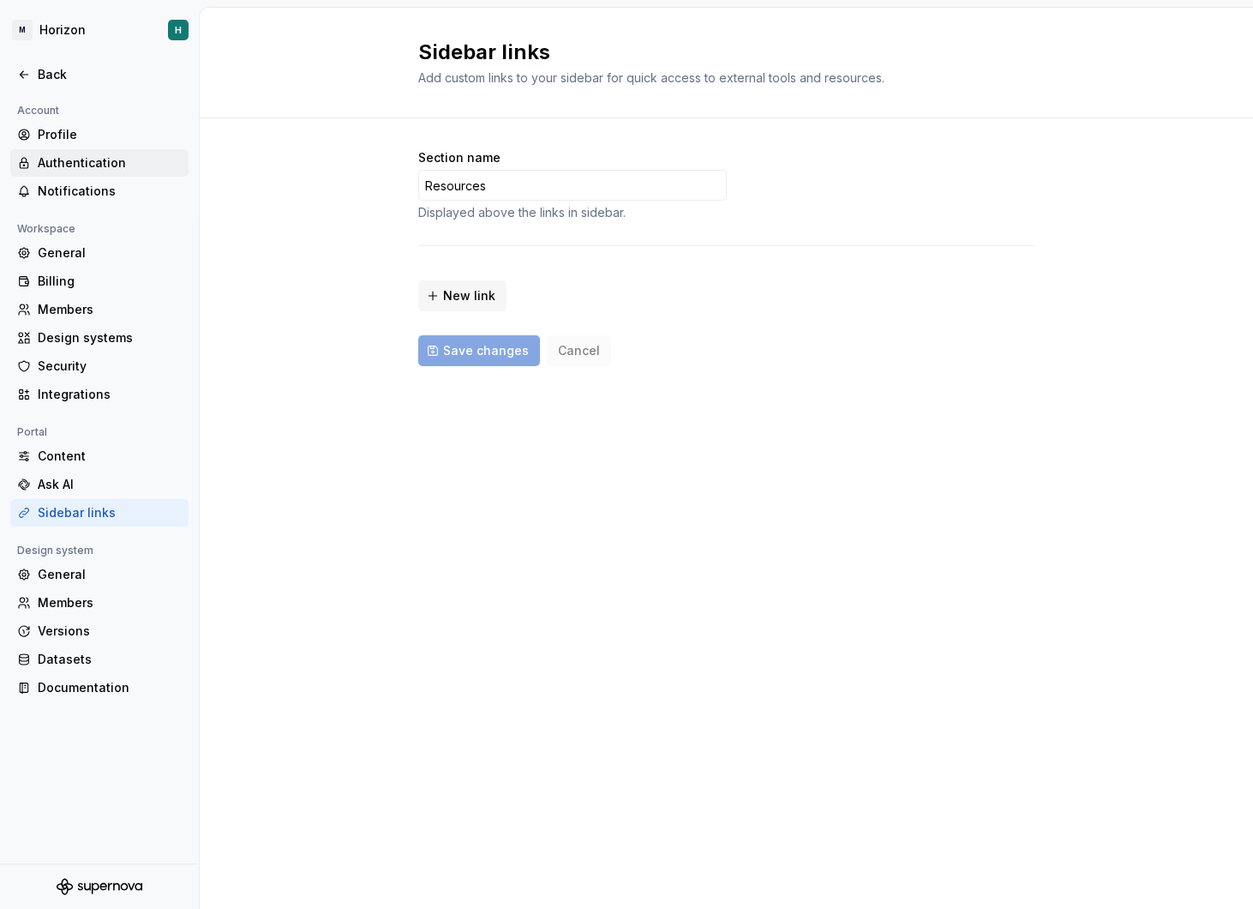
click at [118, 166] on div "Authentication" at bounding box center [110, 162] width 144 height 17
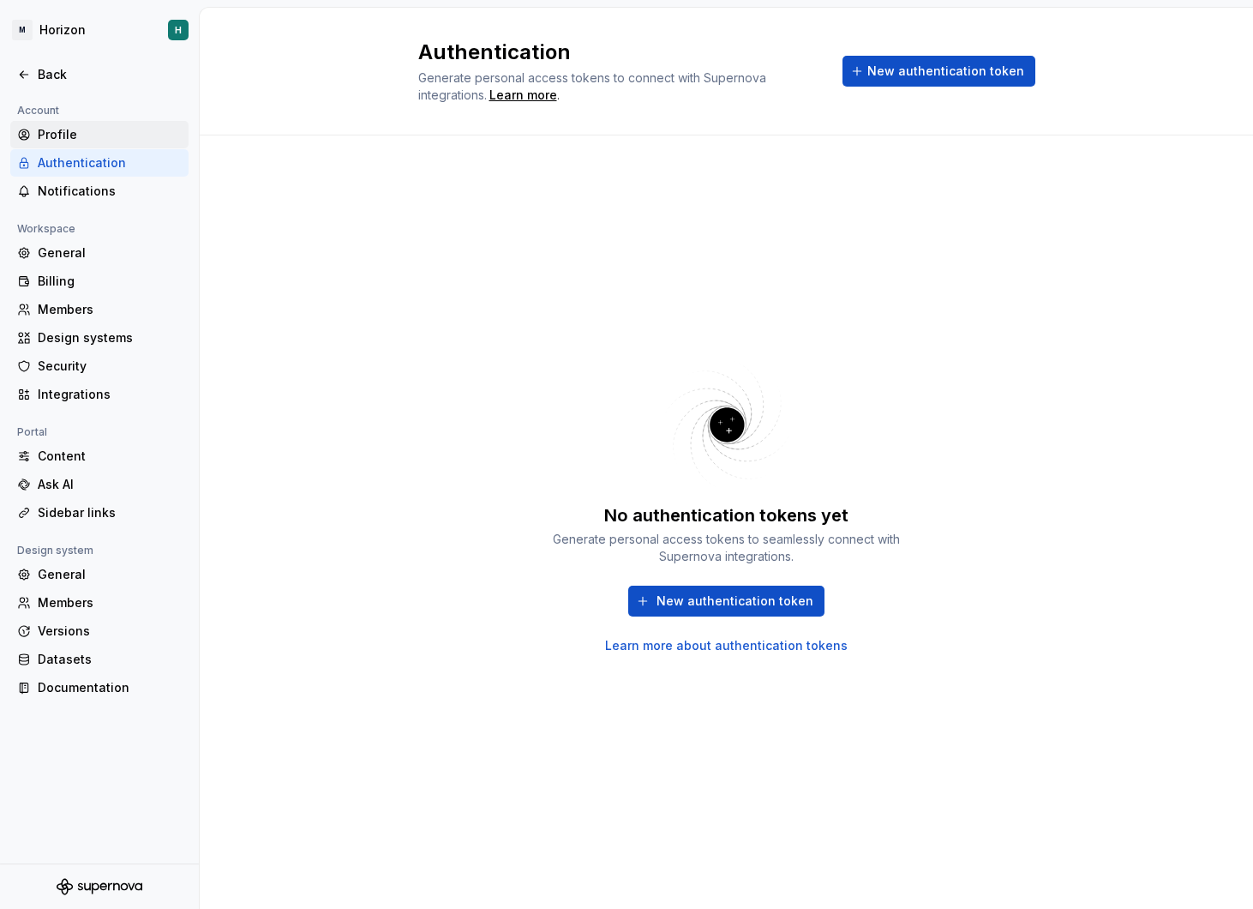
click at [118, 135] on div "Profile" at bounding box center [110, 134] width 144 height 17
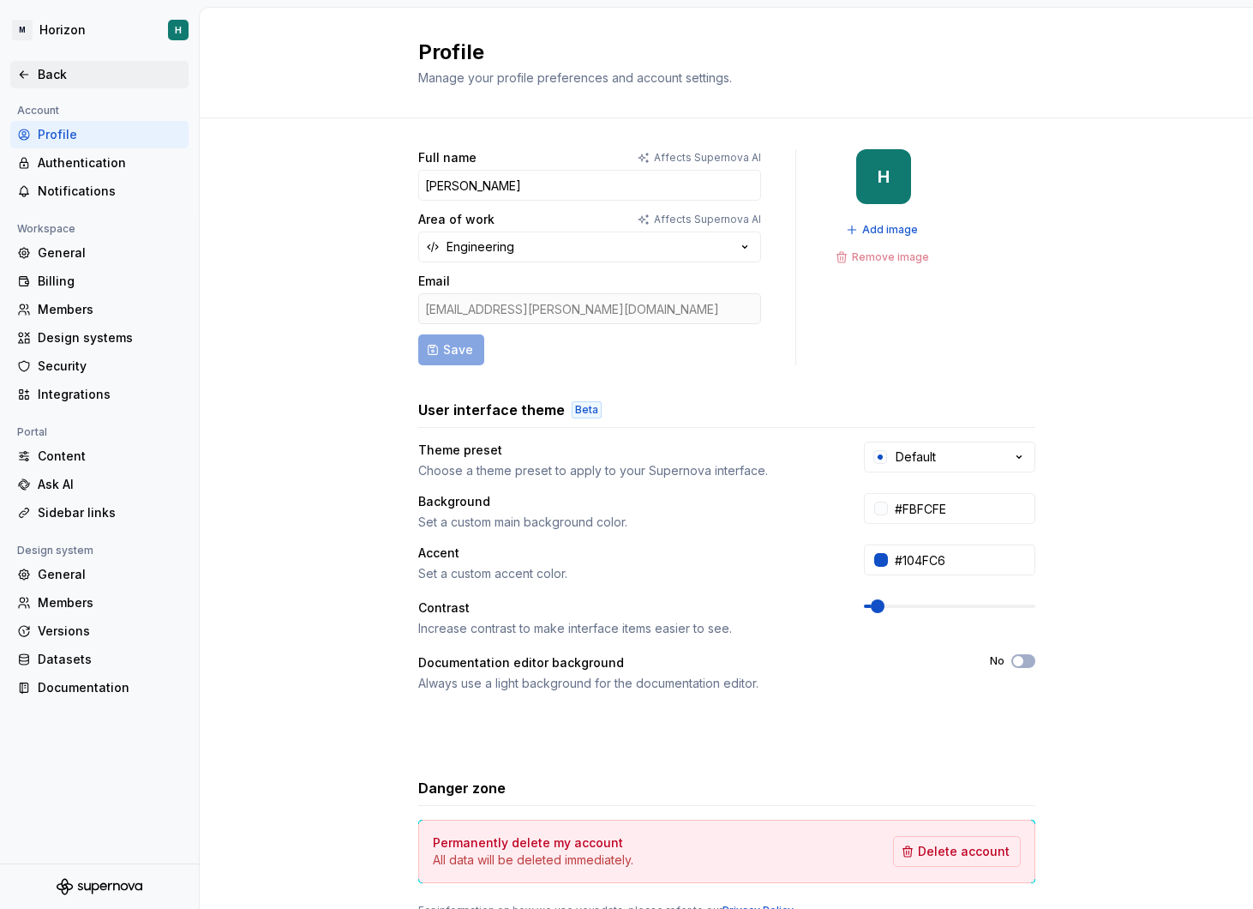
click at [33, 69] on div "Back" at bounding box center [99, 74] width 165 height 17
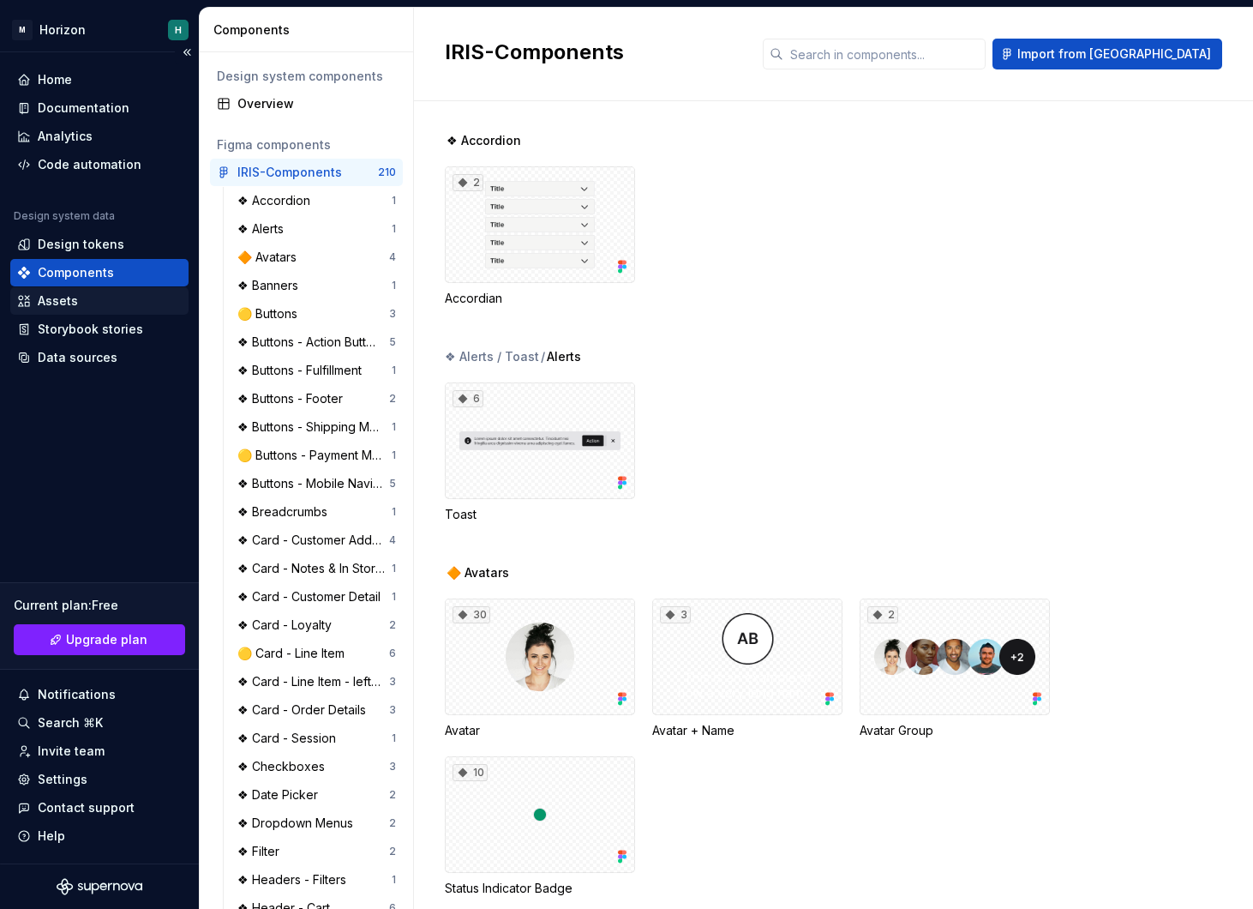
click at [103, 304] on div "Assets" at bounding box center [99, 300] width 165 height 17
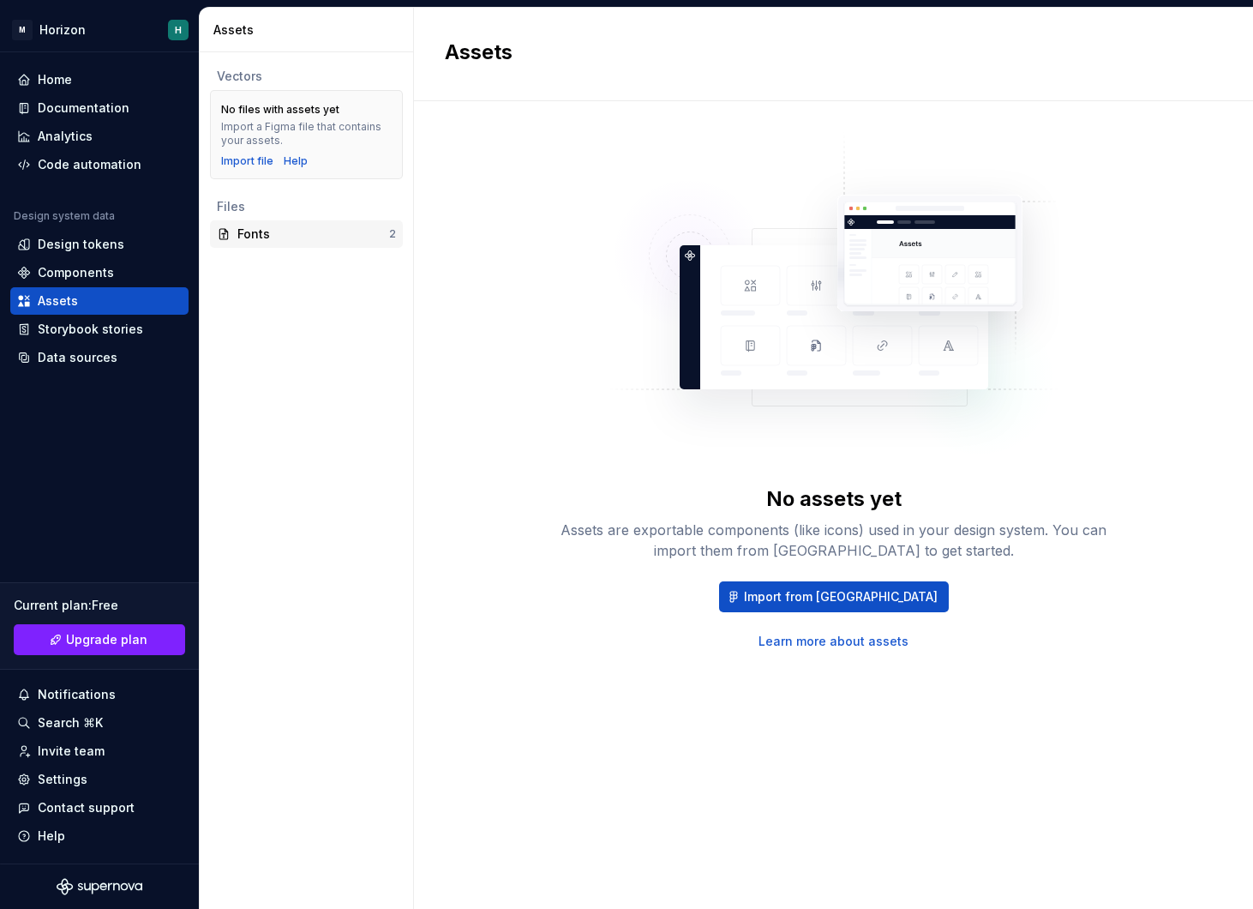
click at [286, 233] on div "Fonts" at bounding box center [313, 233] width 152 height 17
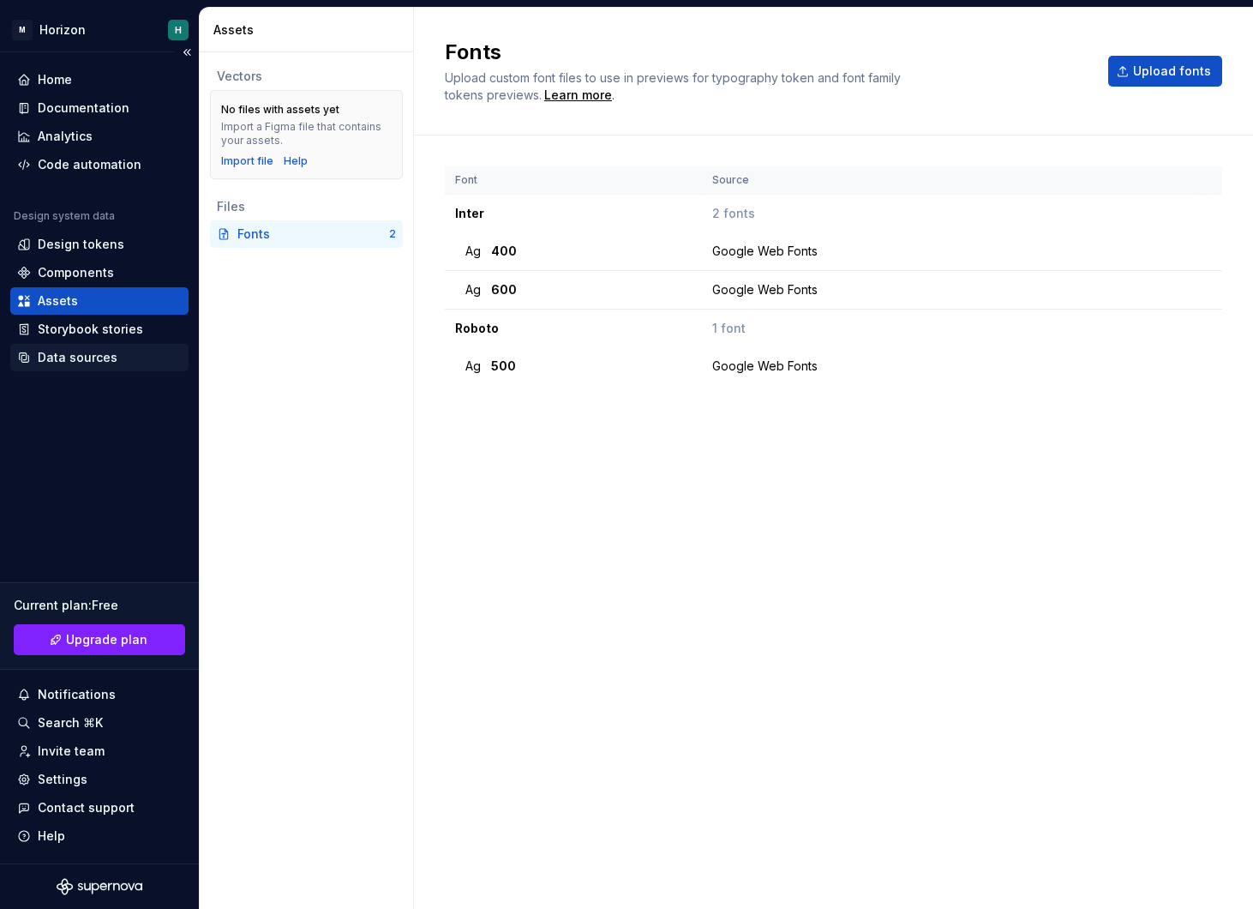
click at [127, 345] on div "Data sources" at bounding box center [99, 357] width 178 height 27
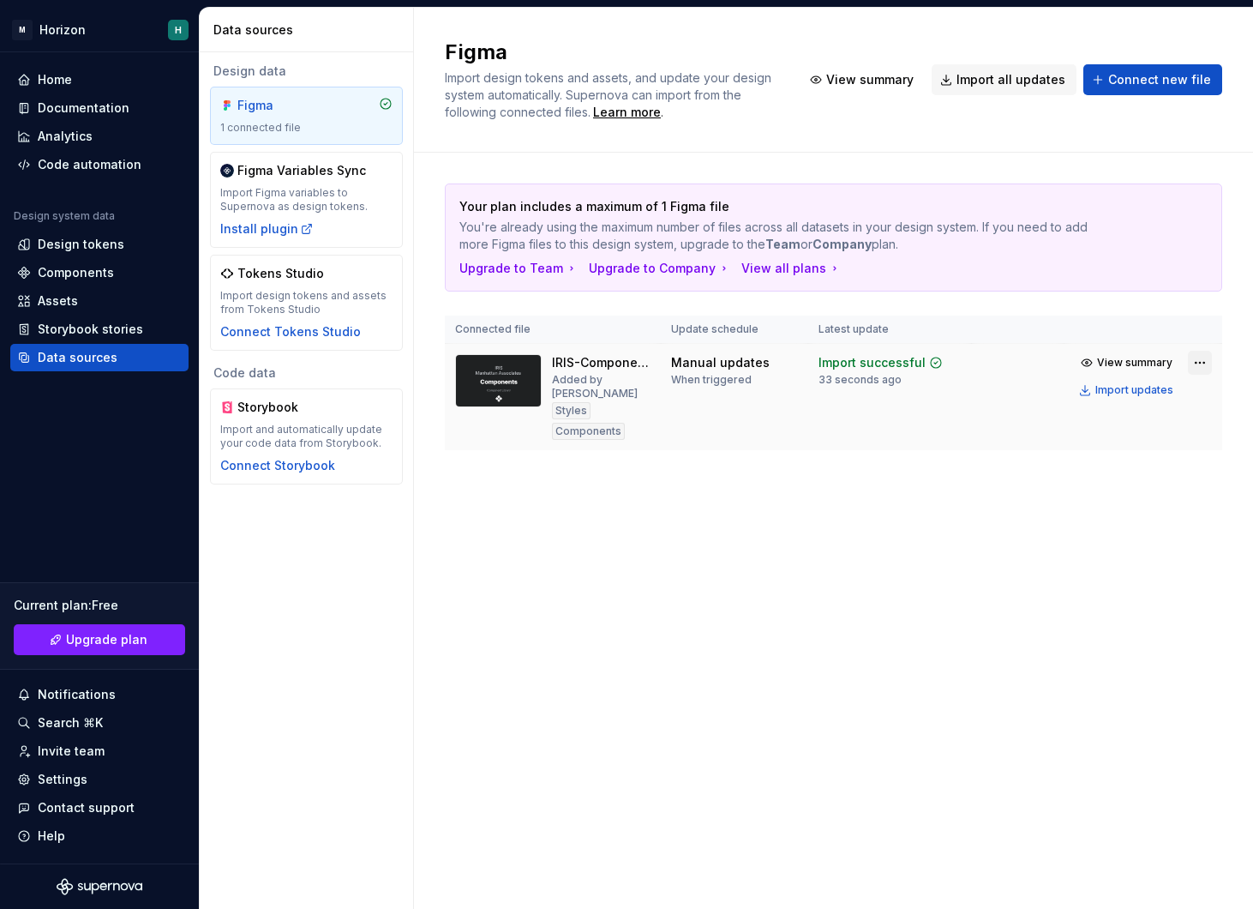
click at [1203, 364] on html "M Horizon H Home Documentation Analytics Code automation Design system data Des…" at bounding box center [626, 454] width 1253 height 909
click at [898, 476] on html "M Horizon H Home Documentation Analytics Code automation Design system data Des…" at bounding box center [626, 454] width 1253 height 909
click at [106, 115] on div "Documentation" at bounding box center [84, 107] width 92 height 17
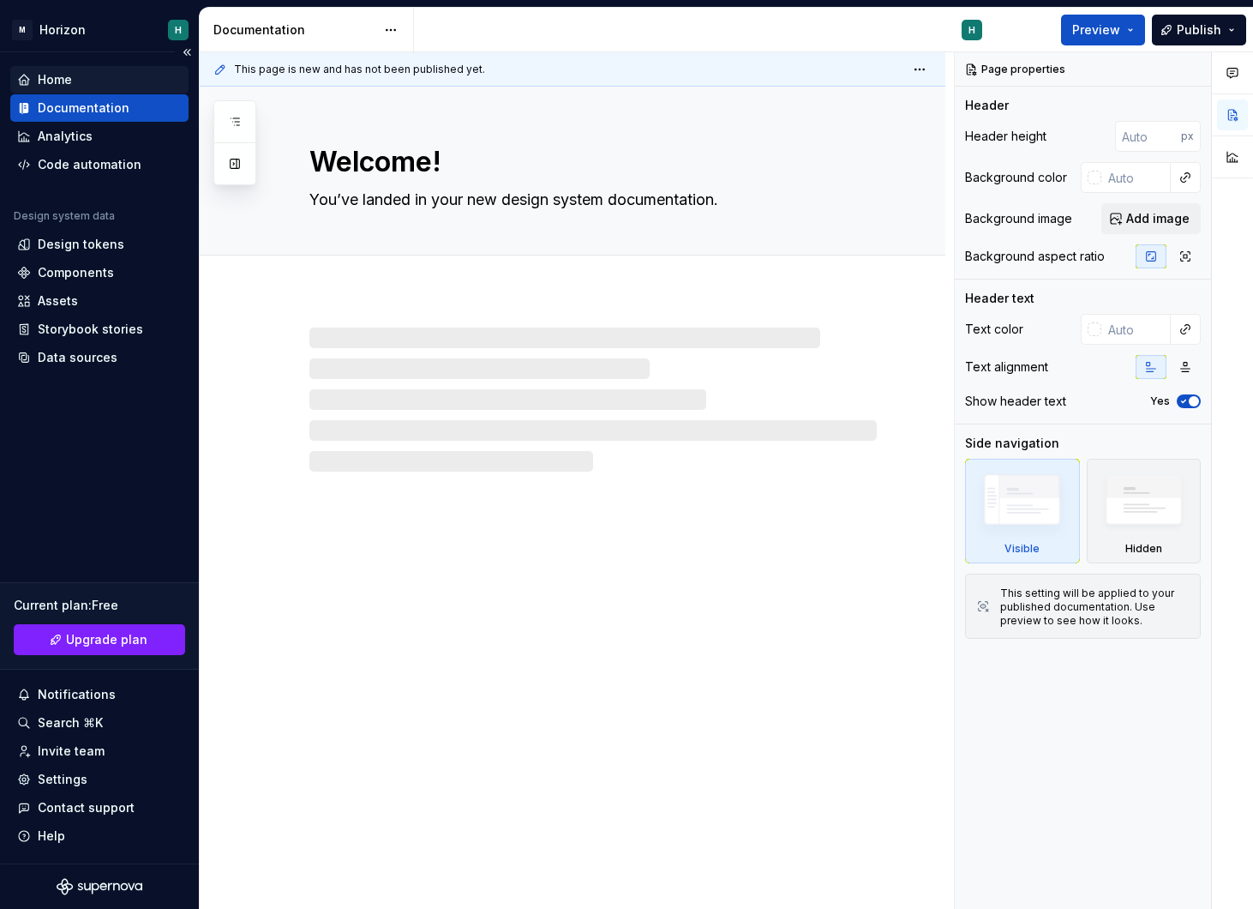
type textarea "*"
click at [90, 88] on div "Home" at bounding box center [99, 79] width 178 height 27
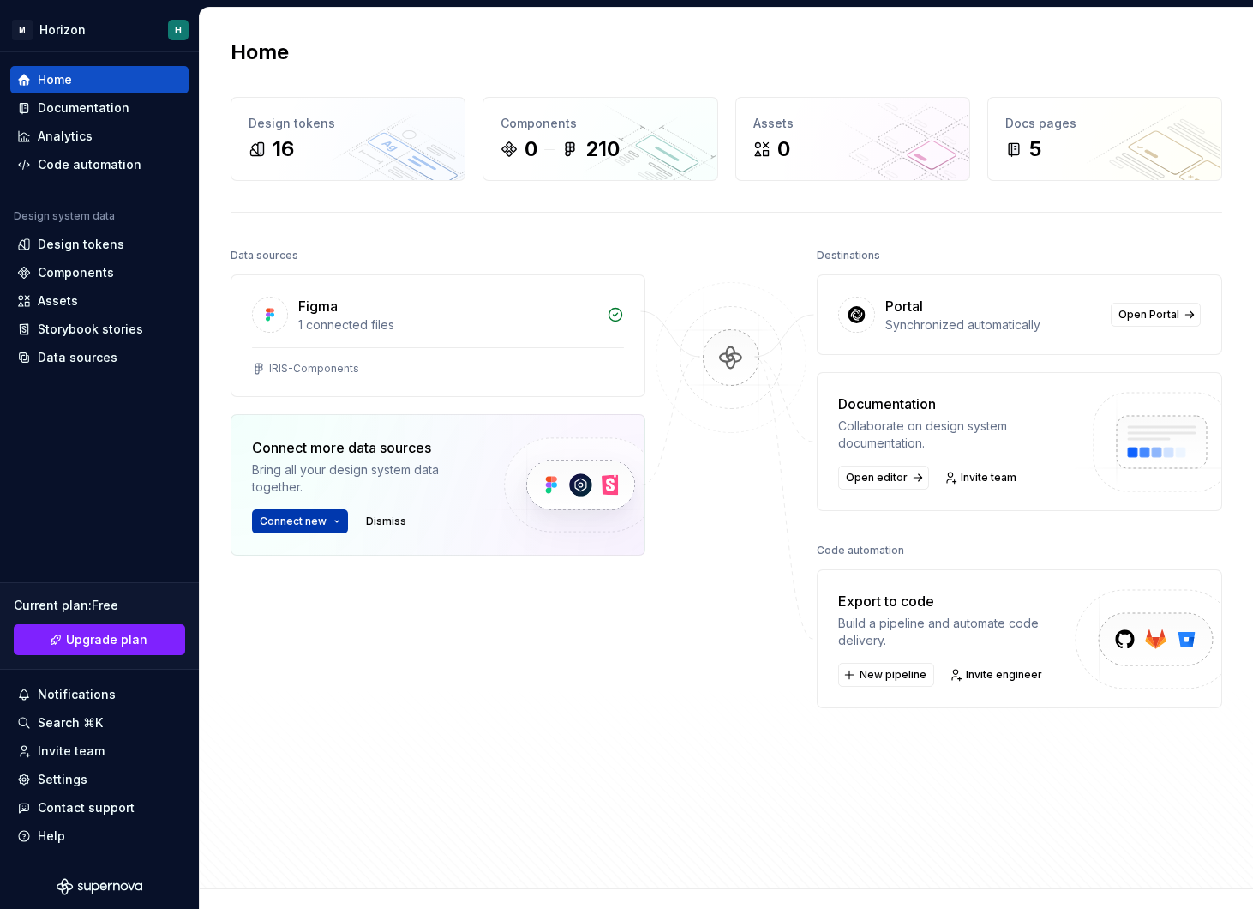
click at [307, 520] on span "Connect new" at bounding box center [293, 521] width 67 height 14
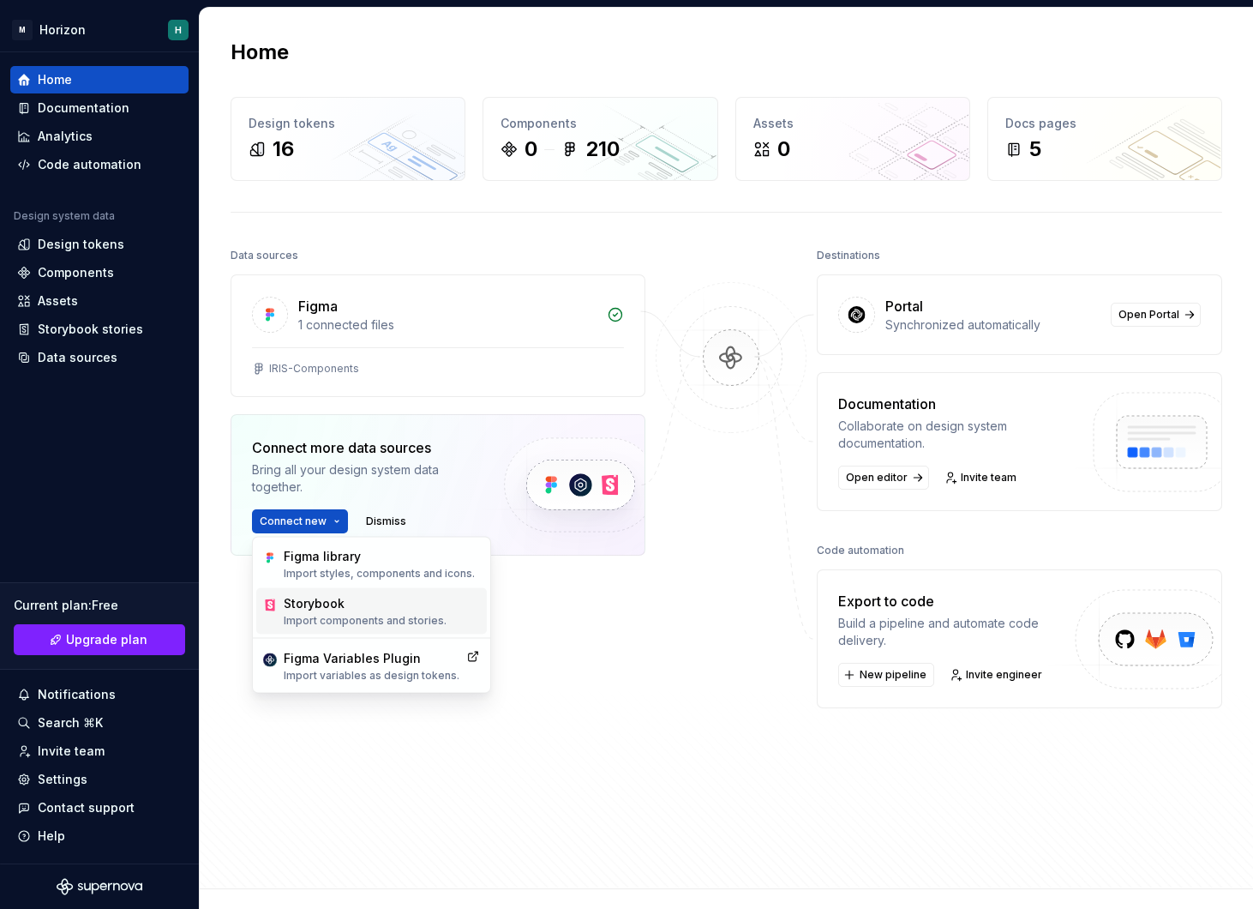
click at [363, 610] on div "Storybook" at bounding box center [365, 603] width 163 height 17
